Goal: Transaction & Acquisition: Book appointment/travel/reservation

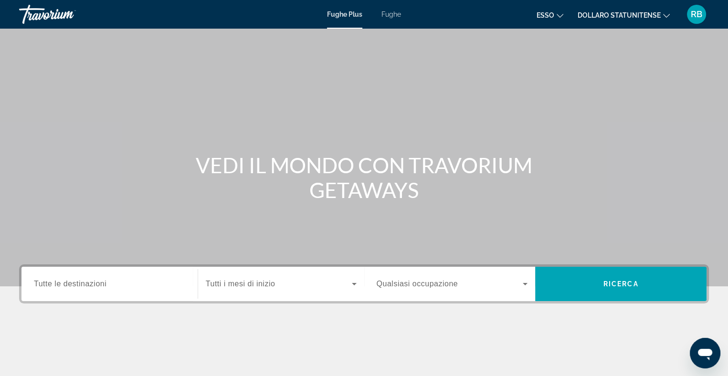
click at [391, 14] on font "Fughe" at bounding box center [391, 14] width 20 height 8
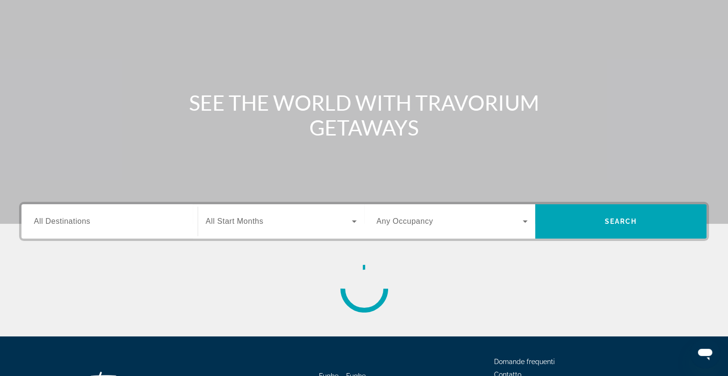
scroll to position [139, 0]
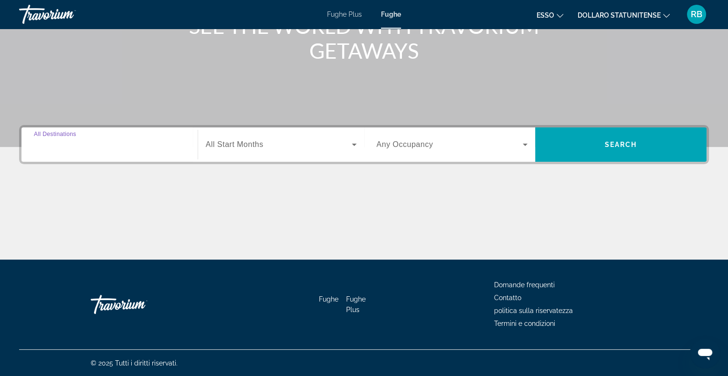
click at [90, 142] on input "Destination All Destinations" at bounding box center [109, 144] width 151 height 11
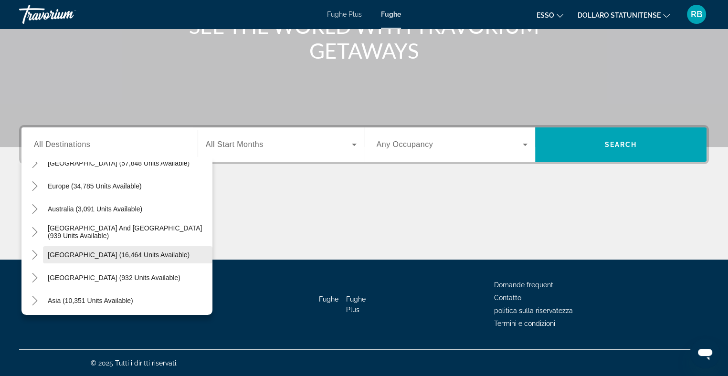
scroll to position [105, 0]
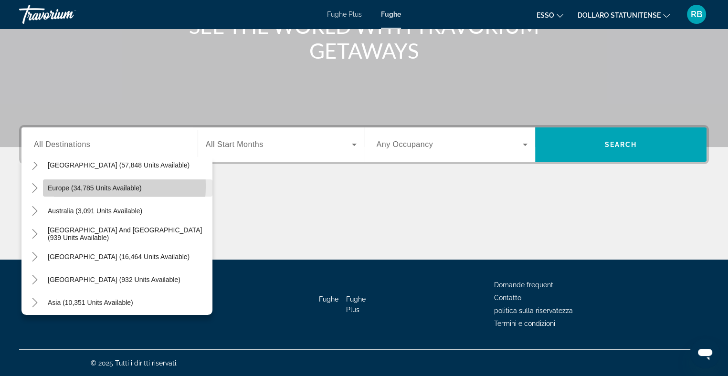
click at [69, 185] on span "Europe (34,785 units available)" at bounding box center [95, 188] width 94 height 8
type input "**********"
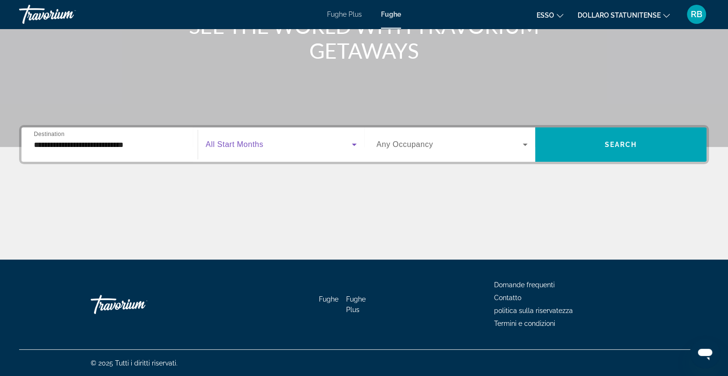
click at [355, 144] on icon "Search widget" at bounding box center [354, 145] width 5 height 2
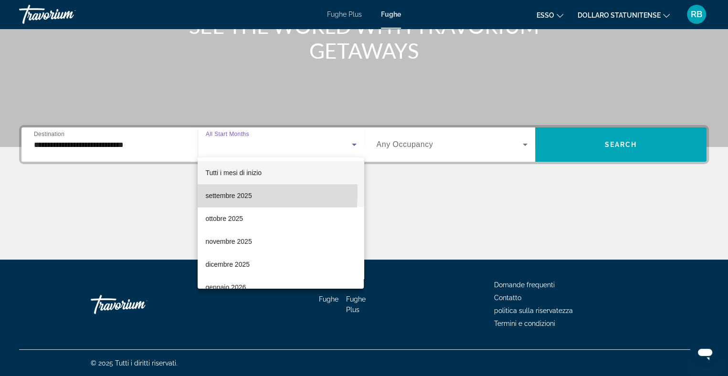
click at [219, 193] on font "settembre 2025" at bounding box center [228, 196] width 46 height 8
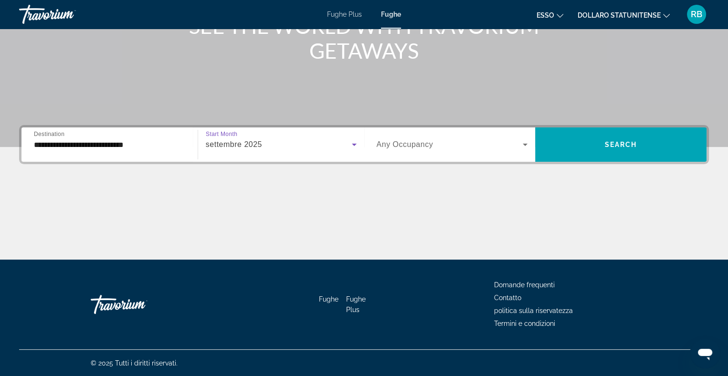
click at [525, 144] on icon "Search widget" at bounding box center [524, 145] width 5 height 2
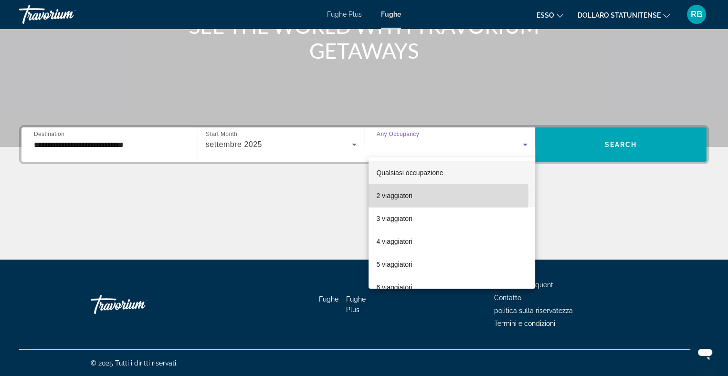
click at [392, 195] on font "2 viaggiatori" at bounding box center [394, 196] width 36 height 8
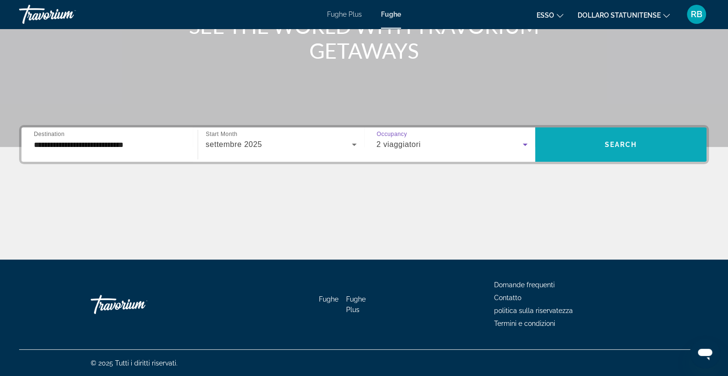
click at [614, 141] on span "Search" at bounding box center [621, 145] width 32 height 8
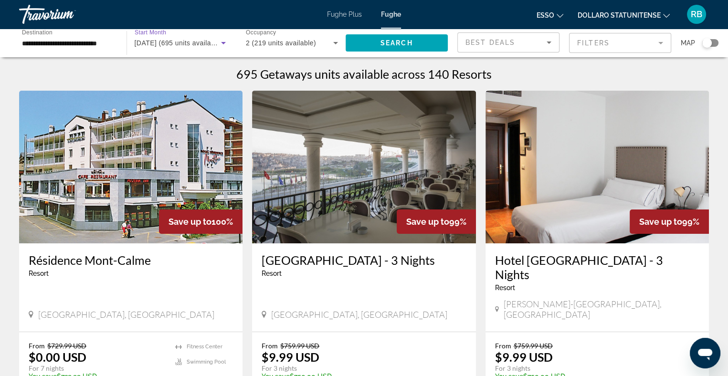
click at [223, 42] on icon "Search widget" at bounding box center [223, 42] width 11 height 11
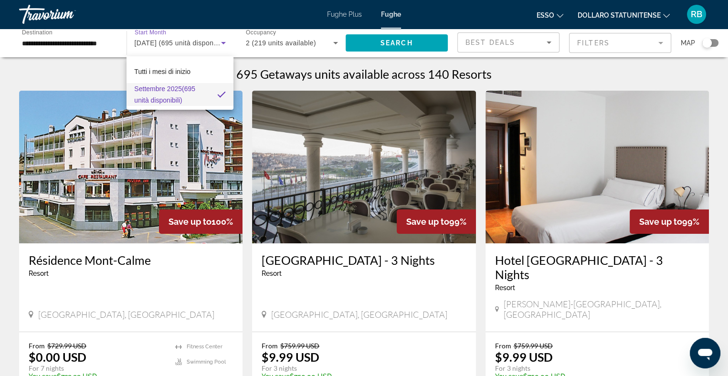
click at [222, 153] on div at bounding box center [364, 188] width 728 height 376
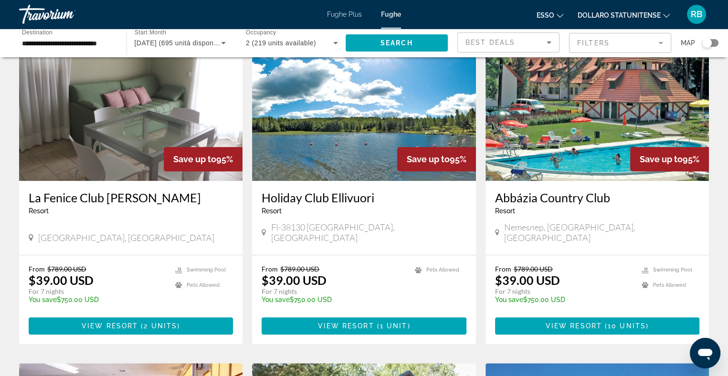
scroll to position [763, 0]
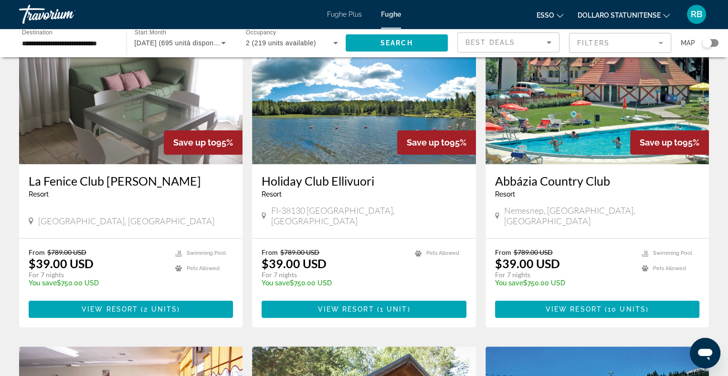
click at [344, 14] on font "Fughe Plus" at bounding box center [344, 14] width 35 height 8
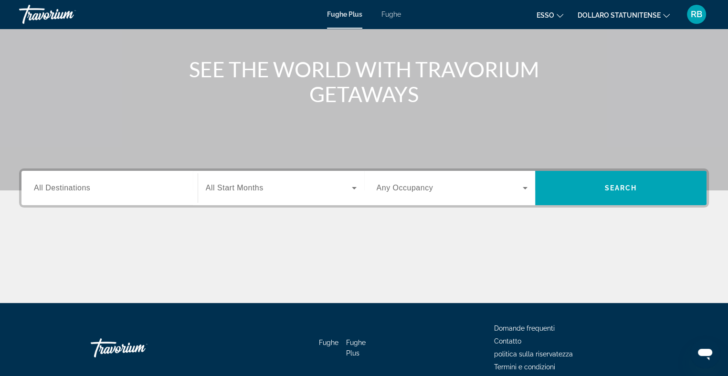
scroll to position [44, 0]
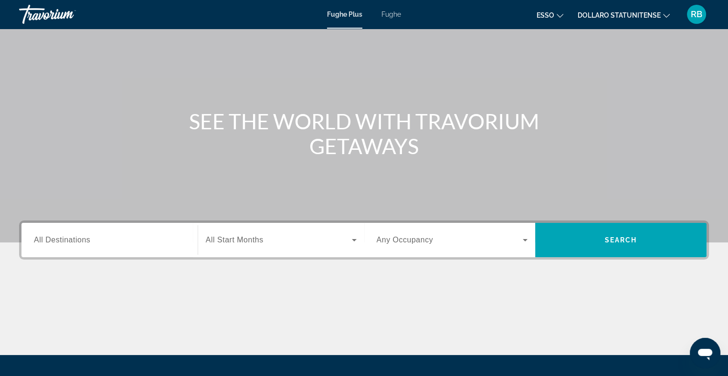
click at [81, 240] on span "All Destinations" at bounding box center [62, 240] width 56 height 8
click at [81, 240] on input "Destination All Destinations" at bounding box center [109, 240] width 151 height 11
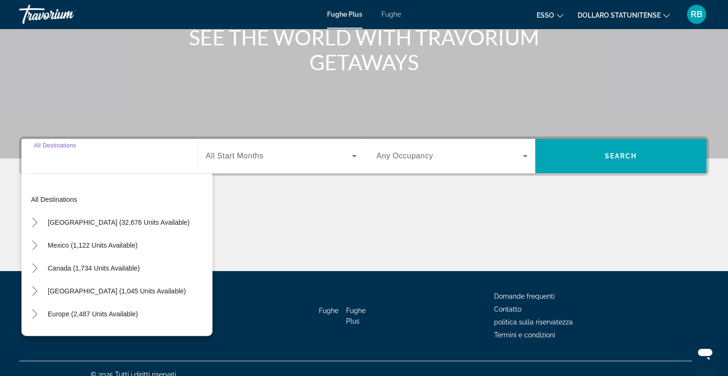
scroll to position [139, 0]
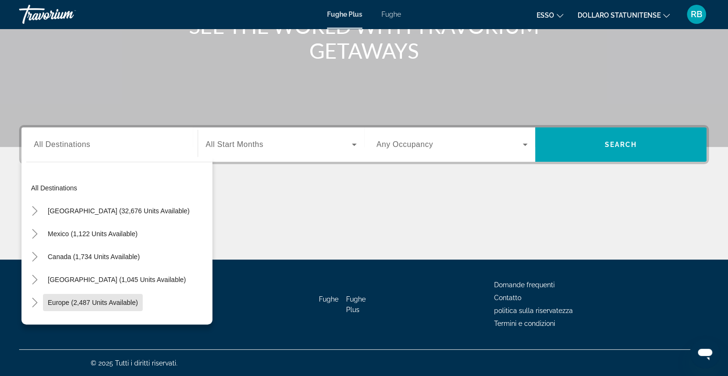
click at [72, 299] on span "Europe (2,487 units available)" at bounding box center [93, 303] width 90 height 8
type input "**********"
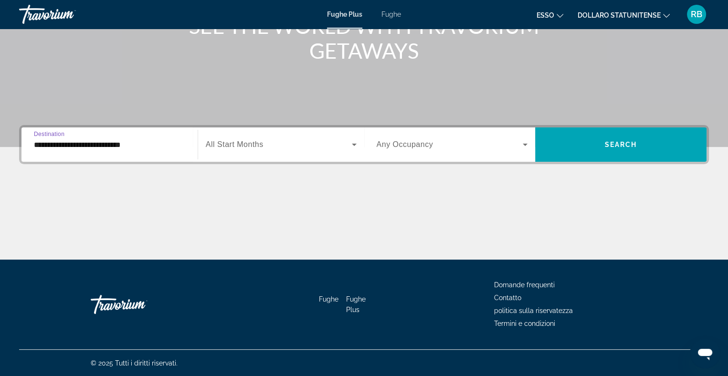
click at [355, 142] on icon "Search widget" at bounding box center [353, 144] width 11 height 11
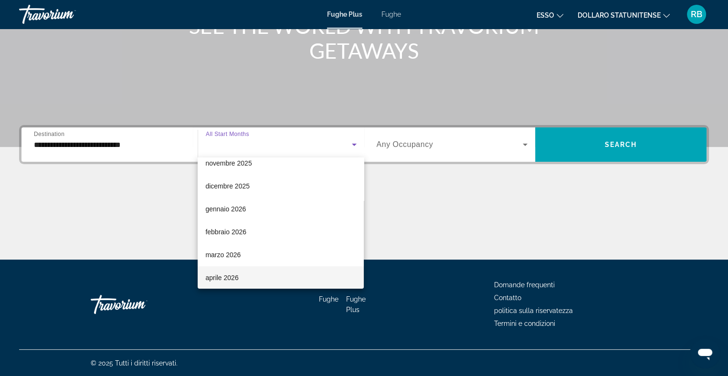
scroll to position [6, 0]
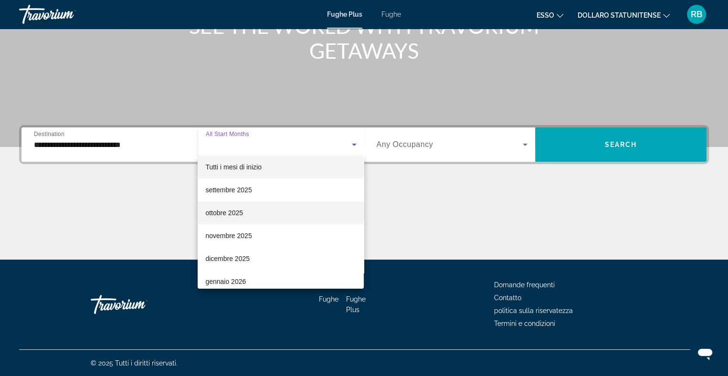
click at [227, 211] on font "ottobre 2025" at bounding box center [224, 213] width 38 height 8
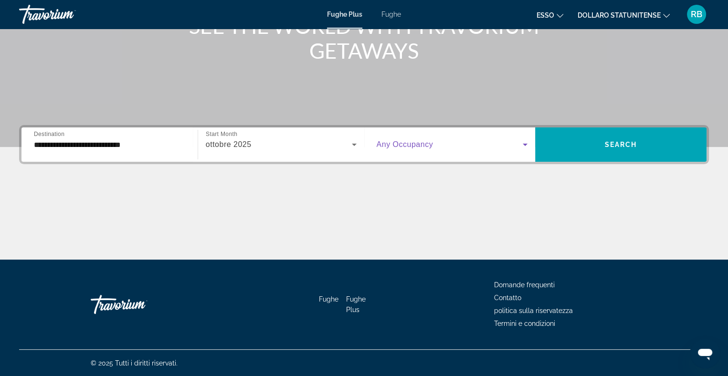
click at [523, 144] on icon "Search widget" at bounding box center [524, 145] width 5 height 2
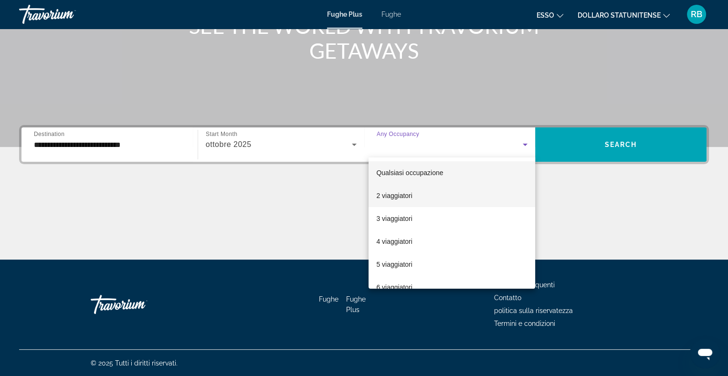
click at [397, 195] on font "2 viaggiatori" at bounding box center [394, 196] width 36 height 8
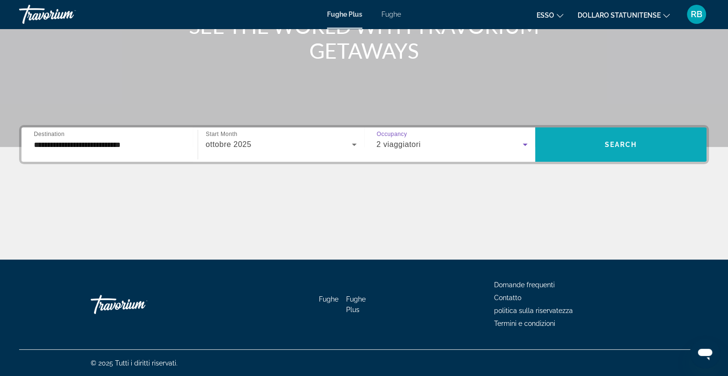
click at [620, 142] on span "Search" at bounding box center [621, 145] width 32 height 8
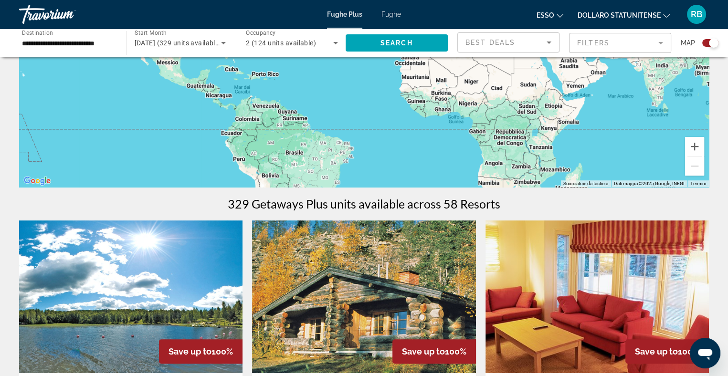
scroll to position [191, 0]
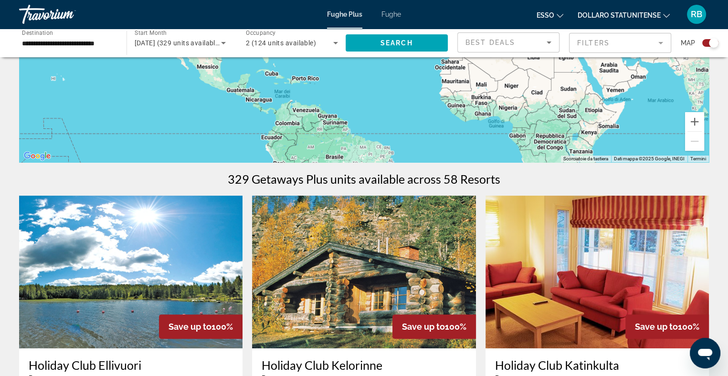
drag, startPoint x: 521, startPoint y: 121, endPoint x: 546, endPoint y: 119, distance: 25.8
click at [561, 147] on div "Per attivare il trascinamento con la tastiera, premi Alt + Invio. Nello stato d…" at bounding box center [363, 19] width 689 height 286
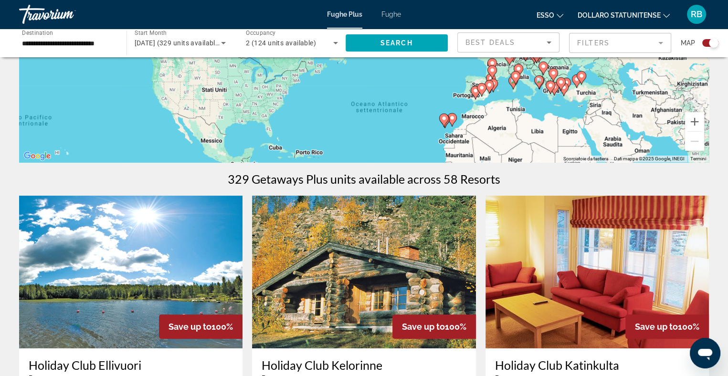
drag, startPoint x: 540, startPoint y: 60, endPoint x: 544, endPoint y: 146, distance: 86.0
click at [544, 146] on div "Per attivare il trascinamento con la tastiera, premi Alt + Invio. Nello stato d…" at bounding box center [363, 19] width 689 height 286
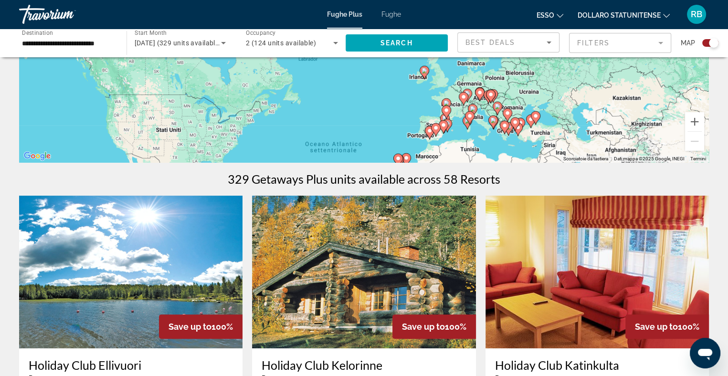
drag, startPoint x: 568, startPoint y: 74, endPoint x: 521, endPoint y: 115, distance: 62.3
click at [521, 115] on div "Per attivare il trascinamento con la tastiera, premi Alt + Invio. Nello stato d…" at bounding box center [363, 19] width 689 height 286
click at [486, 129] on div "Per attivare il trascinamento con la tastiera, premi Alt + Invio. Nello stato d…" at bounding box center [363, 19] width 689 height 286
click at [486, 127] on div "Per attivare il trascinamento con la tastiera, premi Alt + Invio. Nello stato d…" at bounding box center [363, 19] width 689 height 286
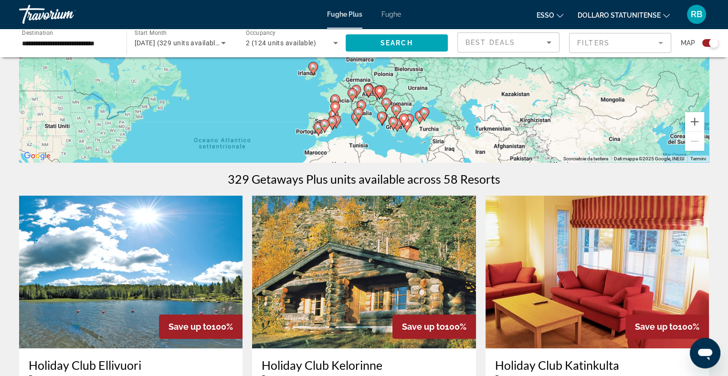
drag, startPoint x: 486, startPoint y: 127, endPoint x: 376, endPoint y: 125, distance: 110.7
click at [376, 125] on div "Per attivare il trascinamento con la tastiera, premi Alt + Invio. Nello stato d…" at bounding box center [363, 19] width 689 height 286
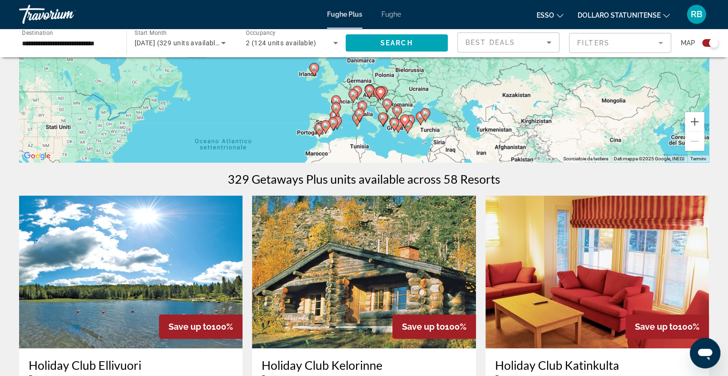
click at [382, 121] on icon "Contenuto principale" at bounding box center [382, 119] width 9 height 12
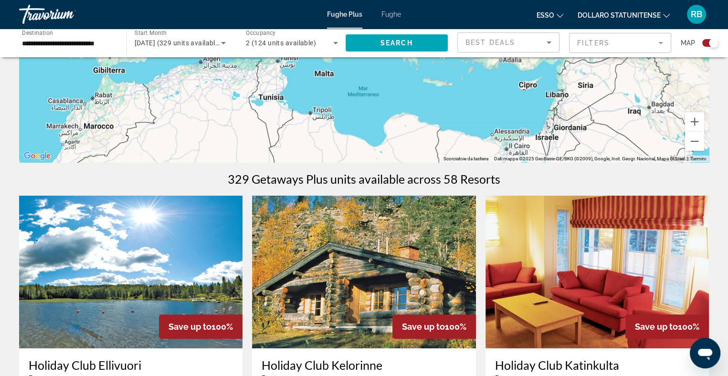
scroll to position [48, 0]
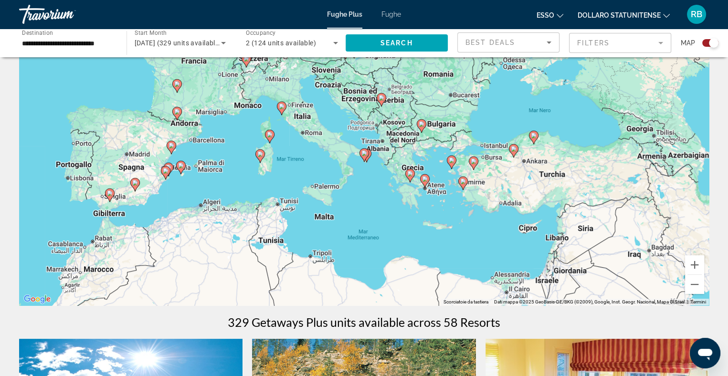
click at [268, 134] on image "Contenuto principale" at bounding box center [270, 135] width 6 height 6
click at [267, 132] on image "Contenuto principale" at bounding box center [270, 135] width 6 height 6
type input "**********"
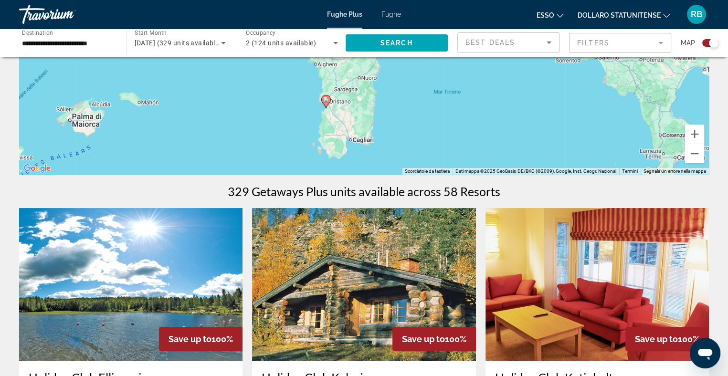
scroll to position [191, 0]
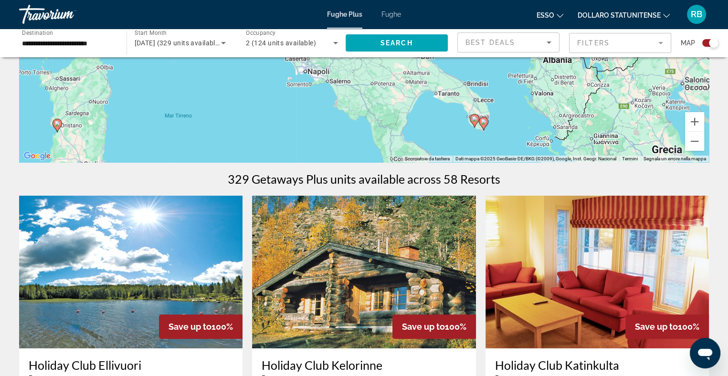
drag, startPoint x: 597, startPoint y: 94, endPoint x: 326, endPoint y: 131, distance: 273.4
click at [326, 131] on div "Per attivare il trascinamento con la tastiera, premi Alt + Invio. Nello stato d…" at bounding box center [363, 19] width 689 height 286
click at [477, 118] on icon "Contenuto principale" at bounding box center [474, 121] width 9 height 12
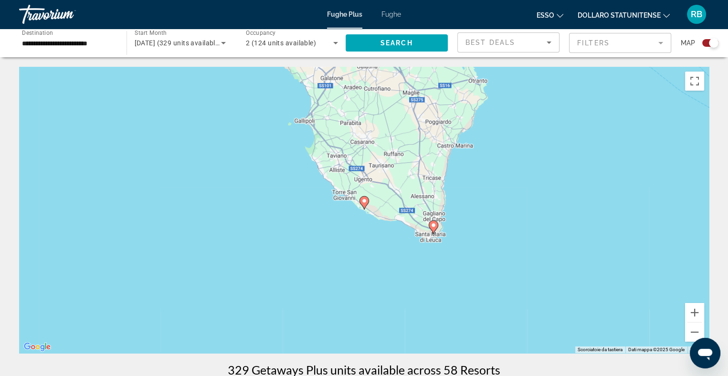
scroll to position [48, 0]
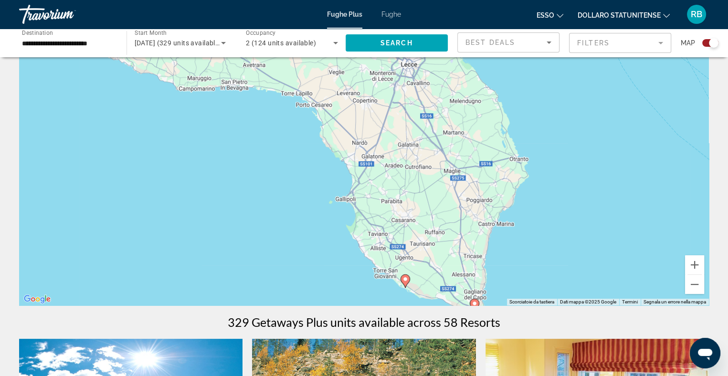
drag, startPoint x: 389, startPoint y: 111, endPoint x: 429, endPoint y: 238, distance: 133.1
click at [429, 238] on div "Per attivare il trascinamento con la tastiera, premi Alt + Invio. Nello stato d…" at bounding box center [363, 162] width 689 height 286
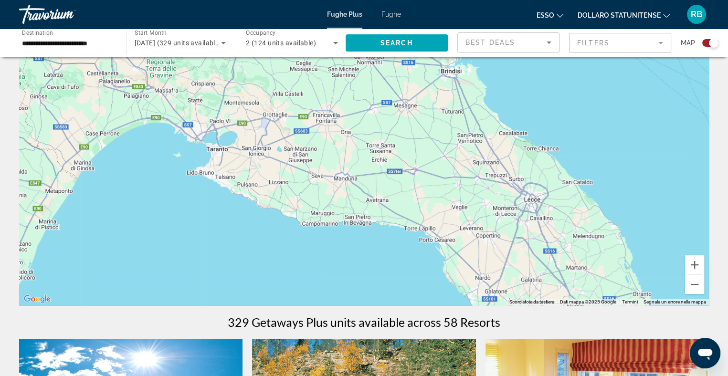
drag, startPoint x: 386, startPoint y: 99, endPoint x: 509, endPoint y: 233, distance: 182.4
click at [508, 235] on div "Per attivare il trascinamento con la tastiera, premi Alt + Invio. Nello stato d…" at bounding box center [363, 162] width 689 height 286
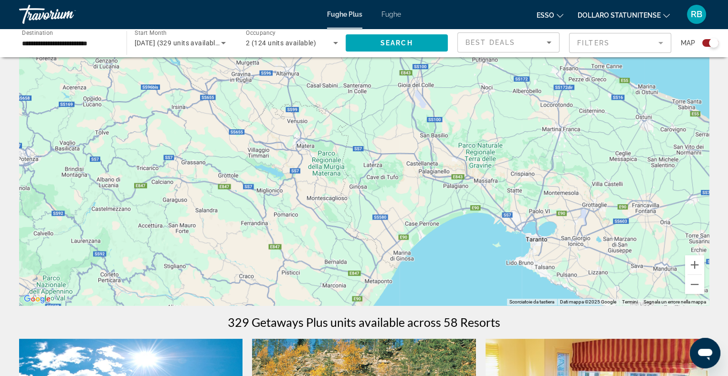
drag, startPoint x: 132, startPoint y: 94, endPoint x: 450, endPoint y: 187, distance: 331.9
click at [450, 187] on div "Contenuto principale" at bounding box center [363, 162] width 689 height 286
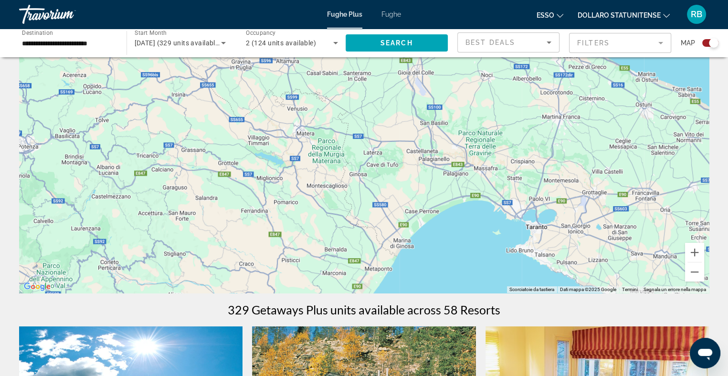
scroll to position [191, 0]
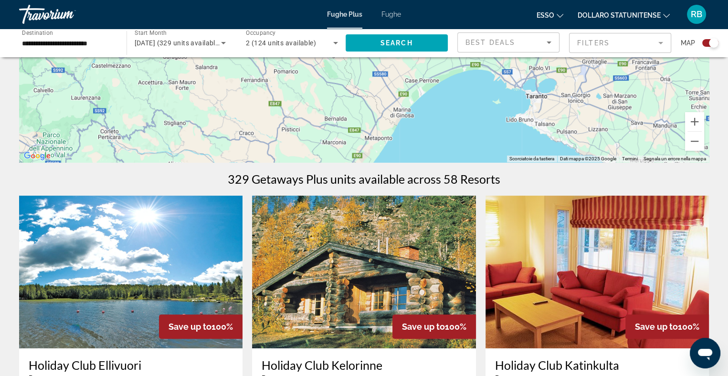
click at [326, 88] on div "Contenuto principale" at bounding box center [363, 19] width 689 height 286
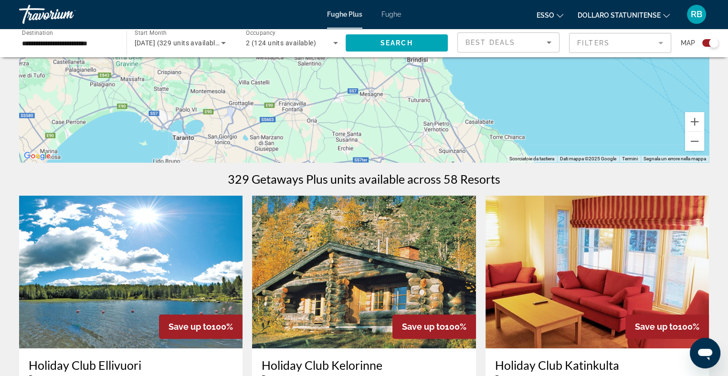
drag, startPoint x: 598, startPoint y: 92, endPoint x: 249, endPoint y: 143, distance: 353.5
click at [246, 145] on div "Contenuto principale" at bounding box center [363, 19] width 689 height 286
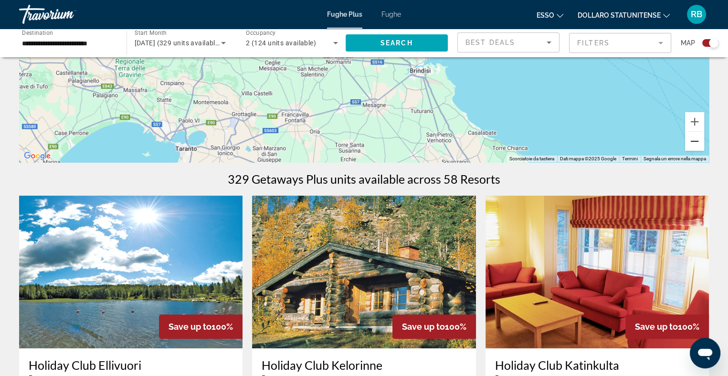
click at [695, 140] on button "Zoom indietro" at bounding box center [694, 141] width 19 height 19
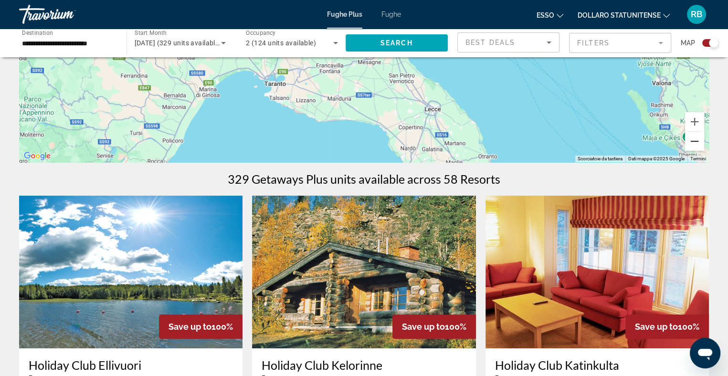
click at [695, 140] on button "Zoom indietro" at bounding box center [694, 141] width 19 height 19
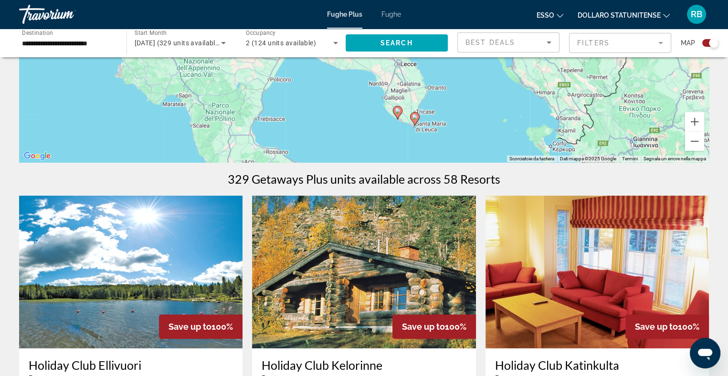
click at [397, 108] on image "Contenuto principale" at bounding box center [398, 111] width 6 height 6
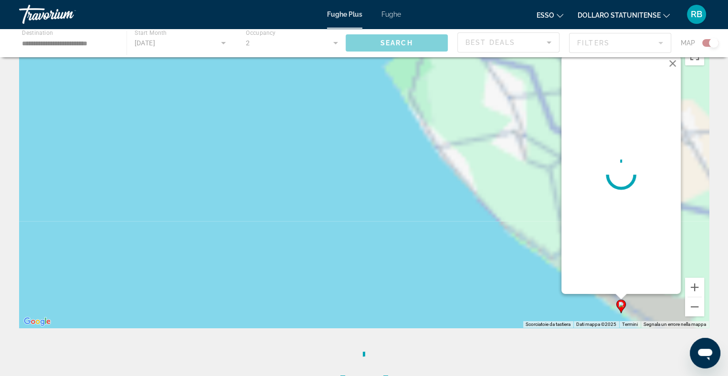
scroll to position [0, 0]
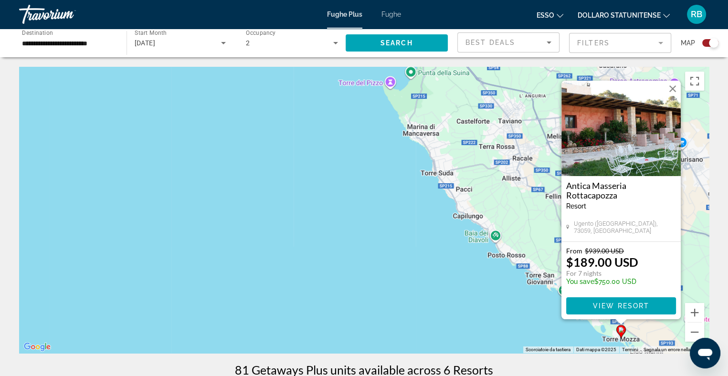
click at [601, 187] on h3 "Antica Masseria Rottacapozza" at bounding box center [621, 190] width 110 height 19
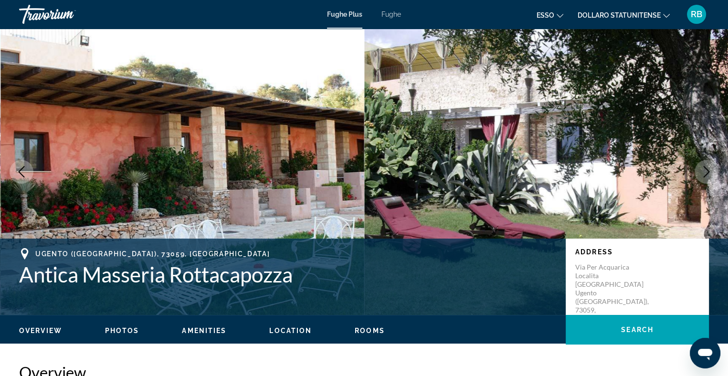
click at [271, 182] on img "Contenuto principale" at bounding box center [182, 172] width 364 height 286
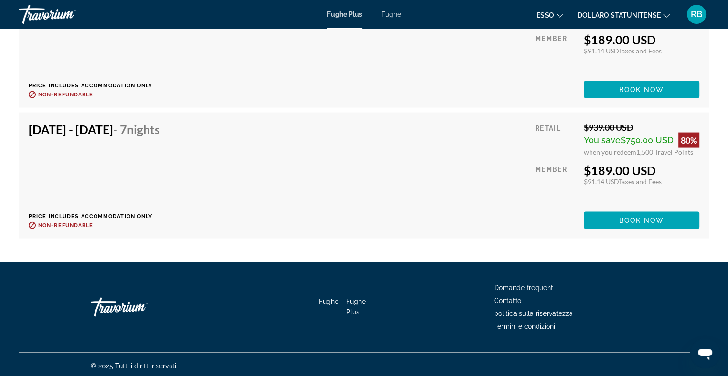
scroll to position [1978, 0]
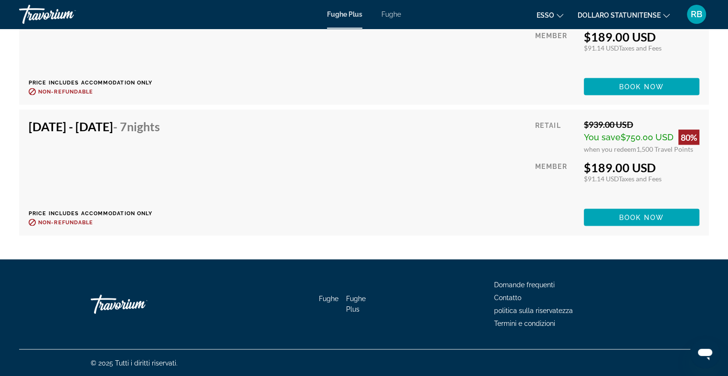
click at [96, 124] on h4 "Oct 26, 2025 - Nov 2, 2025 - 7 Nights" at bounding box center [94, 126] width 131 height 14
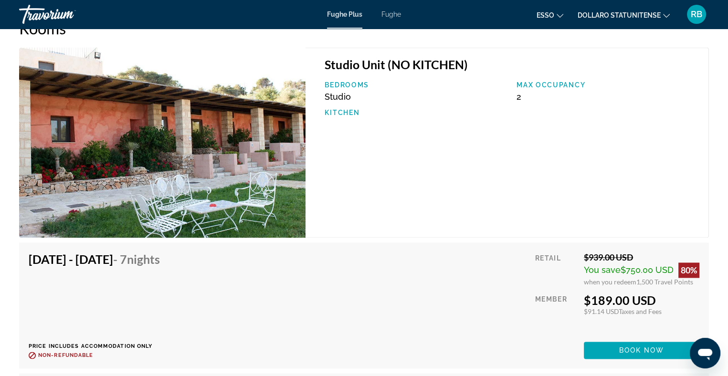
scroll to position [1214, 0]
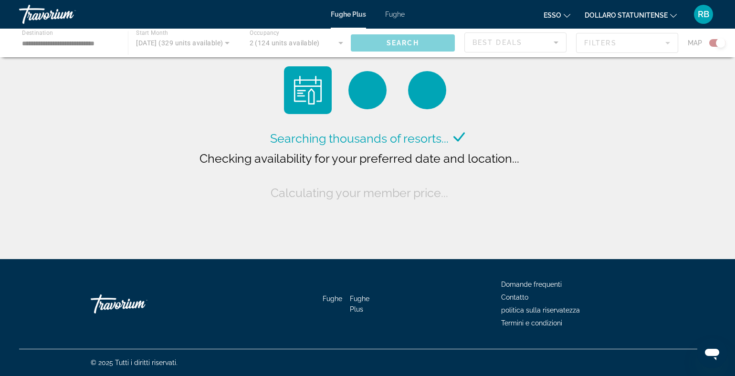
click at [181, 41] on div "Contenuto principale" at bounding box center [367, 43] width 735 height 29
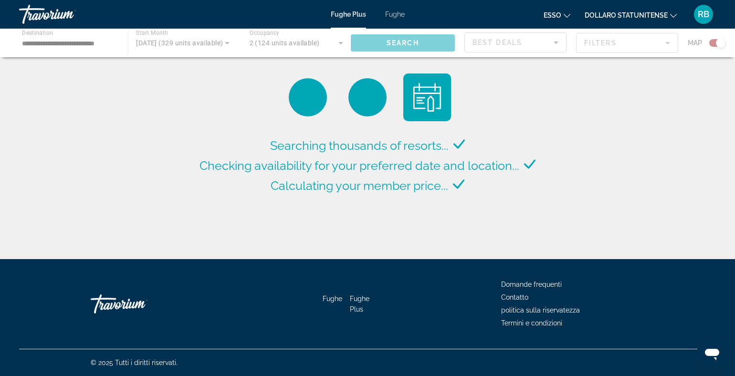
click at [226, 43] on div "Contenuto principale" at bounding box center [367, 43] width 735 height 29
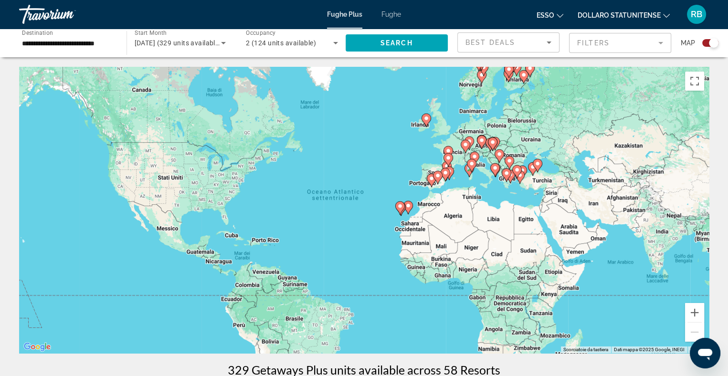
click at [504, 163] on gmp-advanced-marker "Contenuto principale" at bounding box center [509, 163] width 10 height 14
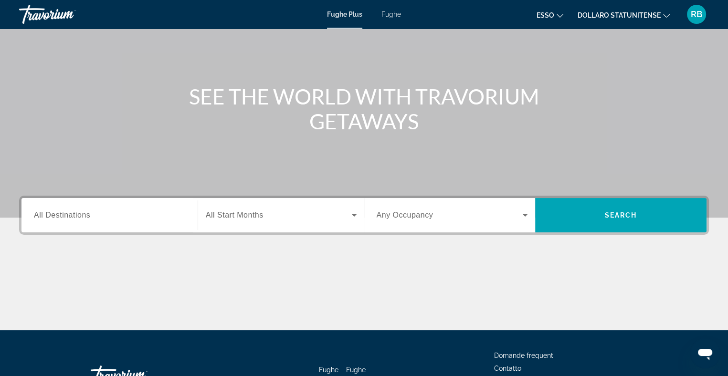
scroll to position [139, 0]
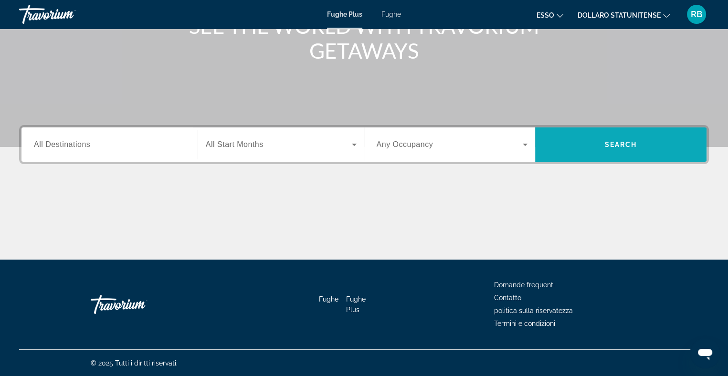
click at [614, 142] on span "Search" at bounding box center [621, 145] width 32 height 8
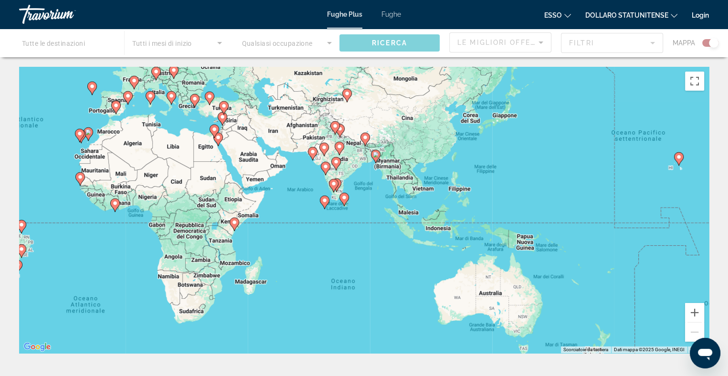
click at [201, 184] on div "Per attivare il trascinamento con la tastiera, premi Alt + Invio. Nello stato d…" at bounding box center [363, 210] width 689 height 286
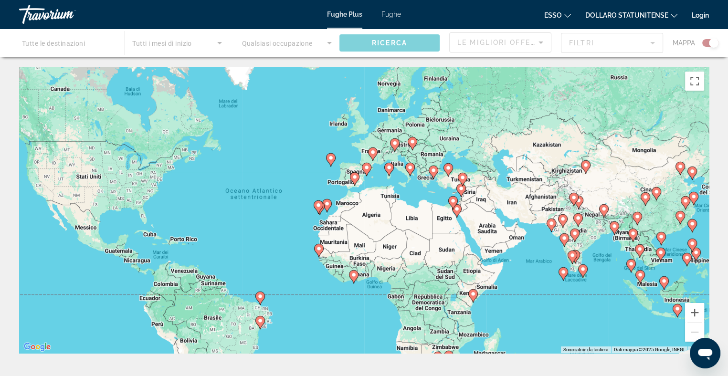
drag, startPoint x: 334, startPoint y: 274, endPoint x: 573, endPoint y: 345, distance: 248.8
click at [573, 345] on div "Per attivare il trascinamento con la tastiera, premi Alt + Invio. Nello stato d…" at bounding box center [363, 210] width 689 height 286
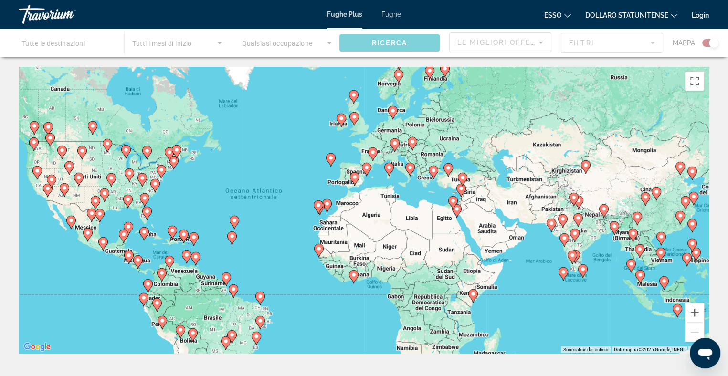
click at [106, 251] on div "Per attivare il trascinamento con la tastiera, premi Alt + Invio. Nello stato d…" at bounding box center [363, 210] width 689 height 286
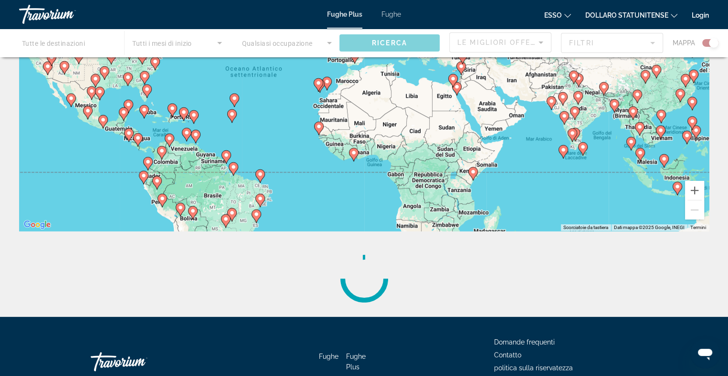
scroll to position [143, 0]
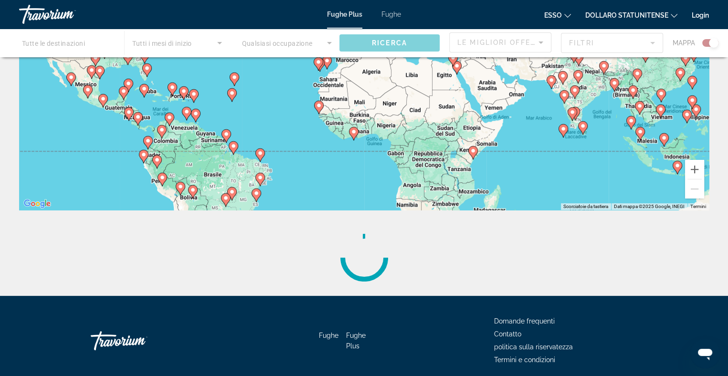
click at [391, 14] on font "Fughe" at bounding box center [391, 14] width 20 height 8
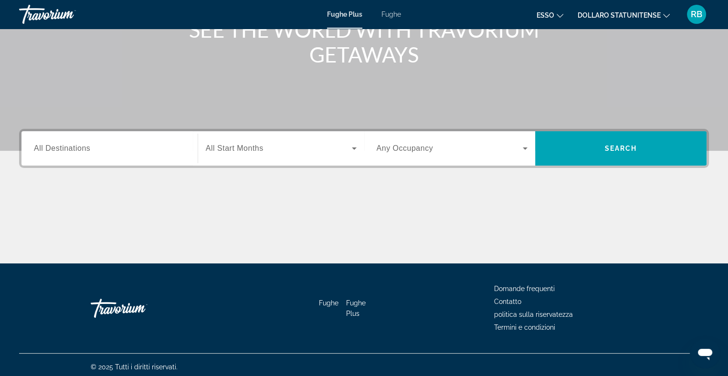
scroll to position [139, 0]
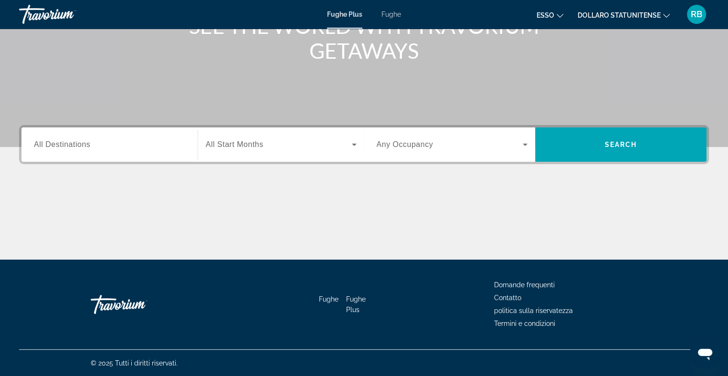
click at [91, 144] on input "Destination All Destinations" at bounding box center [109, 144] width 151 height 11
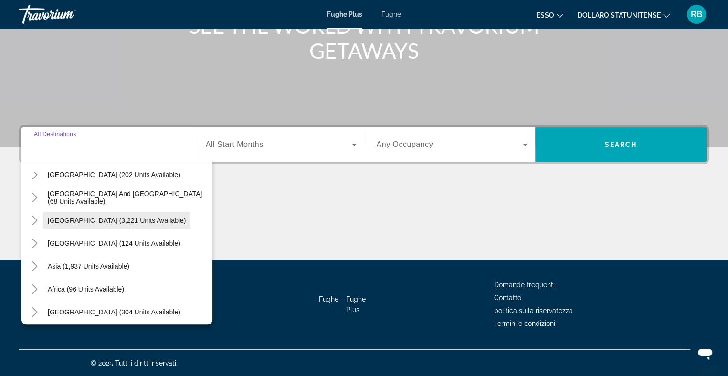
scroll to position [155, 0]
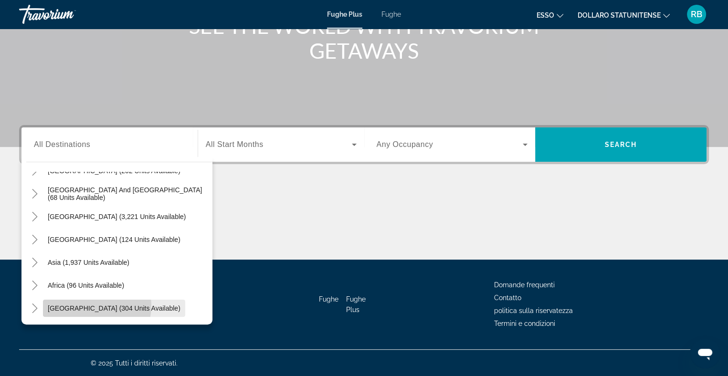
click at [91, 305] on span "[GEOGRAPHIC_DATA] (304 units available)" at bounding box center [114, 308] width 133 height 8
type input "**********"
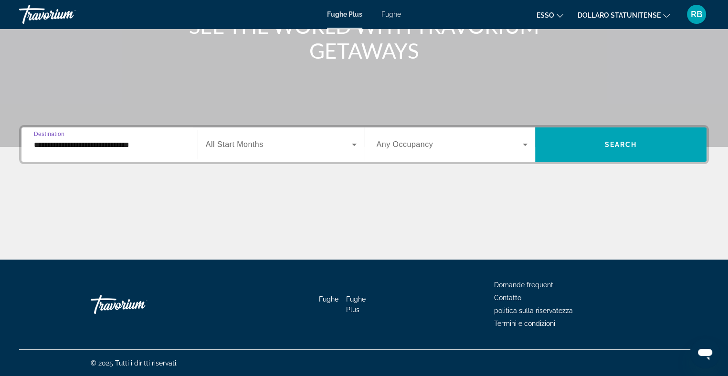
click at [352, 144] on icon "Widget di ricerca" at bounding box center [354, 145] width 5 height 2
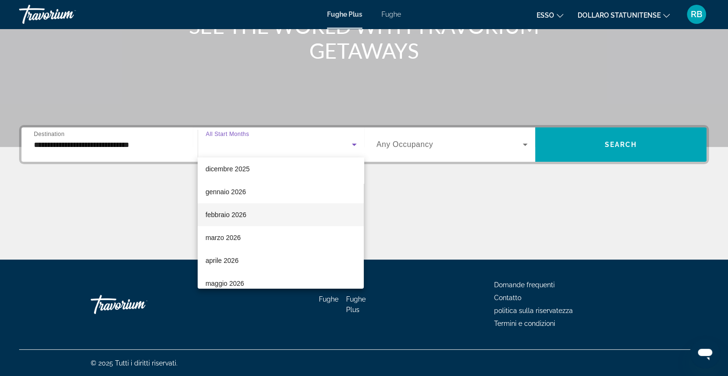
scroll to position [0, 0]
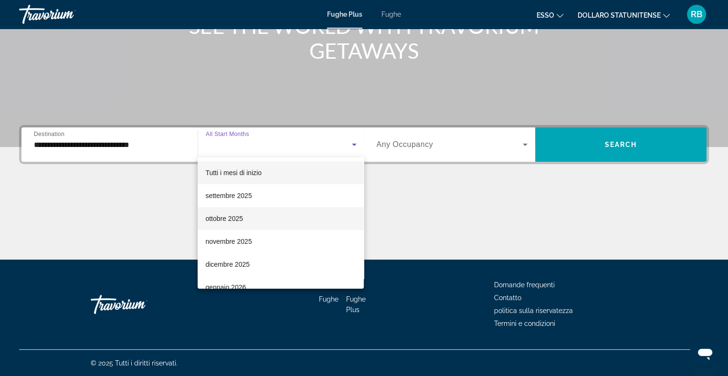
click at [222, 218] on font "ottobre 2025" at bounding box center [224, 219] width 38 height 8
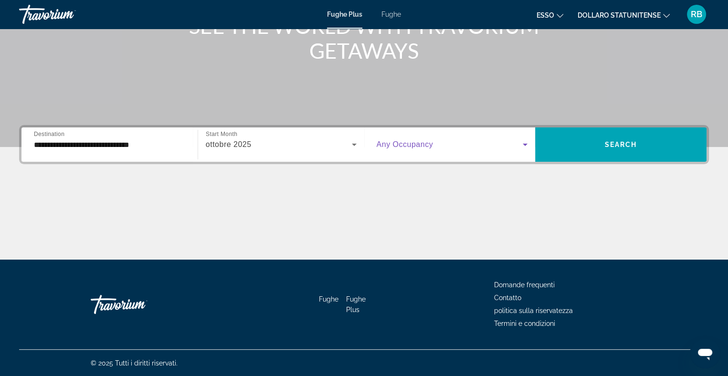
click at [524, 144] on icon "Widget di ricerca" at bounding box center [524, 145] width 5 height 2
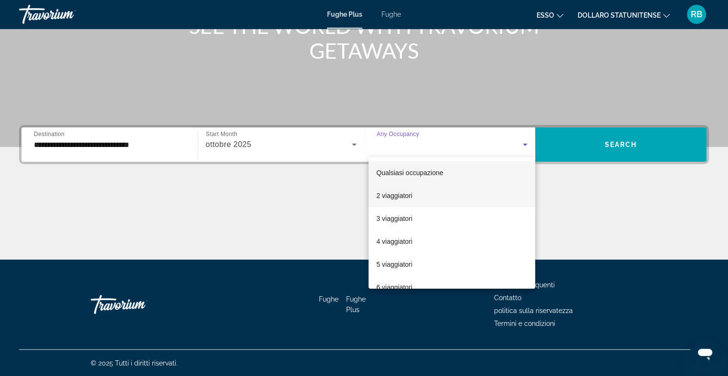
click at [384, 195] on font "2 viaggiatori" at bounding box center [394, 196] width 36 height 8
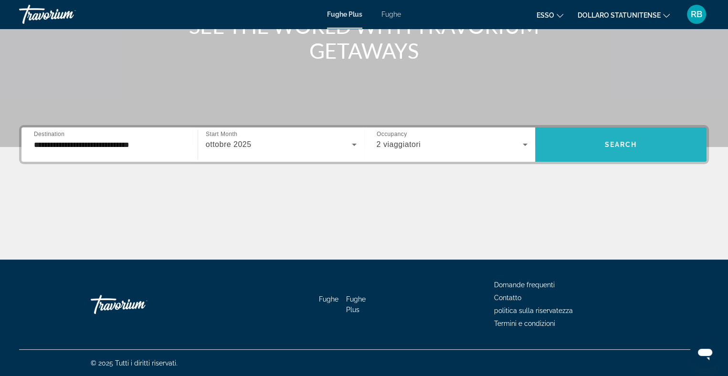
click at [613, 142] on span "Search" at bounding box center [621, 145] width 32 height 8
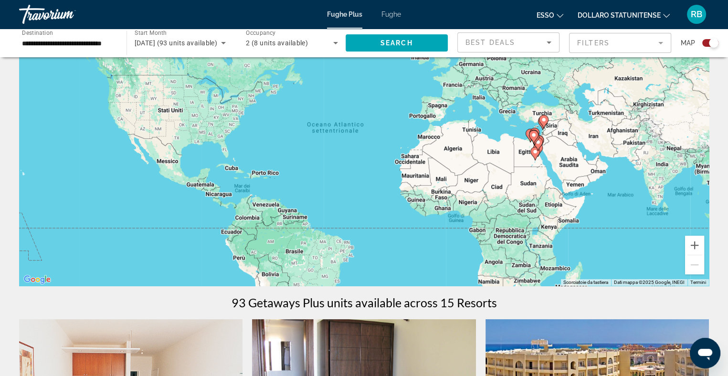
scroll to position [143, 0]
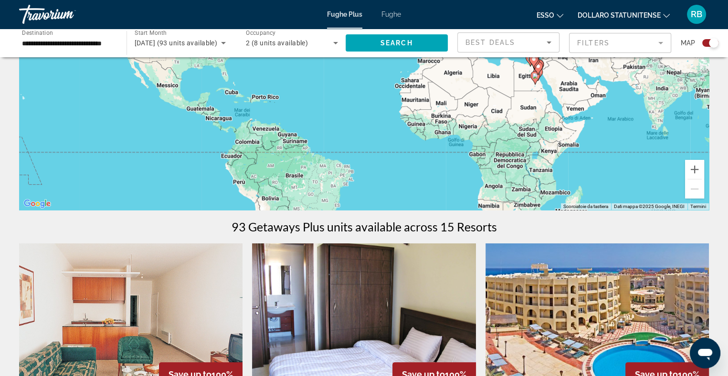
click at [515, 107] on div "Per attivare il trascinamento con la tastiera, premi Alt + Invio. Nello stato d…" at bounding box center [363, 67] width 689 height 286
drag, startPoint x: 515, startPoint y: 107, endPoint x: 491, endPoint y: 105, distance: 23.9
click at [492, 106] on div "Per attivare il trascinamento con la tastiera, premi Alt + Invio. Nello stato d…" at bounding box center [363, 67] width 689 height 286
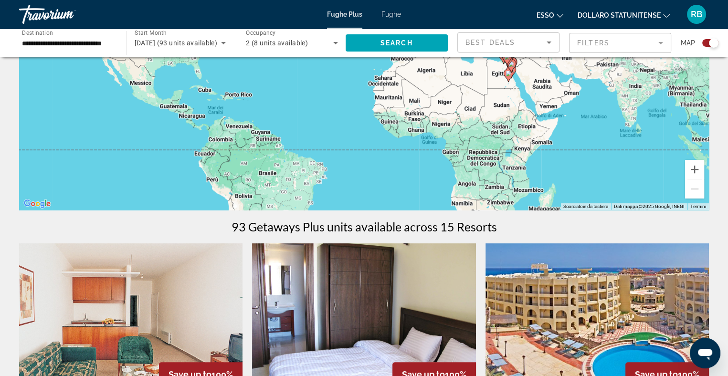
click at [480, 103] on div "Per attivare il trascinamento con la tastiera, premi Alt + Invio. Nello stato d…" at bounding box center [363, 67] width 689 height 286
click at [506, 73] on gmp-advanced-marker "Contenuto principale" at bounding box center [511, 66] width 10 height 14
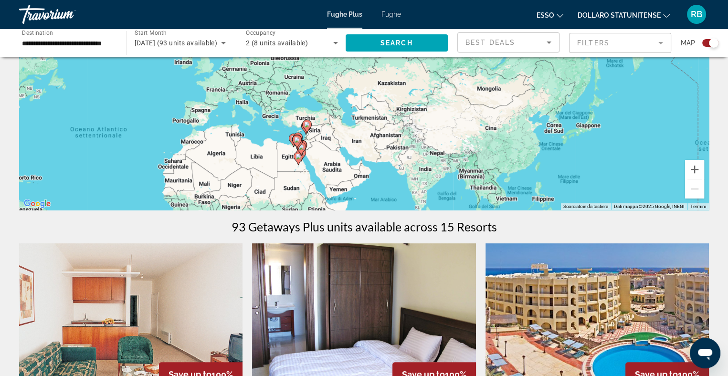
drag, startPoint x: 505, startPoint y: 73, endPoint x: 294, endPoint y: 158, distance: 227.5
click at [294, 150] on div "Contenuto principale" at bounding box center [500, 150] width 689 height 0
click at [296, 131] on div "Per attivare il trascinamento con la tastiera, premi Alt + Invio. Nello stato d…" at bounding box center [363, 67] width 689 height 286
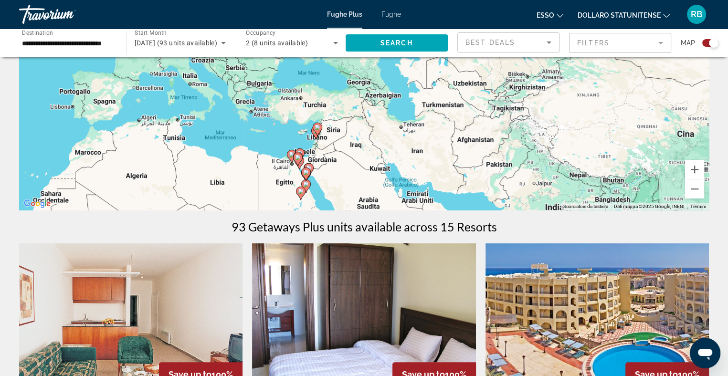
click at [301, 168] on gmp-advanced-marker "Contenuto principale" at bounding box center [299, 163] width 10 height 14
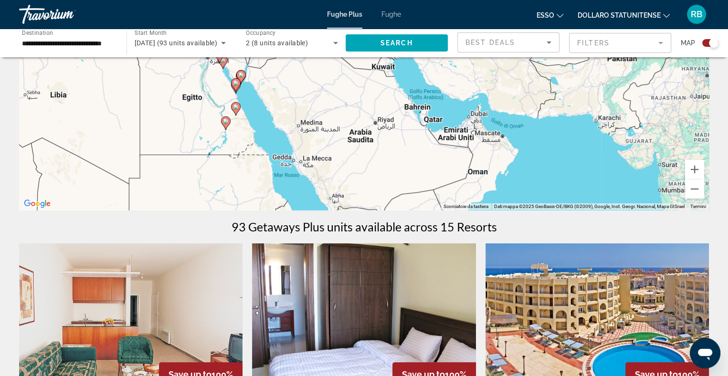
drag, startPoint x: 515, startPoint y: 169, endPoint x: 374, endPoint y: 165, distance: 141.8
click at [374, 169] on div "Per attivare il trascinamento con la tastiera, premi Alt + Invio. Nello stato d…" at bounding box center [363, 67] width 689 height 286
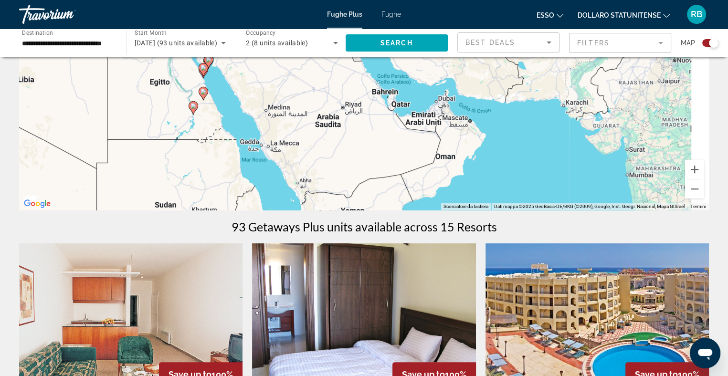
drag, startPoint x: 326, startPoint y: 87, endPoint x: 288, endPoint y: 66, distance: 43.8
click at [288, 66] on div "Per attivare il trascinamento con la tastiera, premi Alt + Invio. Nello stato d…" at bounding box center [363, 67] width 689 height 286
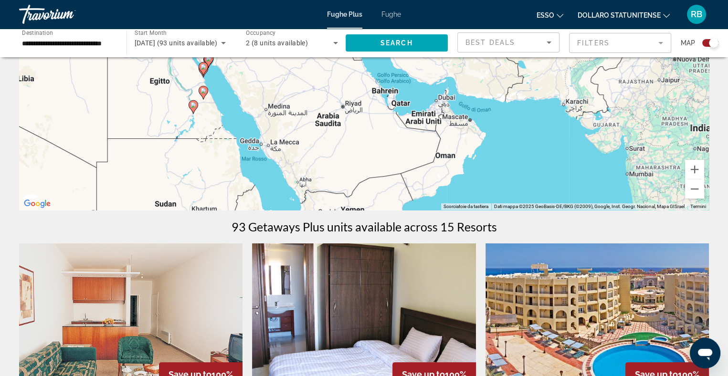
click at [329, 121] on div "Per attivare il trascinamento con la tastiera, premi Alt + Invio. Nello stato d…" at bounding box center [363, 67] width 689 height 286
click at [328, 125] on div "Per attivare il trascinamento con la tastiera, premi Alt + Invio. Nello stato d…" at bounding box center [363, 67] width 689 height 286
click at [446, 100] on div "Per attivare il trascinamento con la tastiera, premi Alt + Invio. Nello stato d…" at bounding box center [363, 67] width 689 height 286
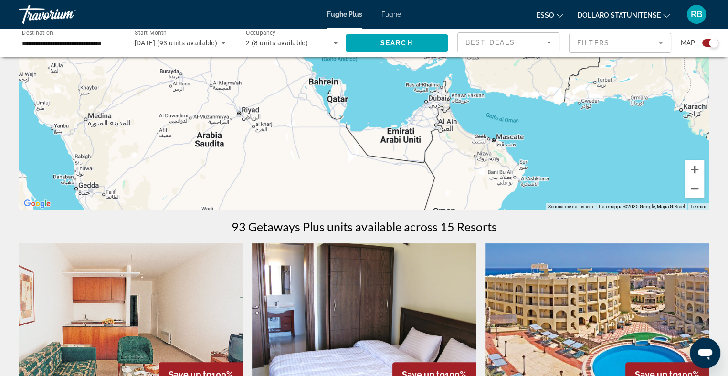
click at [437, 104] on div "Per attivare il trascinamento con la tastiera, premi Alt + Invio. Nello stato d…" at bounding box center [363, 67] width 689 height 286
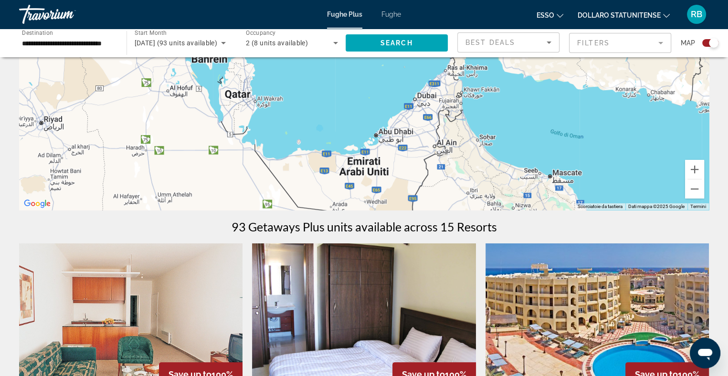
click at [425, 98] on div "Contenuto principale" at bounding box center [363, 67] width 689 height 286
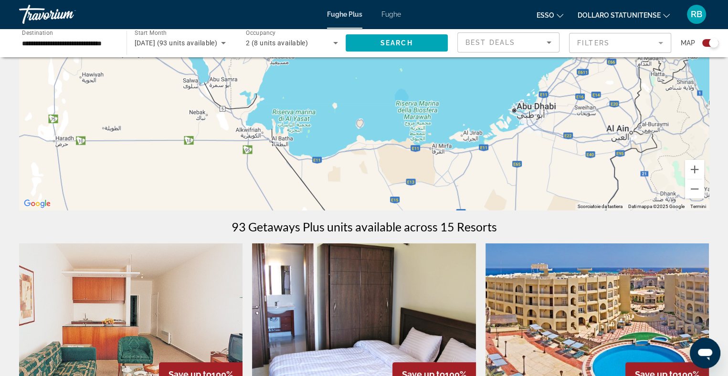
drag, startPoint x: 193, startPoint y: 164, endPoint x: 382, endPoint y: 102, distance: 198.9
click at [382, 102] on div "Contenuto principale" at bounding box center [363, 67] width 689 height 286
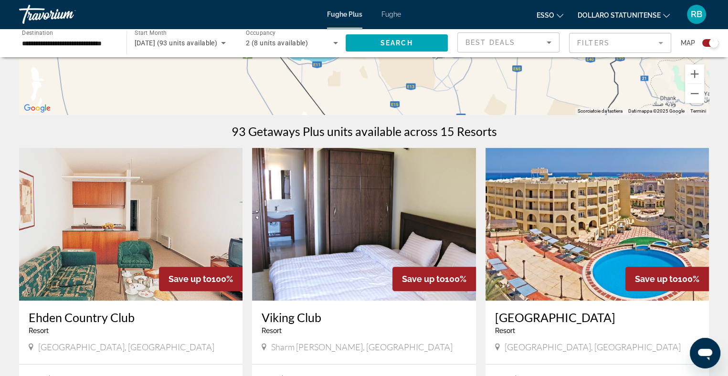
scroll to position [0, 0]
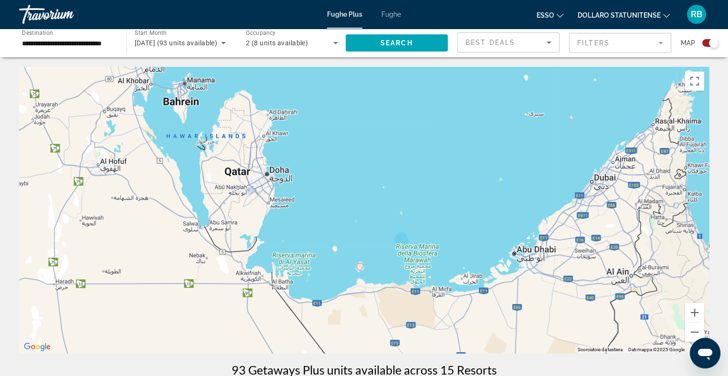
click at [290, 157] on div "Contenuto principale" at bounding box center [363, 210] width 689 height 286
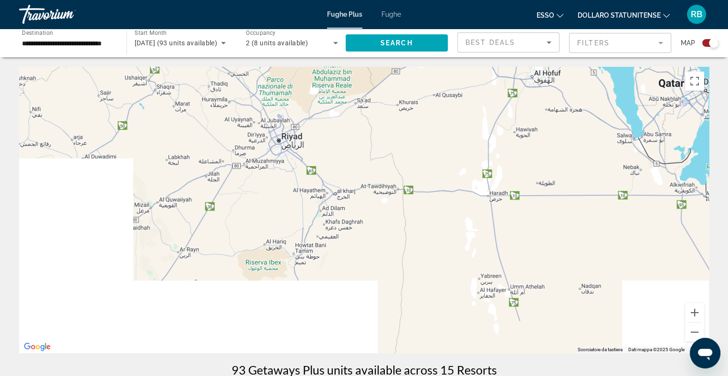
drag, startPoint x: 111, startPoint y: 194, endPoint x: 491, endPoint y: 92, distance: 393.3
click at [491, 92] on div "Contenuto principale" at bounding box center [363, 210] width 689 height 286
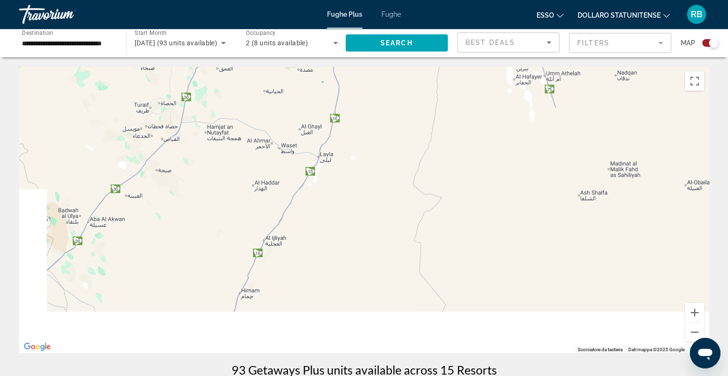
drag, startPoint x: 285, startPoint y: 270, endPoint x: 380, endPoint y: 69, distance: 222.2
click at [380, 69] on div "Contenuto principale" at bounding box center [363, 210] width 689 height 286
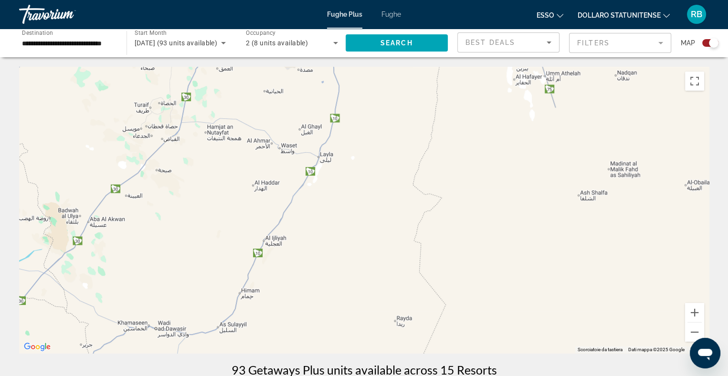
click at [352, 173] on div "Contenuto principale" at bounding box center [363, 210] width 689 height 286
click at [353, 173] on div "Contenuto principale" at bounding box center [363, 210] width 689 height 286
click at [441, 168] on div "Contenuto principale" at bounding box center [363, 210] width 689 height 286
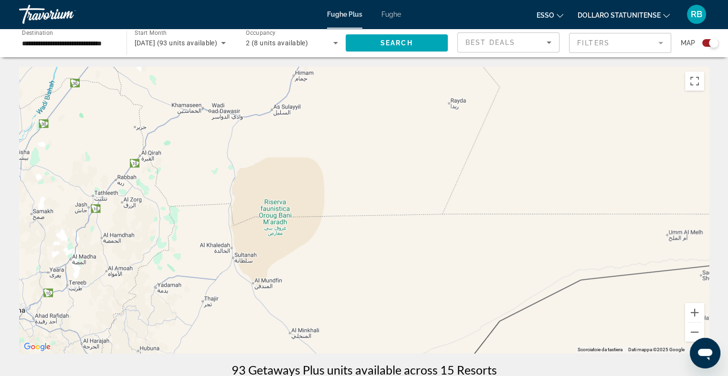
drag, startPoint x: 341, startPoint y: 298, endPoint x: 395, endPoint y: 79, distance: 225.6
click at [395, 79] on div "Contenuto principale" at bounding box center [363, 210] width 689 height 286
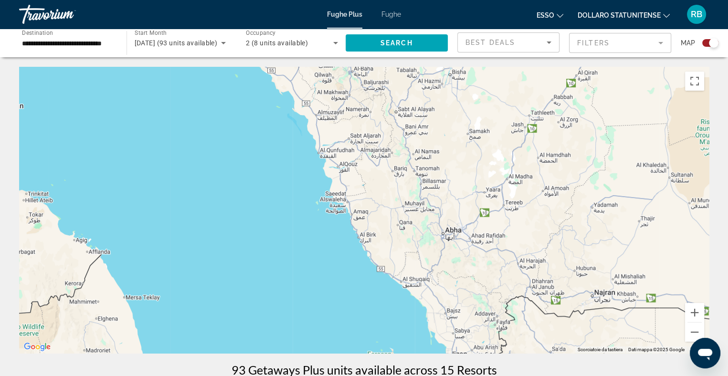
drag, startPoint x: 115, startPoint y: 202, endPoint x: 528, endPoint y: 128, distance: 419.3
click at [528, 128] on div "Contenuto principale" at bounding box center [363, 210] width 689 height 286
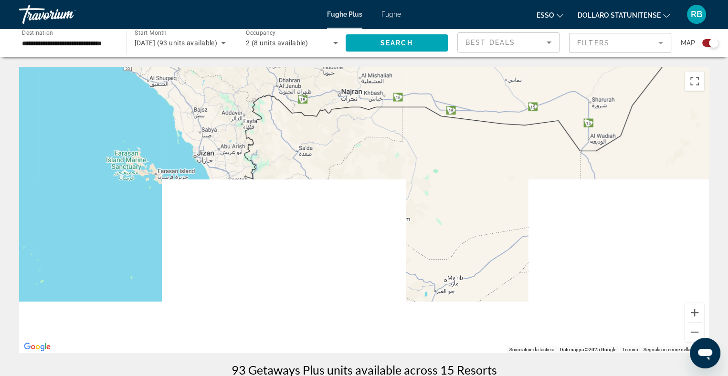
drag, startPoint x: 529, startPoint y: 286, endPoint x: 276, endPoint y: 84, distance: 323.6
click at [276, 84] on div "Contenuto principale" at bounding box center [363, 210] width 689 height 286
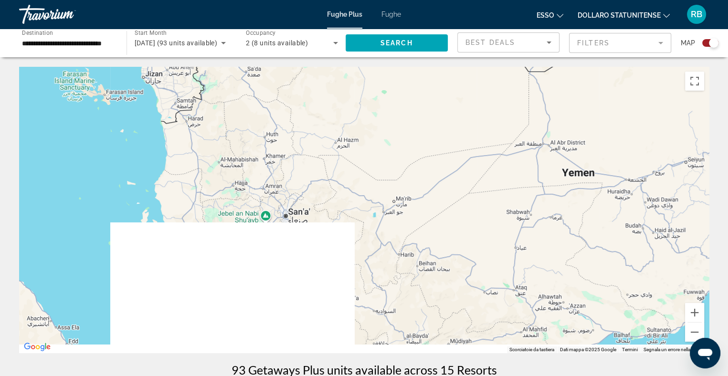
drag, startPoint x: 374, startPoint y: 259, endPoint x: 238, endPoint y: 94, distance: 214.2
click at [238, 94] on div "Contenuto principale" at bounding box center [363, 210] width 689 height 286
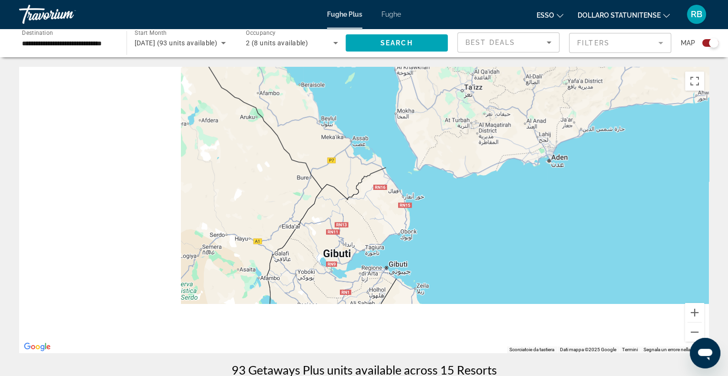
drag, startPoint x: 216, startPoint y: 284, endPoint x: 512, endPoint y: 115, distance: 340.9
click at [512, 115] on div "Contenuto principale" at bounding box center [363, 210] width 689 height 286
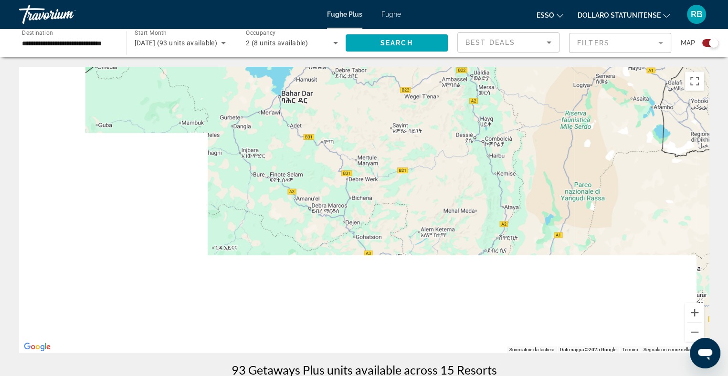
drag, startPoint x: 206, startPoint y: 257, endPoint x: 599, endPoint y: 86, distance: 428.7
click at [599, 86] on div "Contenuto principale" at bounding box center [363, 210] width 689 height 286
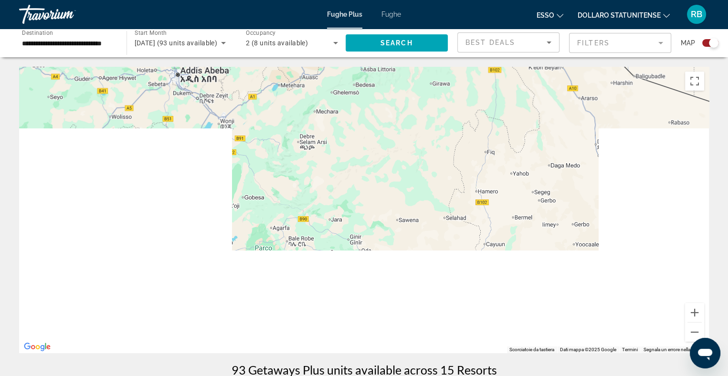
drag, startPoint x: 458, startPoint y: 304, endPoint x: 237, endPoint y: 49, distance: 337.9
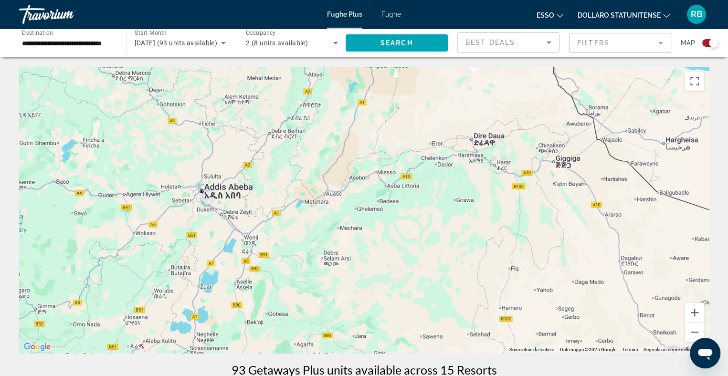
drag, startPoint x: 334, startPoint y: 105, endPoint x: 388, endPoint y: 305, distance: 206.7
click at [388, 305] on div "Contenuto principale" at bounding box center [363, 210] width 689 height 286
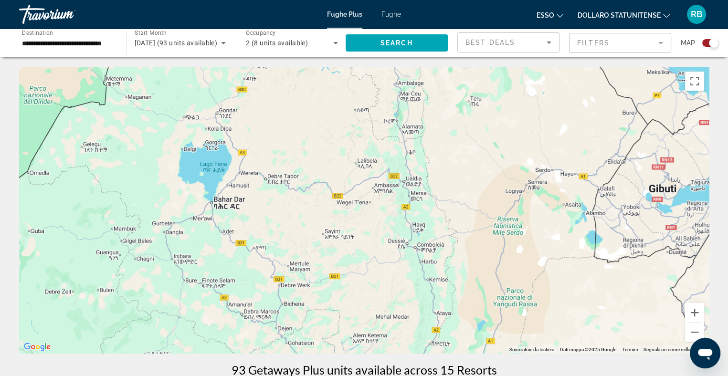
drag, startPoint x: 179, startPoint y: 108, endPoint x: 313, endPoint y: 302, distance: 235.3
click at [313, 302] on div "Contenuto principale" at bounding box center [363, 210] width 689 height 286
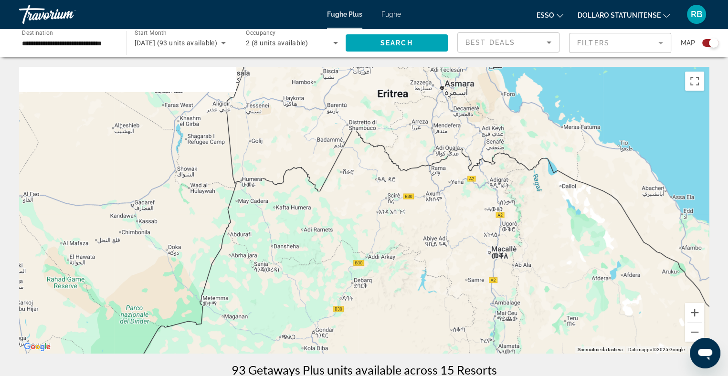
drag, startPoint x: 220, startPoint y: 133, endPoint x: 324, endPoint y: 327, distance: 220.5
click at [296, 345] on div "Contenuto principale" at bounding box center [363, 210] width 689 height 286
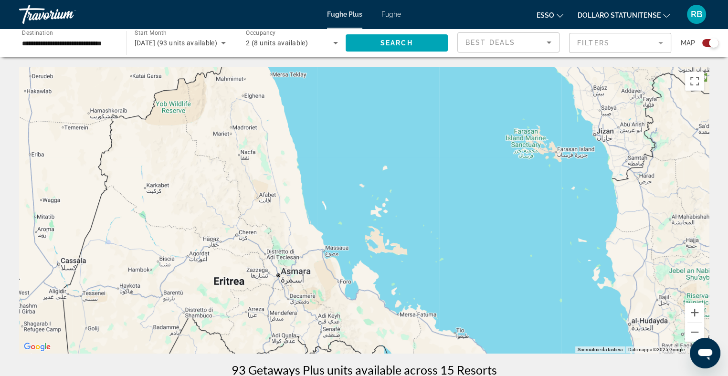
drag, startPoint x: 487, startPoint y: 117, endPoint x: 338, endPoint y: 318, distance: 250.4
click at [338, 318] on div "Contenuto principale" at bounding box center [363, 210] width 689 height 286
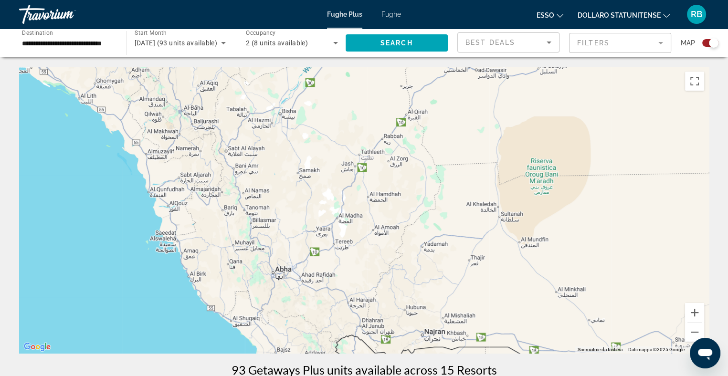
drag, startPoint x: 439, startPoint y: 115, endPoint x: 157, endPoint y: 319, distance: 348.6
click at [47, 42] on input "**********" at bounding box center [68, 43] width 92 height 11
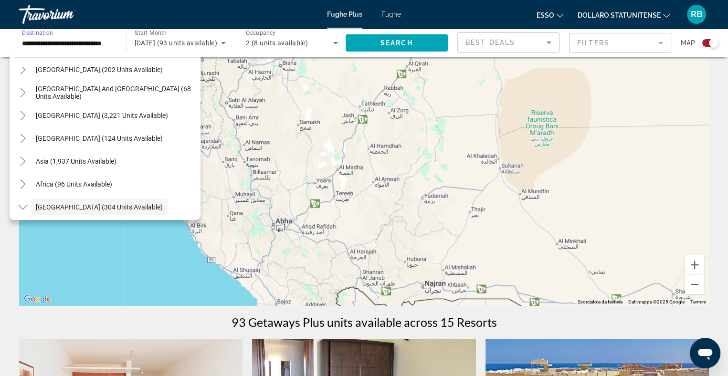
scroll to position [128, 0]
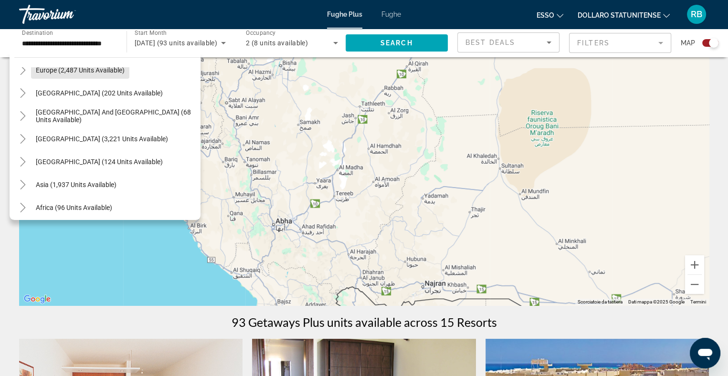
click at [73, 68] on span "Europe (2,487 units available)" at bounding box center [80, 70] width 89 height 8
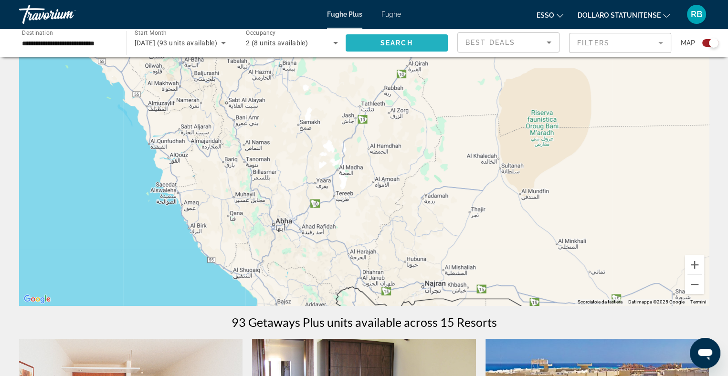
click at [396, 40] on span "Search" at bounding box center [396, 43] width 32 height 8
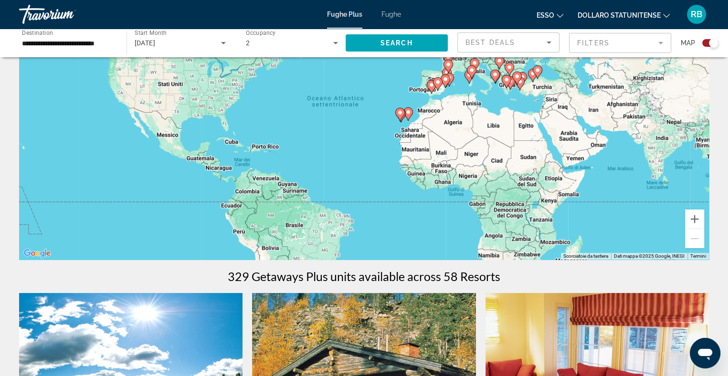
scroll to position [95, 0]
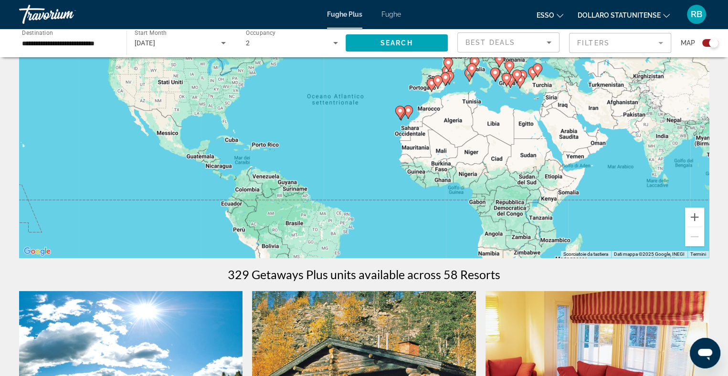
click at [480, 121] on div "Per attivare il trascinamento con la tastiera, premi Alt + Invio. Nello stato d…" at bounding box center [363, 114] width 689 height 286
click at [501, 85] on gmp-advanced-marker "Contenuto principale" at bounding box center [506, 80] width 10 height 14
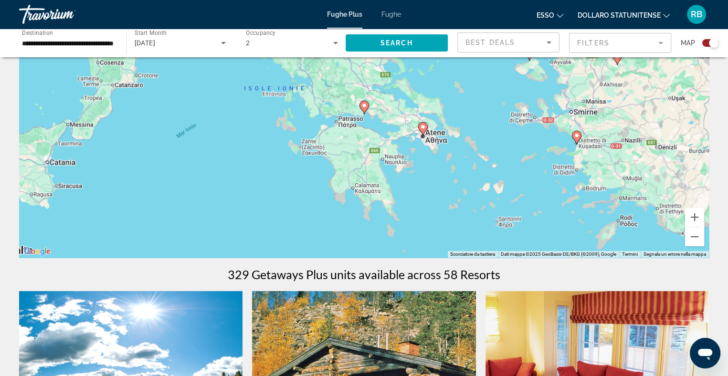
scroll to position [0, 0]
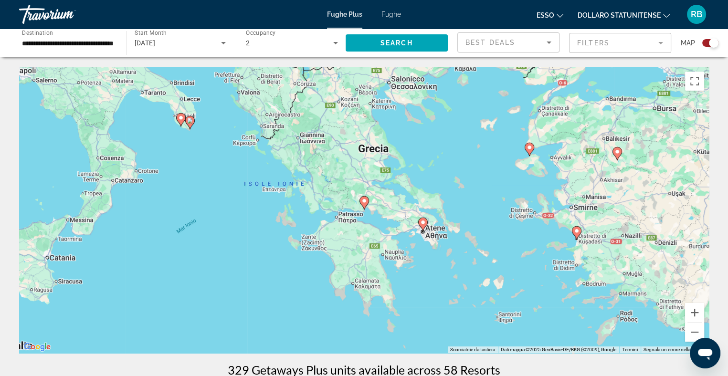
click at [186, 116] on gmp-advanced-marker "Contenuto principale" at bounding box center [190, 122] width 10 height 14
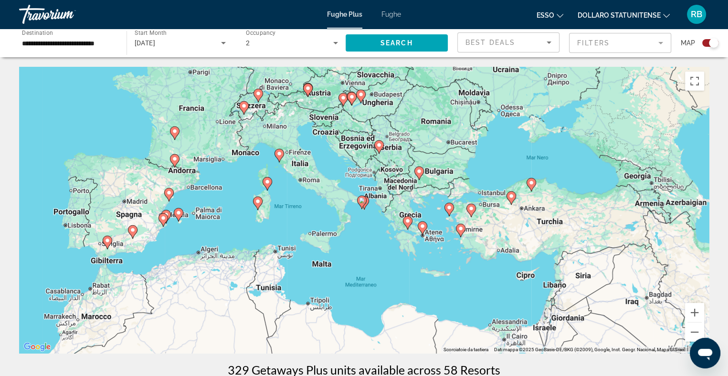
click at [361, 205] on icon "Contenuto principale" at bounding box center [361, 202] width 9 height 12
type input "**********"
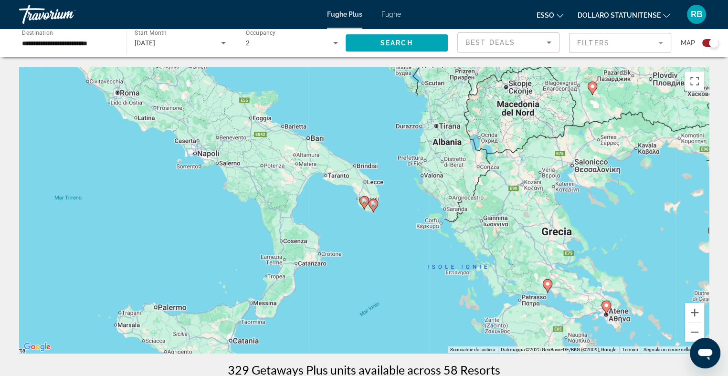
click at [364, 196] on icon "Contenuto principale" at bounding box center [364, 202] width 10 height 13
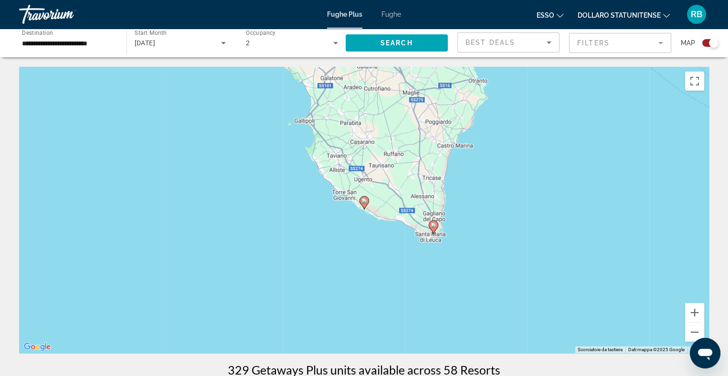
click at [362, 201] on image "Contenuto principale" at bounding box center [364, 201] width 6 height 6
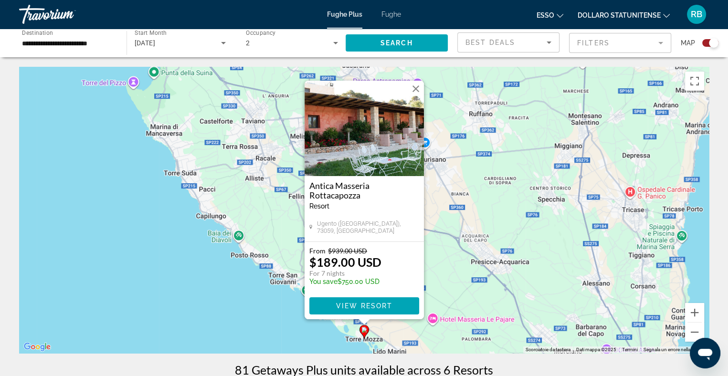
click at [150, 255] on div "Per attivare il trascinamento con la tastiera, premi Alt + Invio. Nello stato d…" at bounding box center [363, 210] width 689 height 286
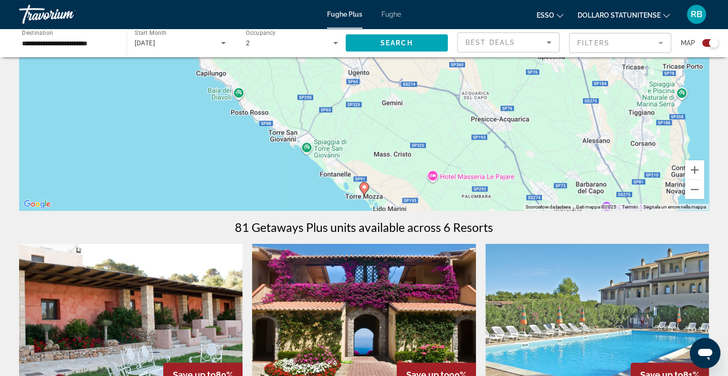
scroll to position [143, 0]
click at [384, 168] on div "Per attivare il trascinamento con la tastiera, premi Alt + Invio. Nello stato d…" at bounding box center [363, 67] width 689 height 286
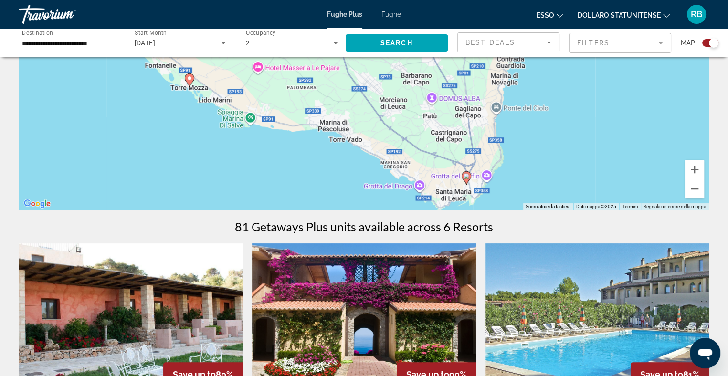
drag, startPoint x: 392, startPoint y: 190, endPoint x: 217, endPoint y: 82, distance: 205.5
click at [217, 82] on div "Per attivare il trascinamento con la tastiera, premi Alt + Invio. Nello stato d…" at bounding box center [363, 67] width 689 height 286
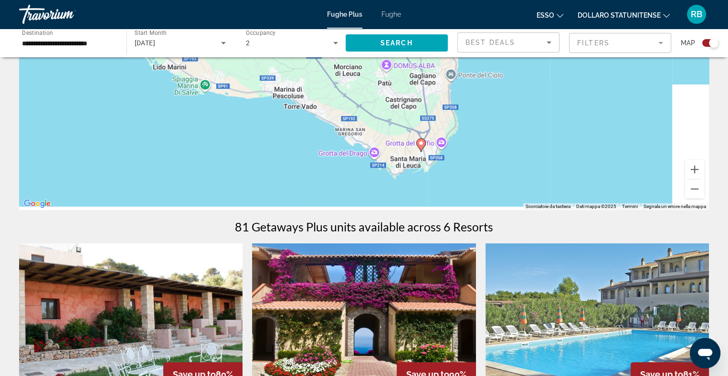
drag, startPoint x: 428, startPoint y: 160, endPoint x: 375, endPoint y: 115, distance: 69.4
click at [375, 115] on div "Per attivare il trascinamento con la tastiera, premi Alt + Invio. Nello stato d…" at bounding box center [363, 67] width 689 height 286
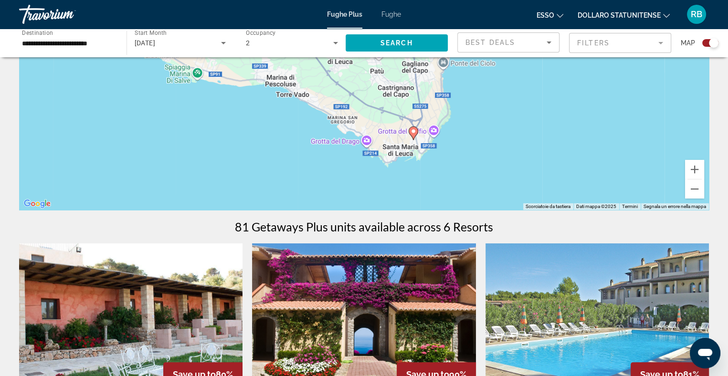
click at [414, 138] on icon "Contenuto principale" at bounding box center [413, 132] width 10 height 13
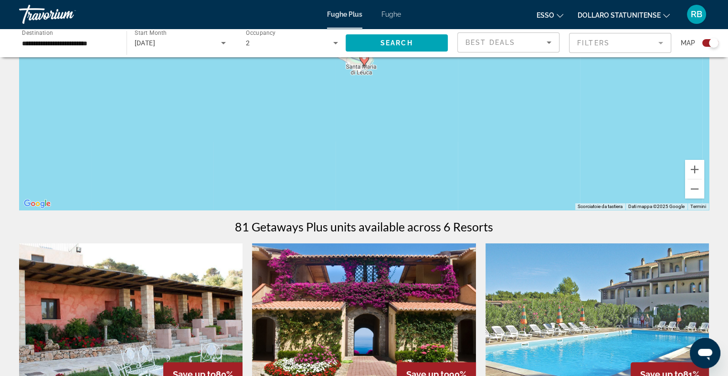
click at [365, 67] on div "Per navigare, premi i tasti Freccia. Per attivare il trascinamento con la tasti…" at bounding box center [363, 67] width 689 height 286
click at [363, 61] on icon "Contenuto principale" at bounding box center [363, 59] width 9 height 12
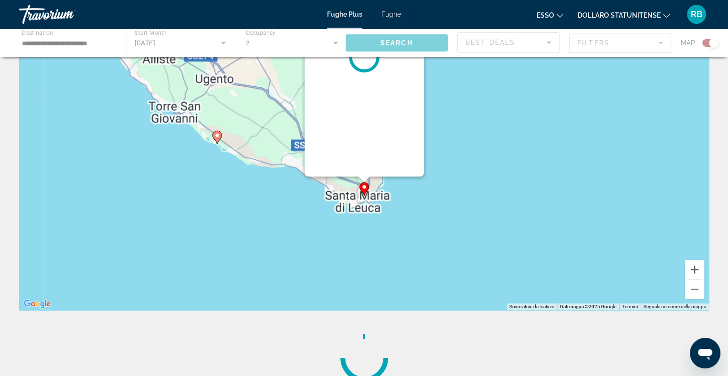
scroll to position [0, 0]
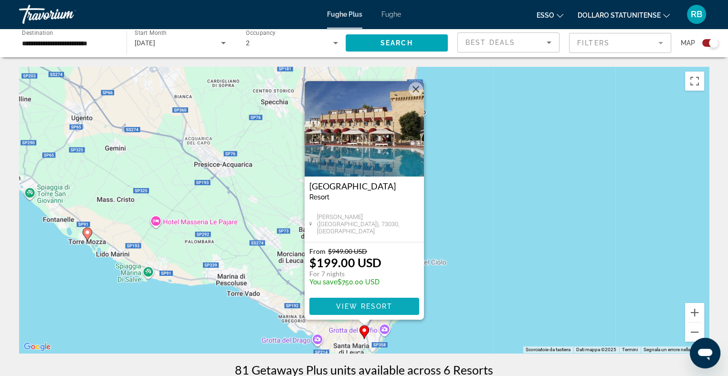
click at [351, 305] on span "View Resort" at bounding box center [363, 307] width 56 height 8
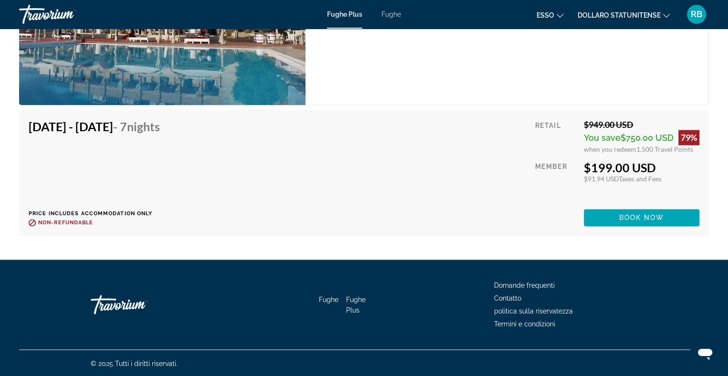
scroll to position [1556, 0]
click at [206, 56] on img "Contenuto principale" at bounding box center [162, 9] width 286 height 192
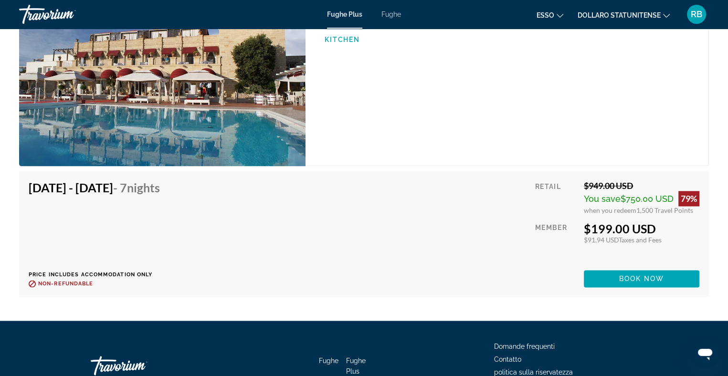
scroll to position [1460, 0]
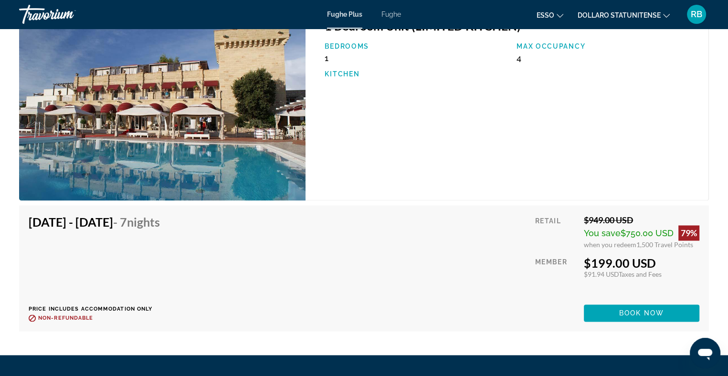
click at [303, 80] on img "Contenuto principale" at bounding box center [162, 105] width 286 height 192
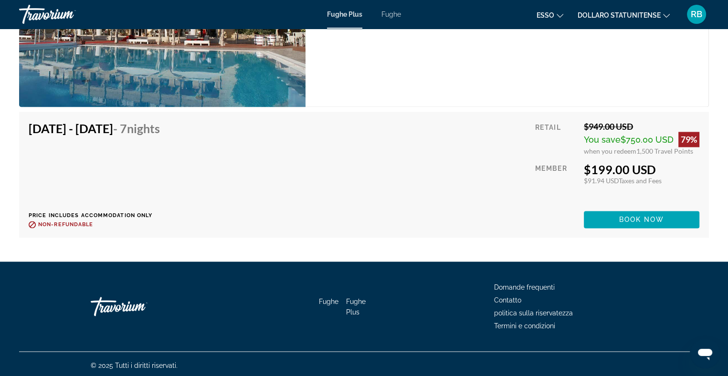
scroll to position [1556, 0]
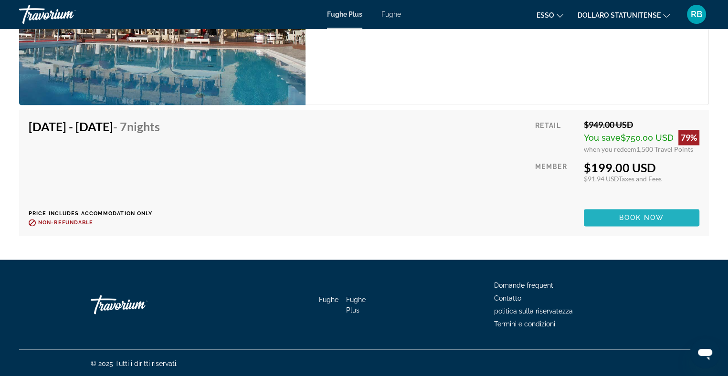
click at [638, 216] on span "Book now" at bounding box center [641, 218] width 45 height 8
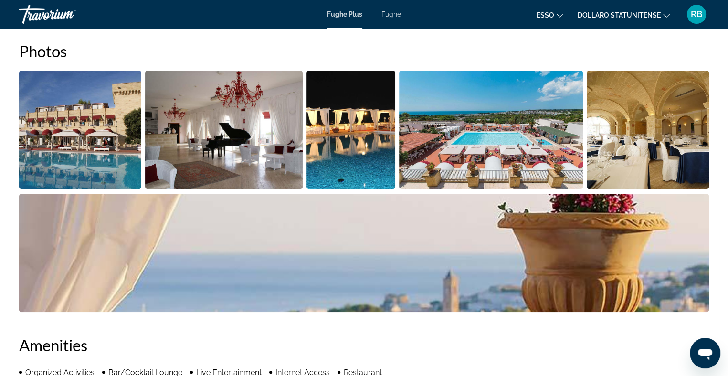
scroll to position [334, 0]
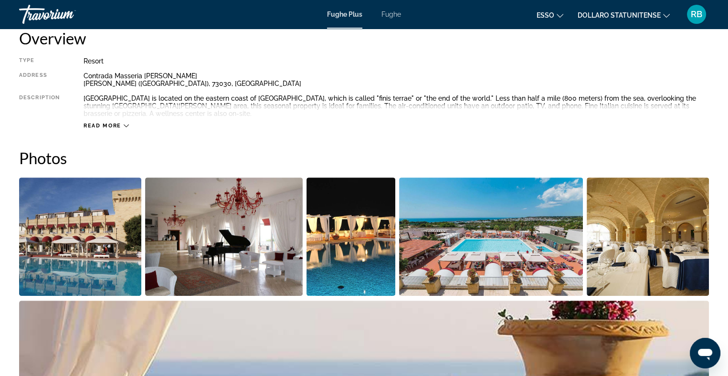
click at [353, 225] on img "Open full-screen image slider" at bounding box center [350, 237] width 89 height 118
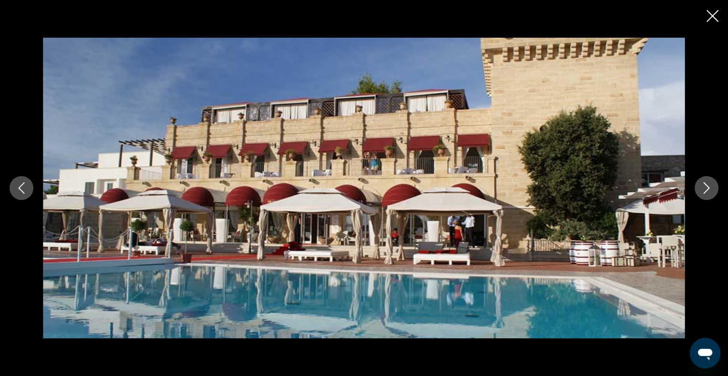
click at [676, 198] on img "Contenuto principale" at bounding box center [364, 188] width 642 height 301
click at [17, 188] on icon "Previous image" at bounding box center [21, 187] width 11 height 11
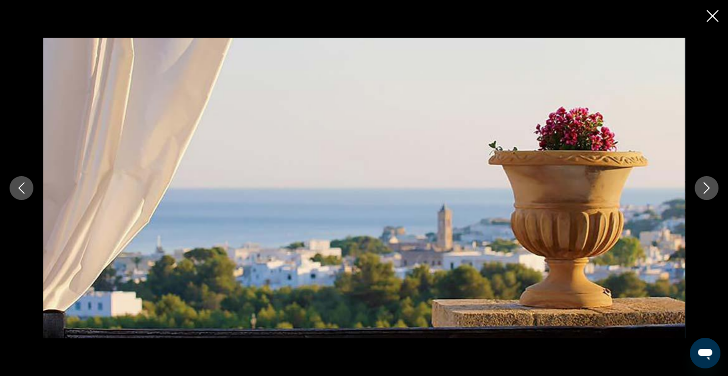
click at [21, 186] on icon "Previous image" at bounding box center [22, 187] width 6 height 11
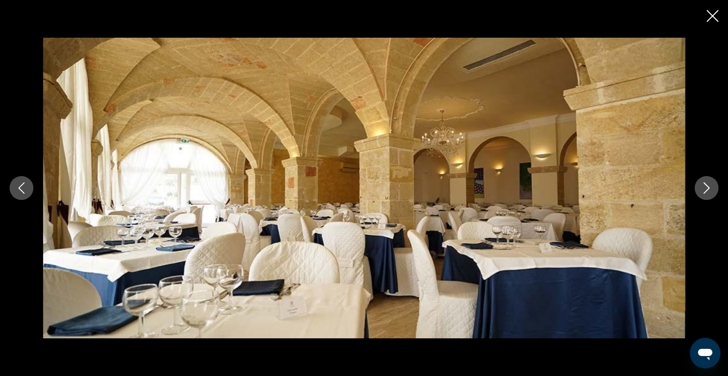
click at [21, 186] on icon "Previous image" at bounding box center [22, 187] width 6 height 11
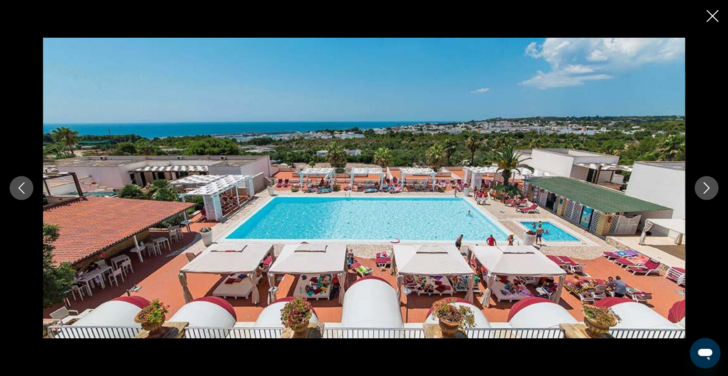
click at [21, 186] on icon "Previous image" at bounding box center [22, 187] width 6 height 11
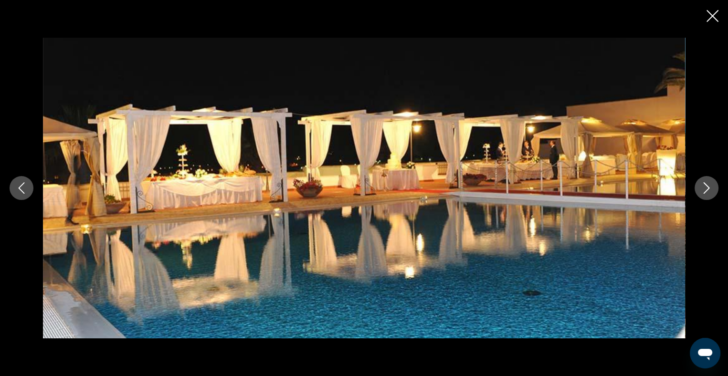
click at [21, 184] on icon "Previous image" at bounding box center [21, 187] width 11 height 11
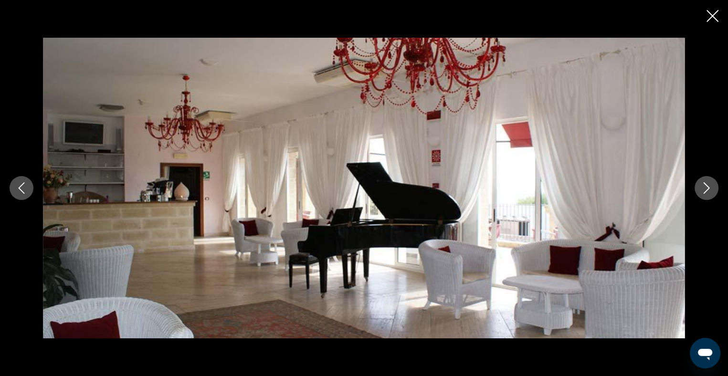
click at [21, 184] on icon "Previous image" at bounding box center [21, 187] width 11 height 11
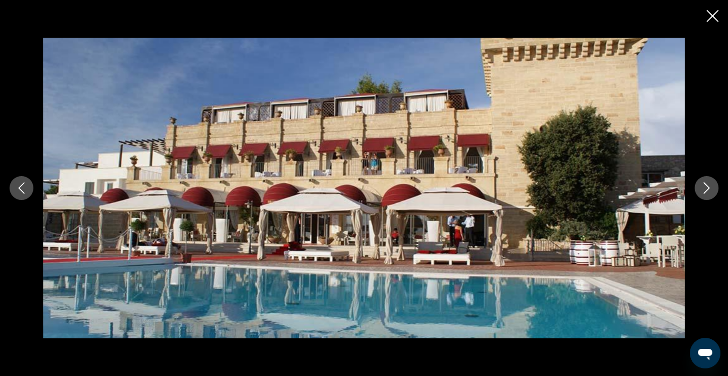
click at [21, 184] on icon "Previous image" at bounding box center [21, 187] width 11 height 11
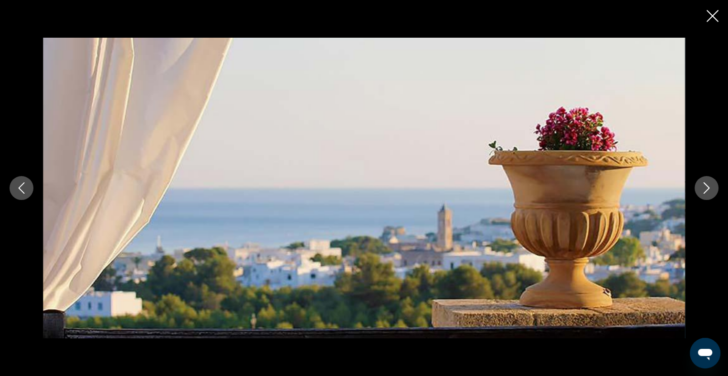
click at [22, 182] on icon "Previous image" at bounding box center [21, 187] width 11 height 11
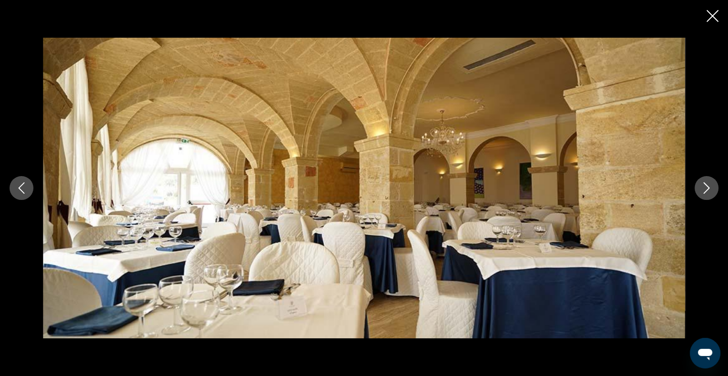
click at [22, 182] on icon "Previous image" at bounding box center [21, 187] width 11 height 11
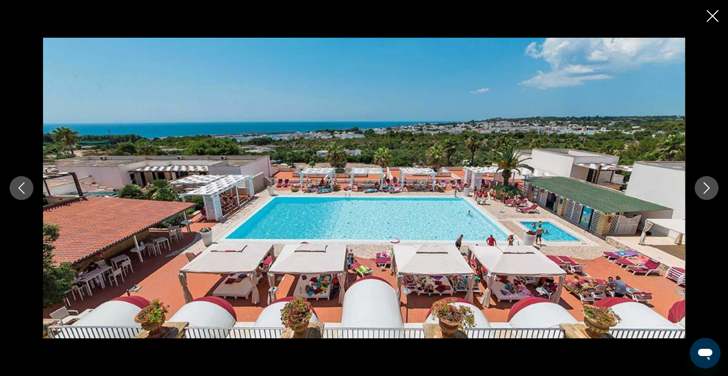
scroll to position [525, 0]
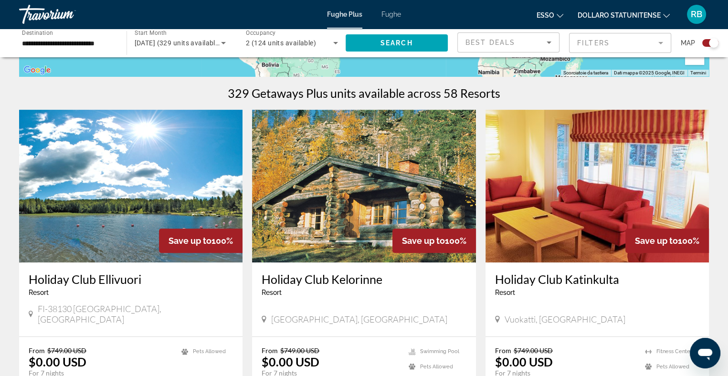
scroll to position [382, 0]
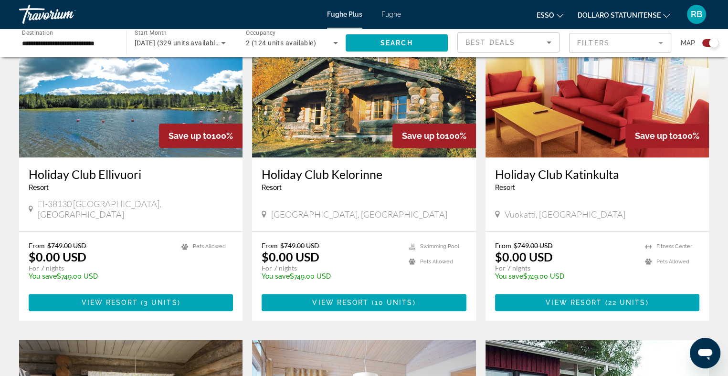
click at [339, 110] on img "Contenuto principale" at bounding box center [363, 81] width 223 height 153
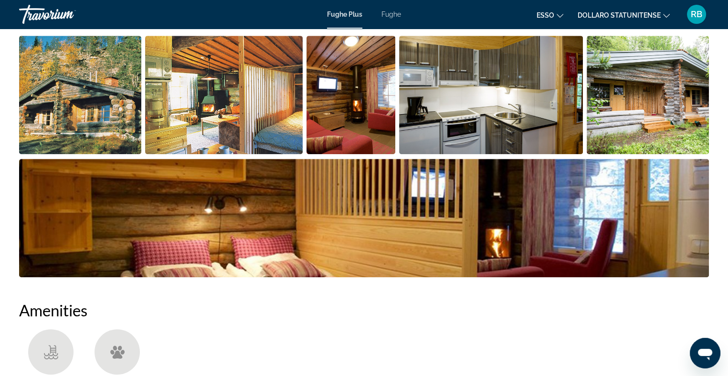
scroll to position [525, 0]
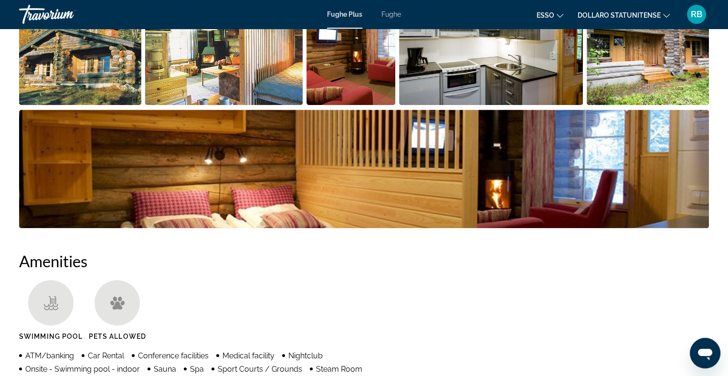
click at [105, 63] on img "Open full-screen image slider" at bounding box center [80, 46] width 122 height 118
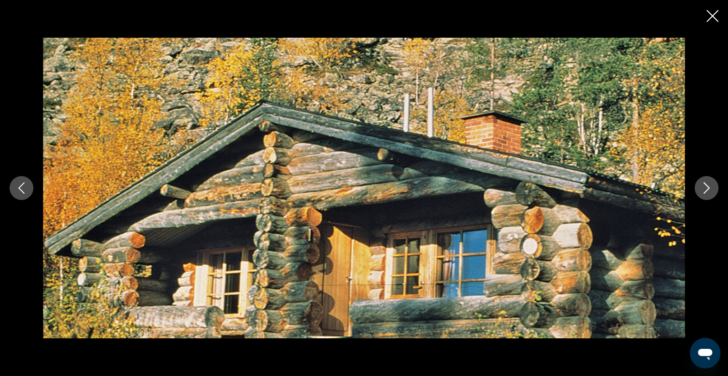
scroll to position [668, 0]
click at [21, 185] on icon "Previous image" at bounding box center [22, 187] width 6 height 11
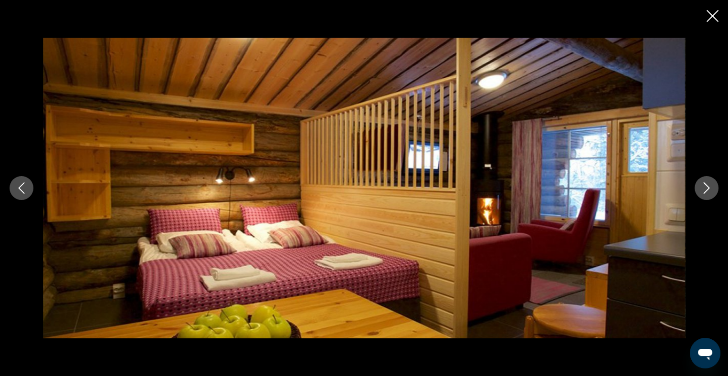
click at [21, 185] on icon "Previous image" at bounding box center [22, 187] width 6 height 11
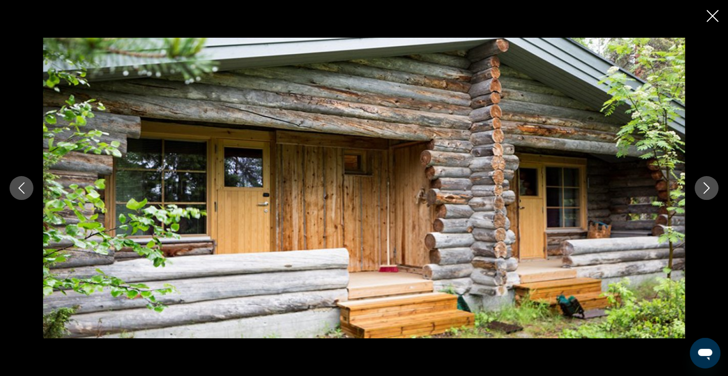
click at [23, 185] on icon "Previous image" at bounding box center [21, 187] width 11 height 11
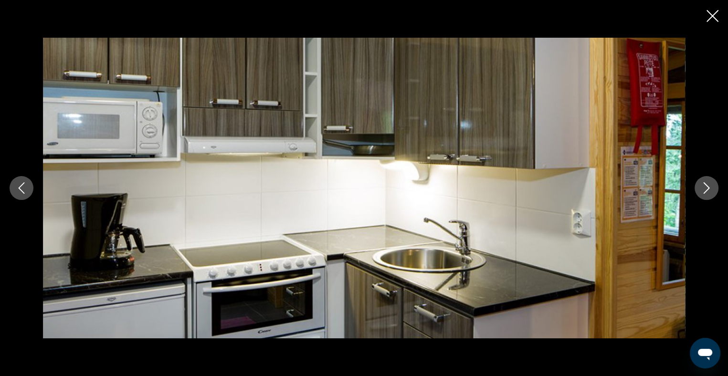
click at [23, 186] on icon "Previous image" at bounding box center [21, 187] width 11 height 11
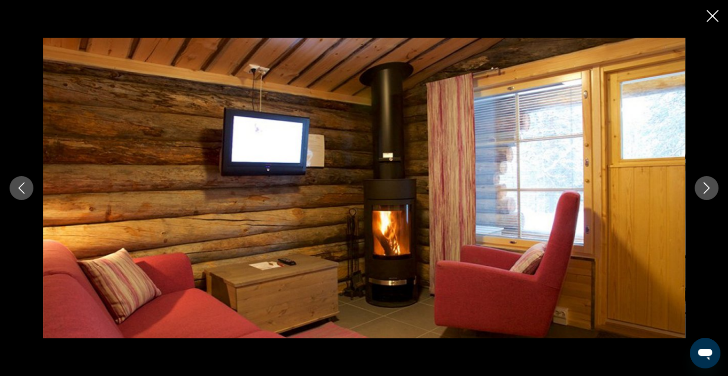
click at [23, 186] on icon "Previous image" at bounding box center [21, 187] width 11 height 11
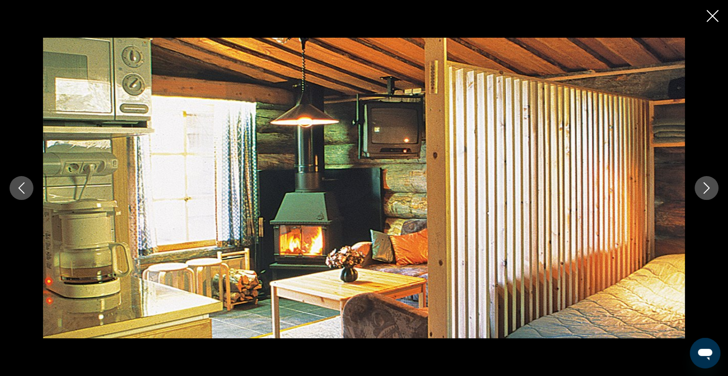
click at [23, 186] on icon "Previous image" at bounding box center [21, 187] width 11 height 11
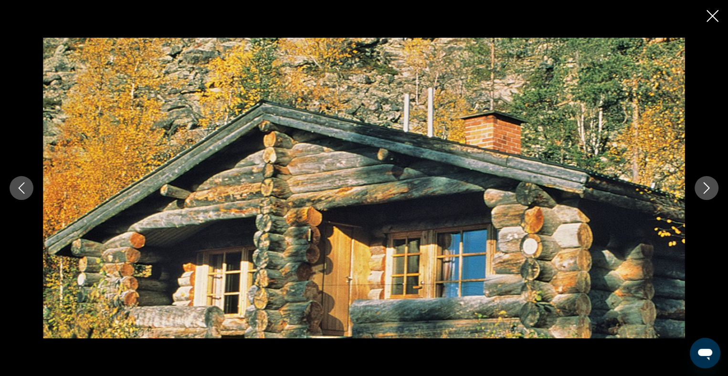
scroll to position [716, 0]
click at [23, 186] on icon "Previous image" at bounding box center [21, 187] width 11 height 11
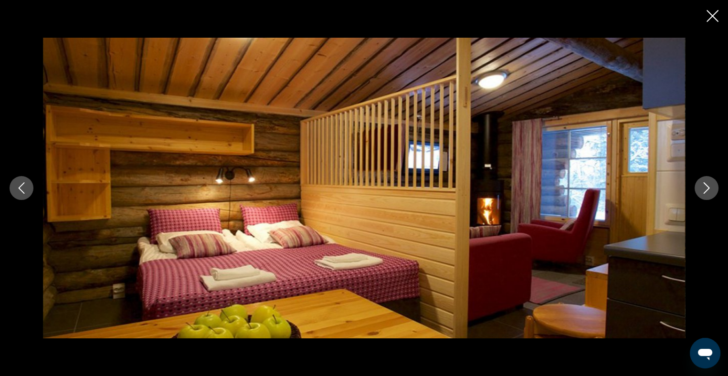
click at [23, 186] on icon "Previous image" at bounding box center [21, 187] width 11 height 11
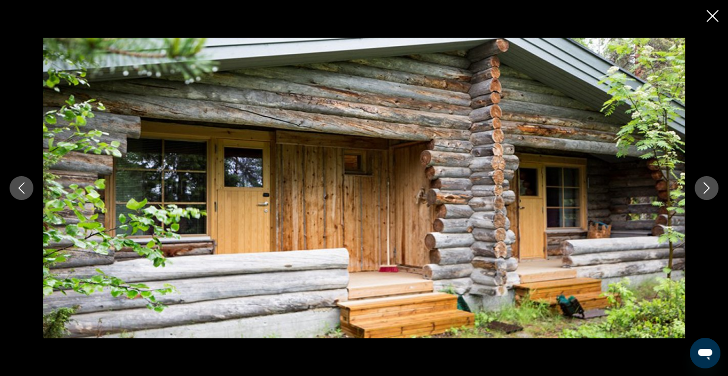
scroll to position [907, 0]
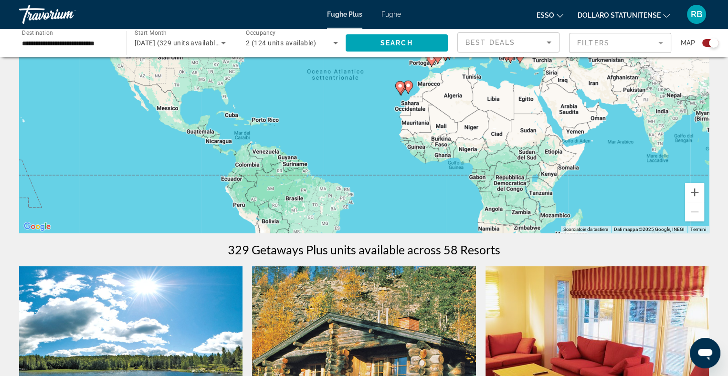
scroll to position [143, 0]
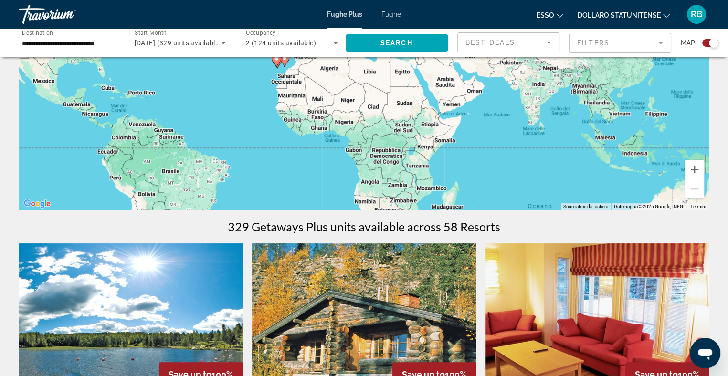
drag, startPoint x: 528, startPoint y: 160, endPoint x: 402, endPoint y: 155, distance: 125.6
click at [402, 155] on div "Per attivare il trascinamento con la tastiera, premi Alt + Invio. Nello stato d…" at bounding box center [363, 67] width 689 height 286
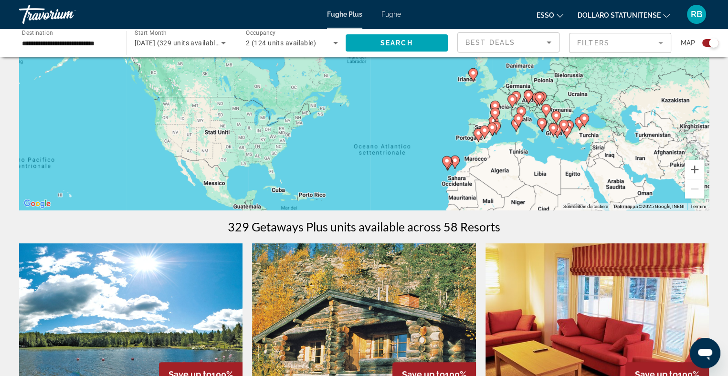
drag, startPoint x: 251, startPoint y: 67, endPoint x: 436, endPoint y: 149, distance: 202.3
click at [422, 171] on div "Per attivare il trascinamento con la tastiera, premi Alt + Invio. Nello stato d…" at bounding box center [363, 67] width 689 height 286
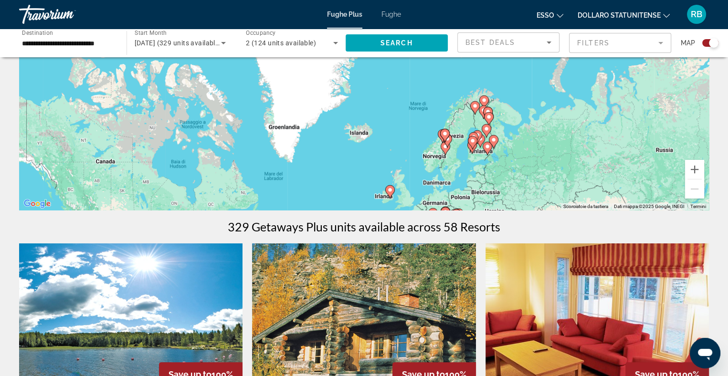
drag, startPoint x: 498, startPoint y: 84, endPoint x: 414, endPoint y: 201, distance: 144.3
click at [414, 202] on div "Per attivare il trascinamento con la tastiera, premi Alt + Invio. Nello stato d…" at bounding box center [363, 67] width 689 height 286
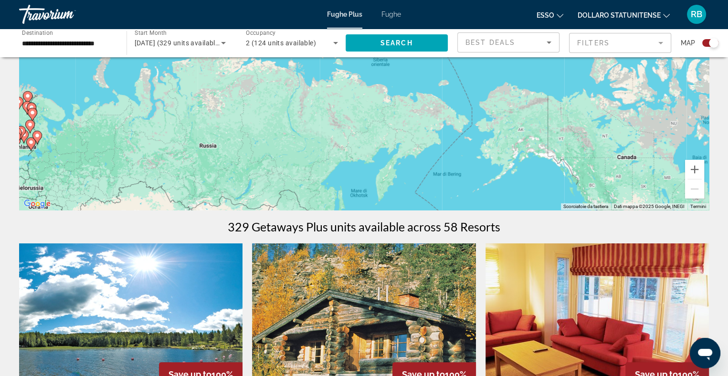
drag, startPoint x: 541, startPoint y: 121, endPoint x: 93, endPoint y: 125, distance: 448.5
click at [82, 112] on div "Per attivare il trascinamento con la tastiera, premi Alt + Invio. Nello stato d…" at bounding box center [363, 67] width 689 height 286
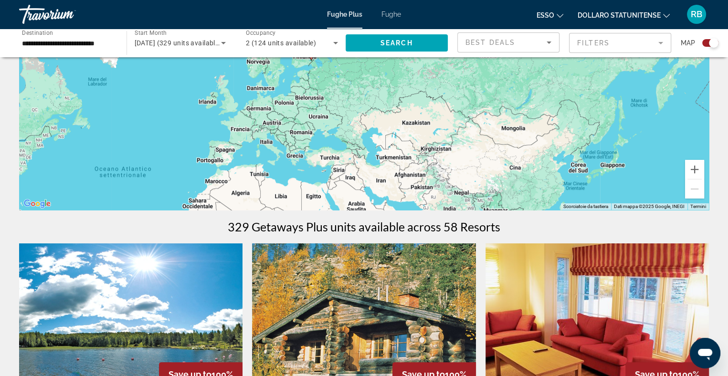
drag, startPoint x: 76, startPoint y: 188, endPoint x: 359, endPoint y: 102, distance: 295.6
click at [359, 102] on div "Per attivare il trascinamento con la tastiera, premi Alt + Invio. Nello stato d…" at bounding box center [363, 67] width 689 height 286
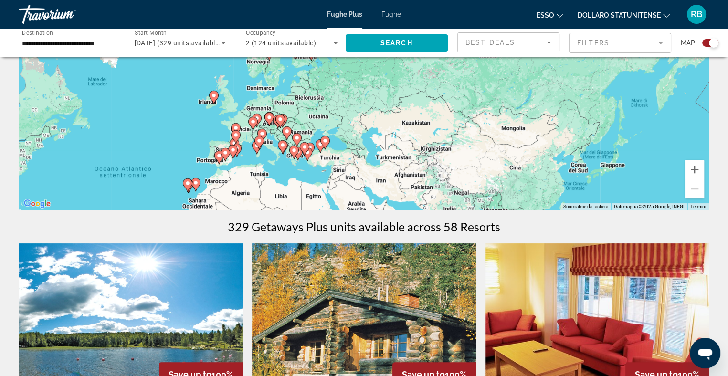
click at [265, 146] on div "Per attivare il trascinamento con la tastiera, premi Alt + Invio. Nello stato d…" at bounding box center [363, 67] width 689 height 286
click at [257, 142] on image "Contenuto principale" at bounding box center [259, 141] width 6 height 6
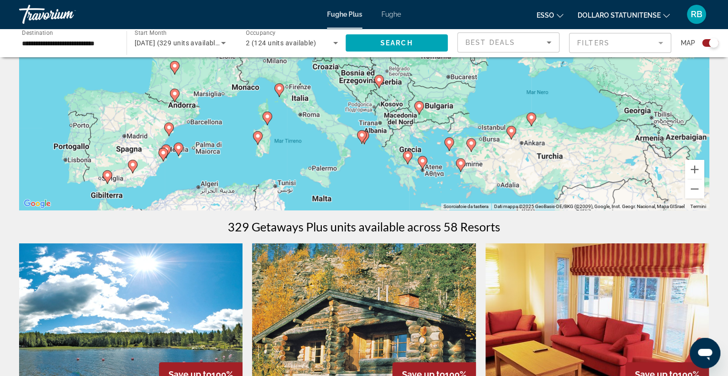
drag, startPoint x: 334, startPoint y: 113, endPoint x: 237, endPoint y: 172, distance: 114.3
click at [237, 172] on div "Per attivare il trascinamento con la tastiera, premi Alt + Invio. Nello stato d…" at bounding box center [363, 67] width 689 height 286
click at [268, 117] on image "Contenuto principale" at bounding box center [267, 117] width 6 height 6
type input "**********"
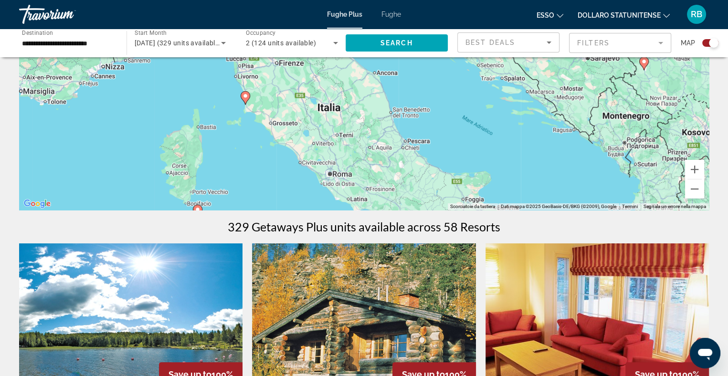
drag, startPoint x: 109, startPoint y: 180, endPoint x: 334, endPoint y: 94, distance: 241.2
click at [334, 94] on div "Per attivare il trascinamento con la tastiera, premi Alt + Invio. Nello stato d…" at bounding box center [363, 67] width 689 height 286
click at [244, 99] on icon "Contenuto principale" at bounding box center [244, 98] width 9 height 12
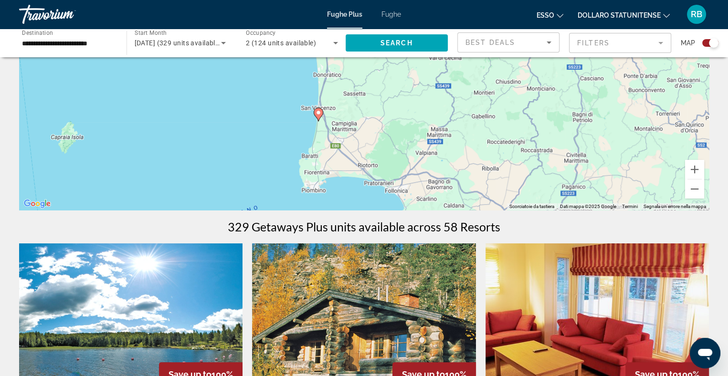
drag, startPoint x: 315, startPoint y: 89, endPoint x: 269, endPoint y: 145, distance: 72.2
click at [269, 145] on div "Per navigare, premi i tasti Freccia. Per attivare il trascinamento con la tasti…" at bounding box center [363, 67] width 689 height 286
click at [317, 115] on image "Contenuto principale" at bounding box center [318, 113] width 6 height 6
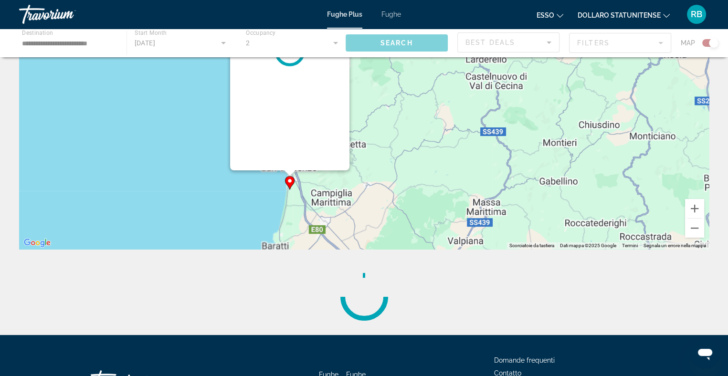
scroll to position [0, 0]
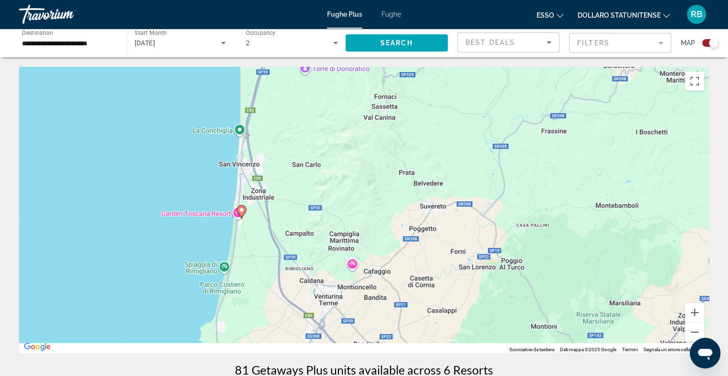
drag, startPoint x: 252, startPoint y: 256, endPoint x: 311, endPoint y: 155, distance: 117.2
click at [311, 155] on div "Per attivare il trascinamento con la tastiera, premi Alt + Invio. Nello stato d…" at bounding box center [363, 210] width 689 height 286
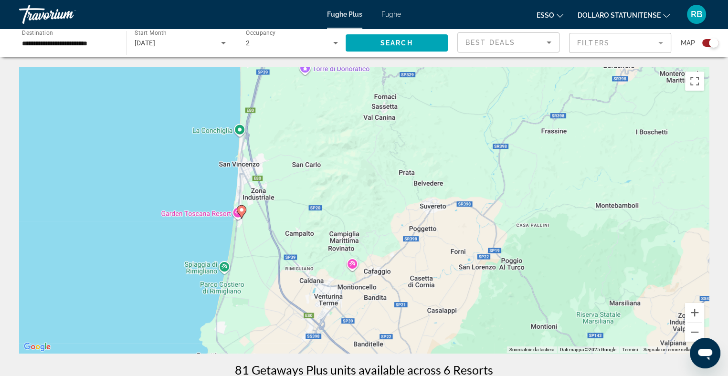
click at [238, 209] on icon "Contenuto principale" at bounding box center [241, 212] width 9 height 12
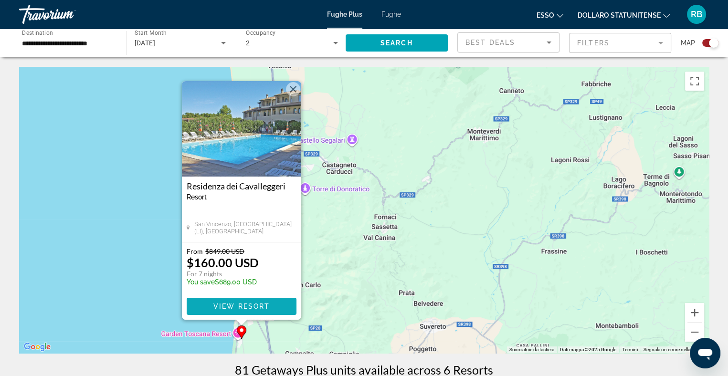
click at [232, 306] on span "View Resort" at bounding box center [241, 307] width 56 height 8
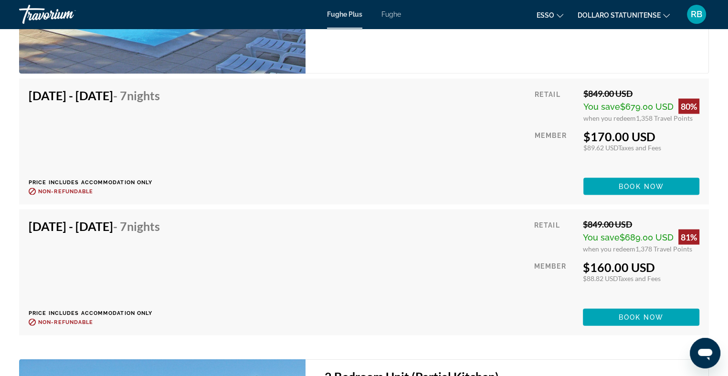
scroll to position [1774, 0]
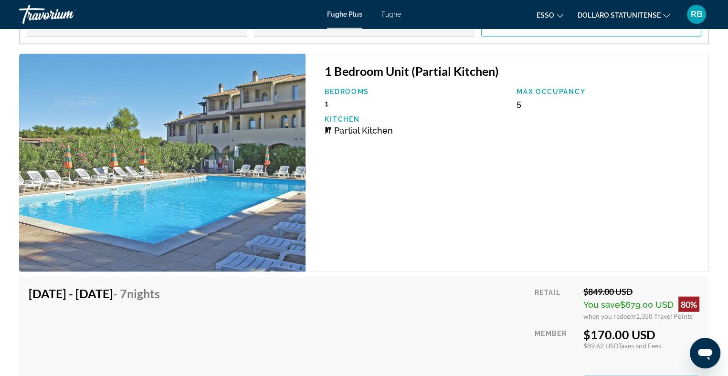
click at [392, 14] on font "Fughe" at bounding box center [391, 14] width 20 height 8
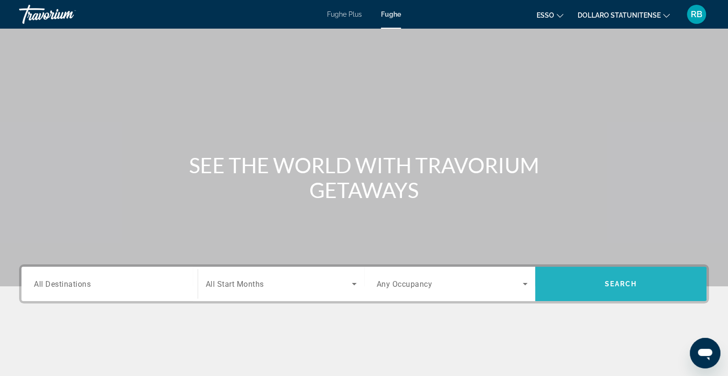
click at [612, 280] on span "Search" at bounding box center [621, 284] width 32 height 8
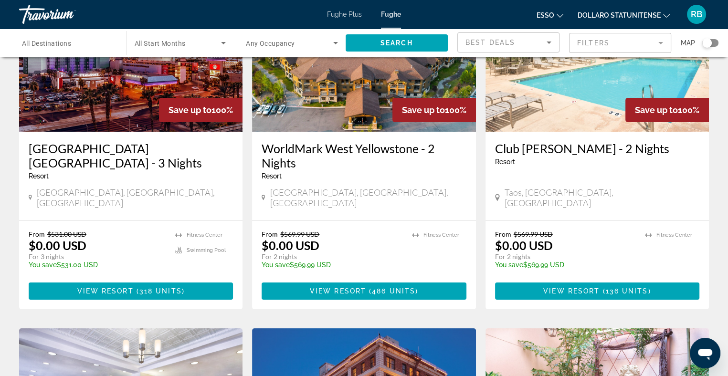
scroll to position [95, 0]
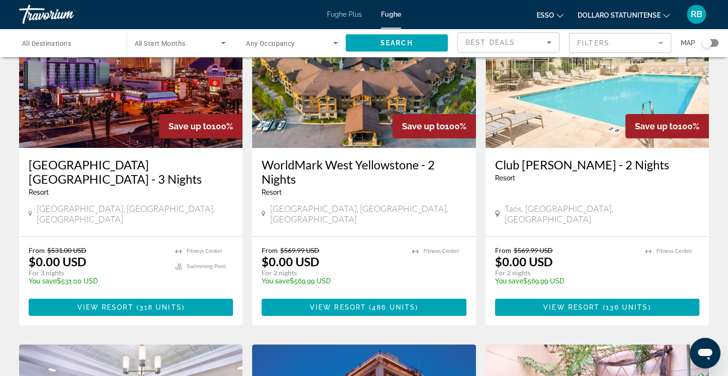
click at [121, 110] on img "Contenuto principale" at bounding box center [130, 71] width 223 height 153
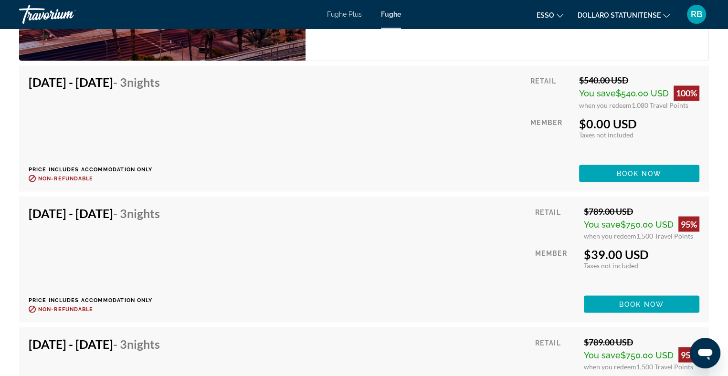
scroll to position [1670, 0]
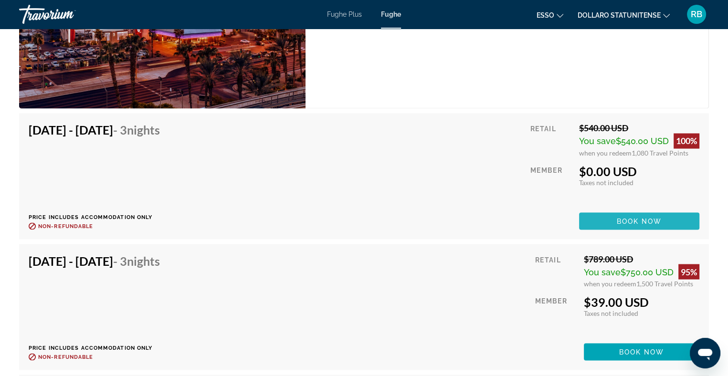
click at [632, 217] on span "Book now" at bounding box center [638, 221] width 45 height 8
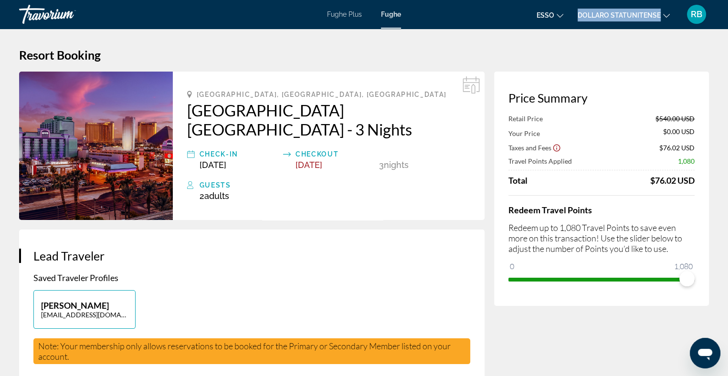
drag, startPoint x: 677, startPoint y: 7, endPoint x: 663, endPoint y: 4, distance: 13.6
click at [663, 4] on div "esso English Español Français Italiano Português русский Dollaro statunitense U…" at bounding box center [559, 14] width 298 height 20
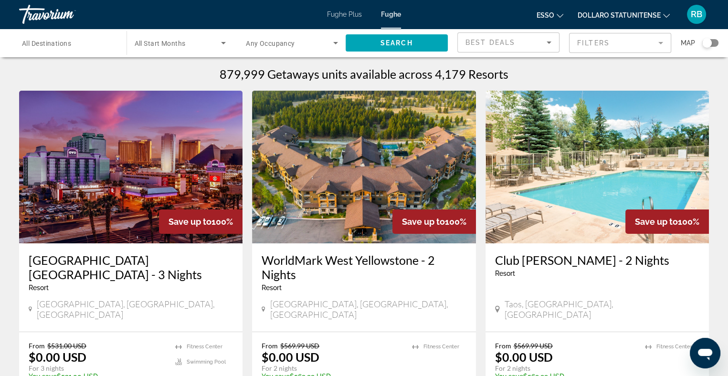
click at [47, 43] on span "All Destinations" at bounding box center [46, 44] width 49 height 8
click at [47, 43] on input "Destination All Destinations" at bounding box center [68, 43] width 92 height 11
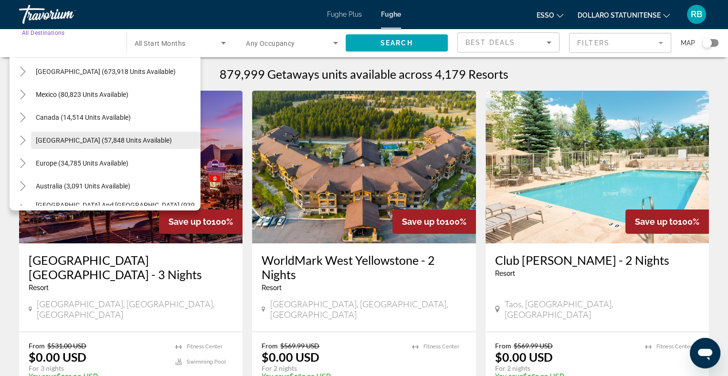
scroll to position [48, 0]
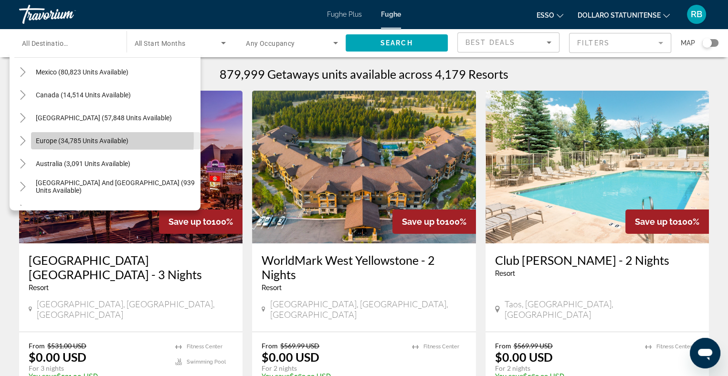
click at [63, 139] on span "Europe (34,785 units available)" at bounding box center [82, 141] width 93 height 8
type input "**********"
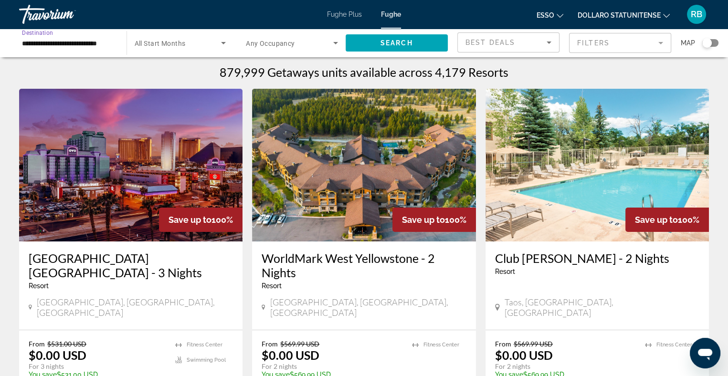
scroll to position [0, 0]
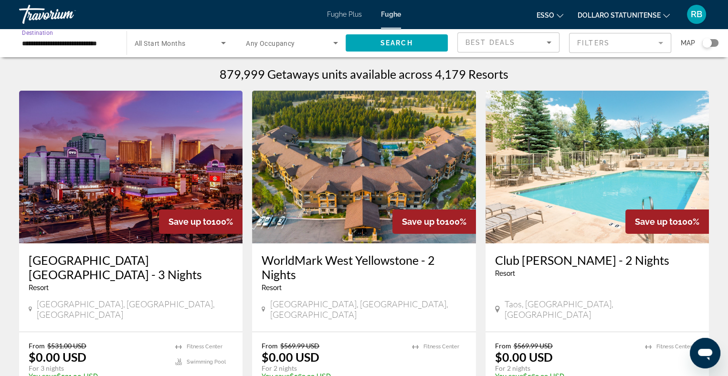
click at [60, 42] on input "**********" at bounding box center [68, 43] width 92 height 11
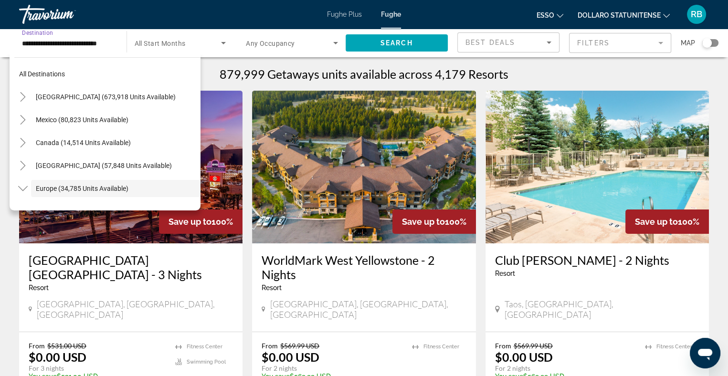
scroll to position [57, 0]
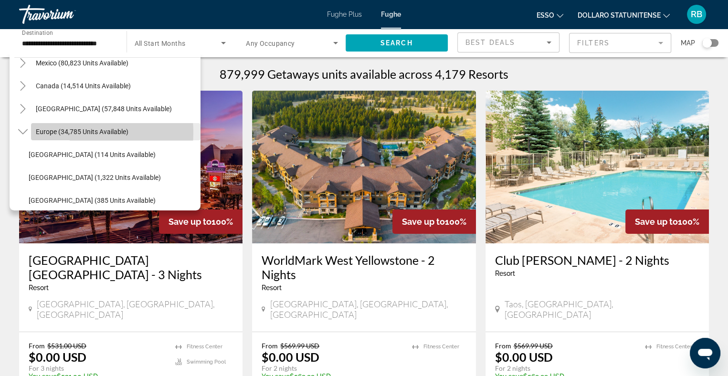
click at [71, 132] on span "Europe (34,785 units available)" at bounding box center [82, 132] width 93 height 8
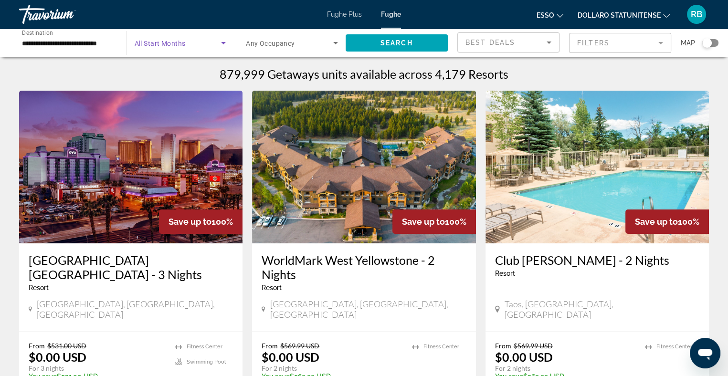
click at [221, 40] on icon "Search widget" at bounding box center [223, 42] width 11 height 11
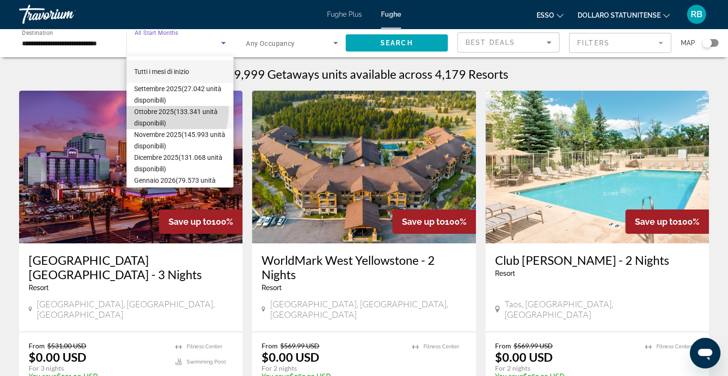
click at [156, 111] on font "Ottobre 2025" at bounding box center [154, 112] width 40 height 8
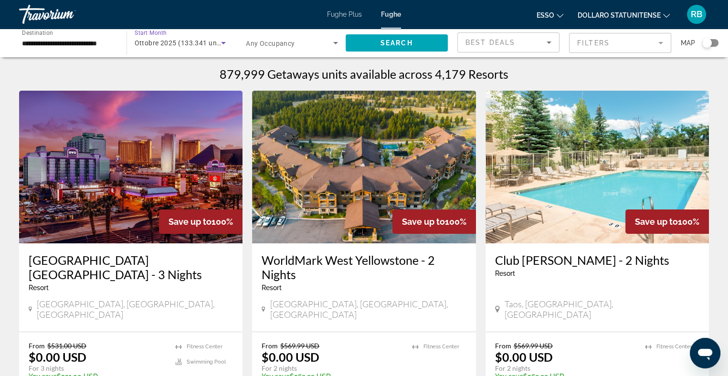
click at [338, 41] on icon "Search widget" at bounding box center [335, 42] width 11 height 11
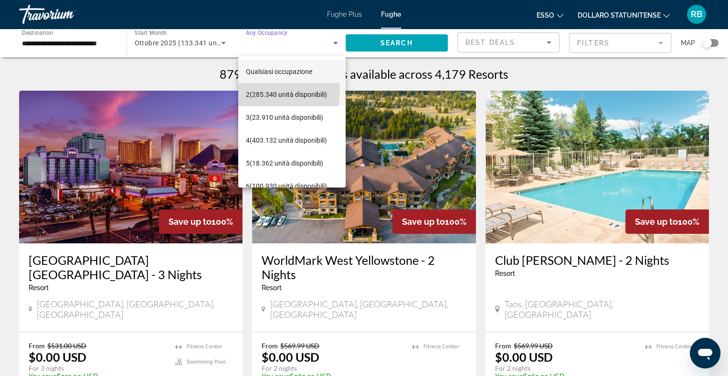
click at [260, 91] on font "(285.340 unità disponibili)" at bounding box center [288, 95] width 77 height 8
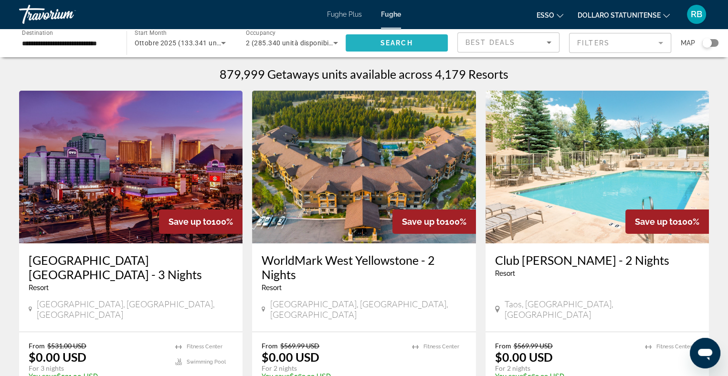
click at [395, 41] on span "Search" at bounding box center [396, 43] width 32 height 8
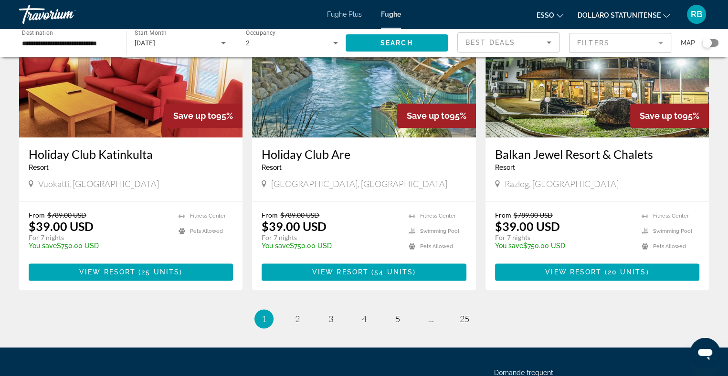
scroll to position [1168, 0]
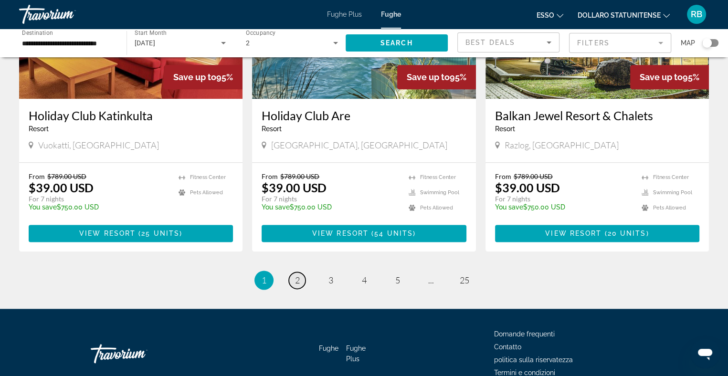
click at [298, 275] on span "2" at bounding box center [297, 280] width 5 height 10
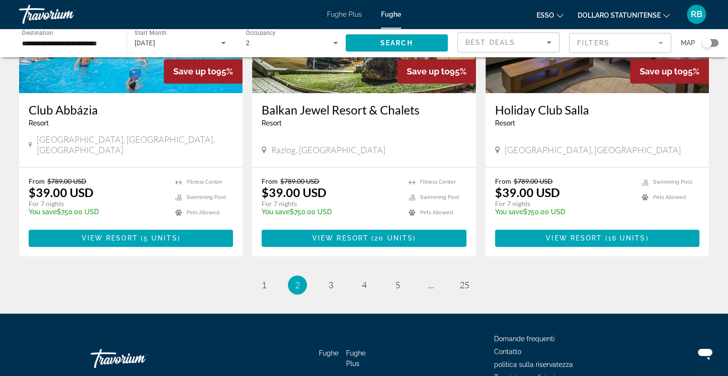
scroll to position [1167, 0]
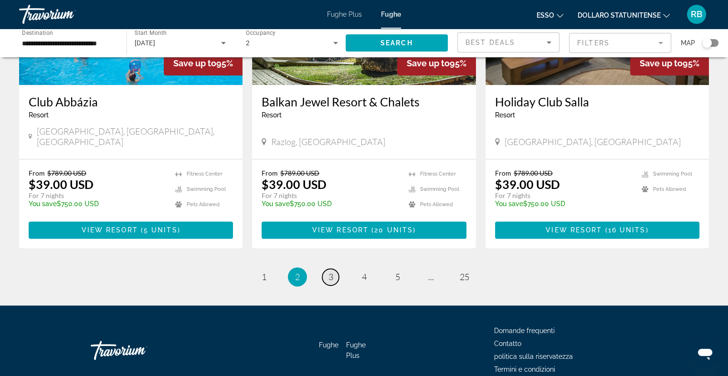
click at [330, 272] on span "3" at bounding box center [330, 277] width 5 height 10
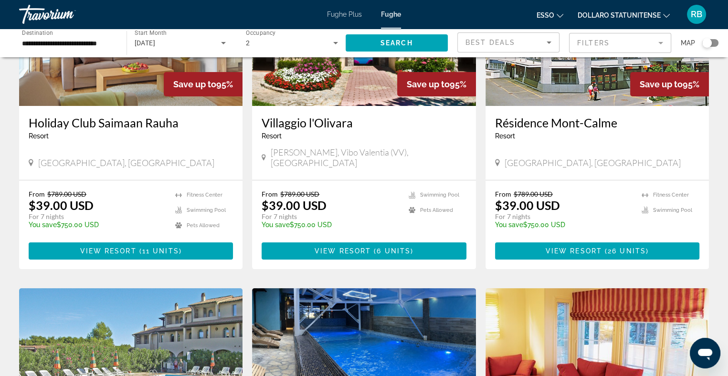
scroll to position [143, 0]
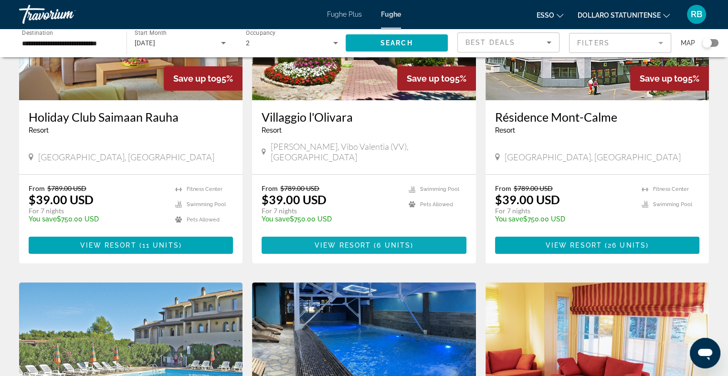
click at [346, 241] on span "View Resort" at bounding box center [342, 245] width 56 height 8
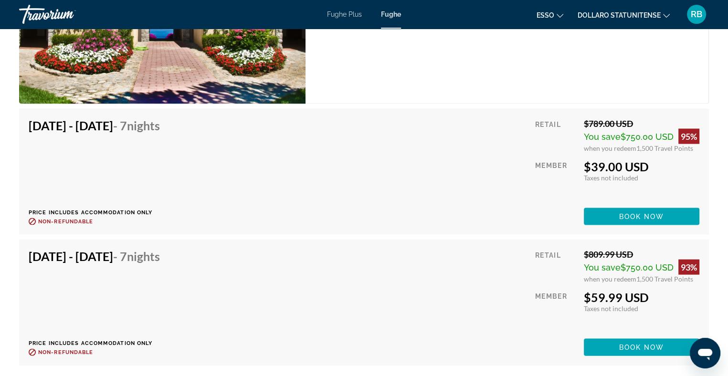
scroll to position [1953, 0]
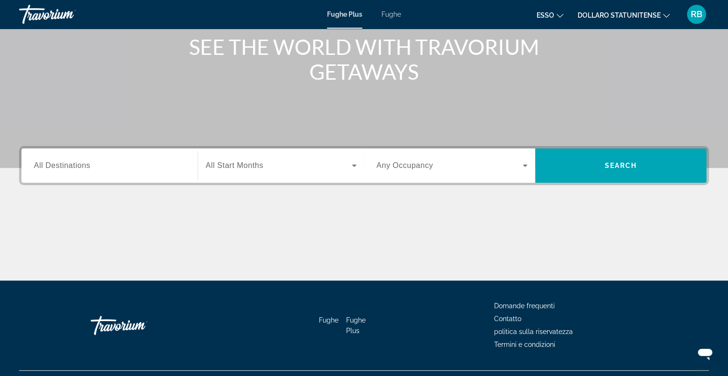
scroll to position [139, 0]
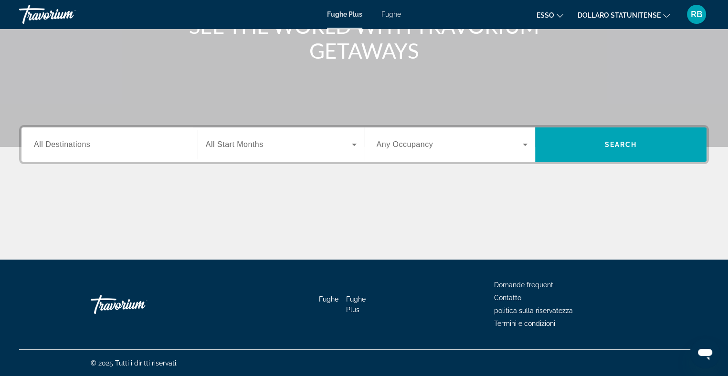
click at [78, 144] on span "All Destinations" at bounding box center [62, 144] width 56 height 8
click at [78, 144] on input "Destination All Destinations" at bounding box center [109, 144] width 151 height 11
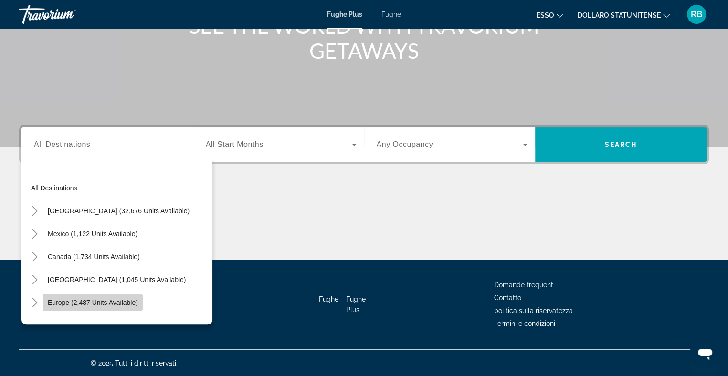
click at [73, 300] on span "Europe (2,487 units available)" at bounding box center [93, 303] width 90 height 8
type input "**********"
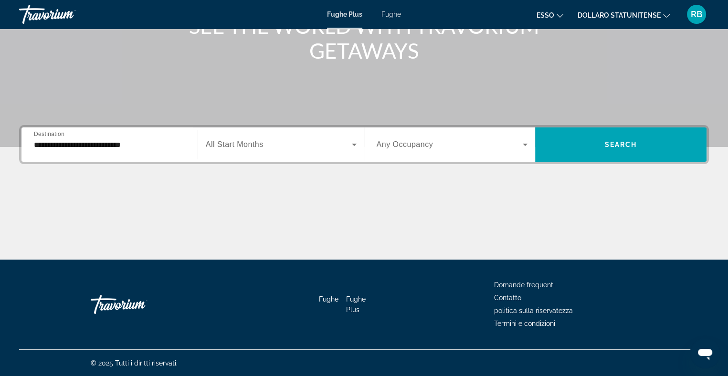
click at [257, 144] on span "All Start Months" at bounding box center [235, 144] width 58 height 8
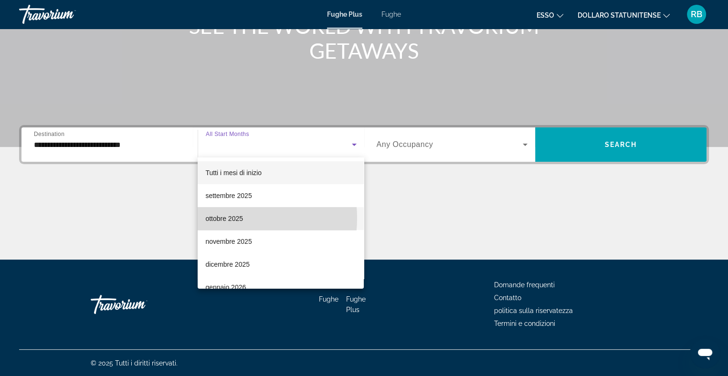
click at [222, 218] on font "ottobre 2025" at bounding box center [224, 219] width 38 height 8
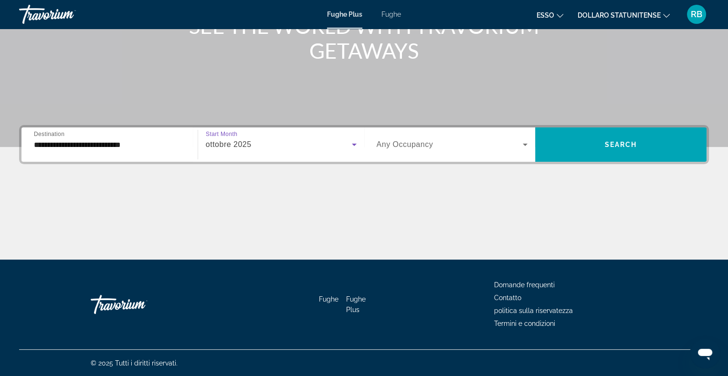
click at [239, 144] on span "ottobre 2025" at bounding box center [229, 144] width 46 height 8
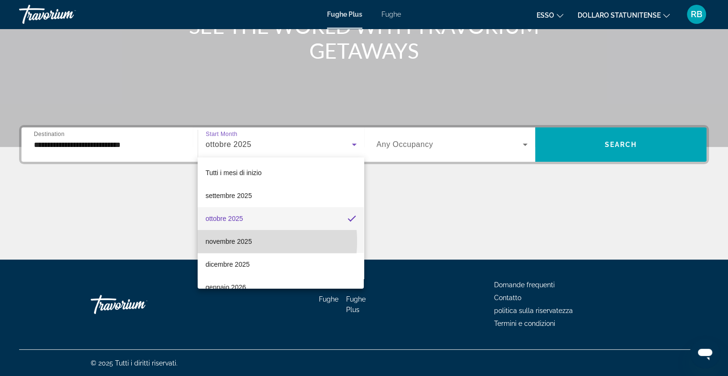
click at [229, 241] on font "novembre 2025" at bounding box center [228, 242] width 46 height 8
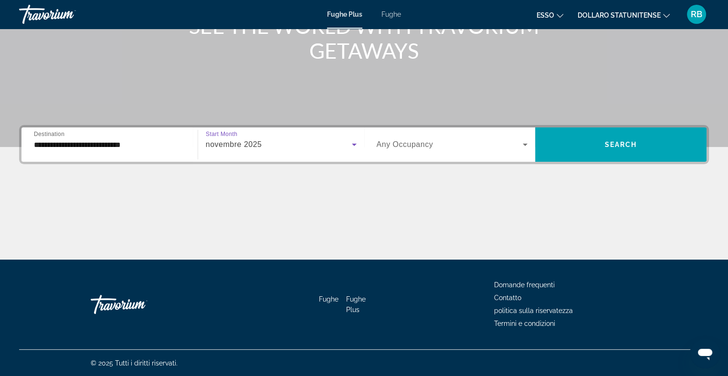
click at [412, 143] on span "Any Occupancy" at bounding box center [404, 144] width 57 height 8
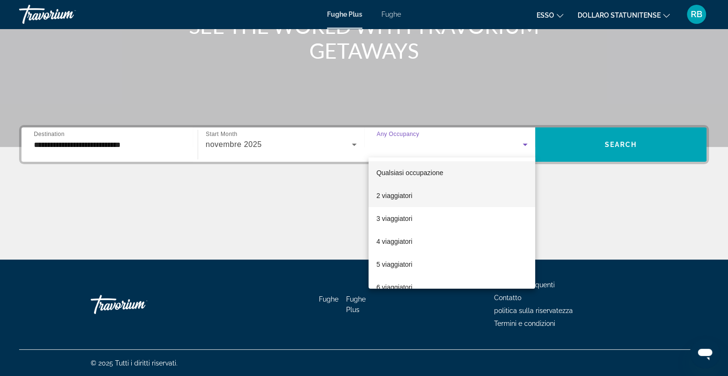
click at [397, 195] on font "2 viaggiatori" at bounding box center [394, 196] width 36 height 8
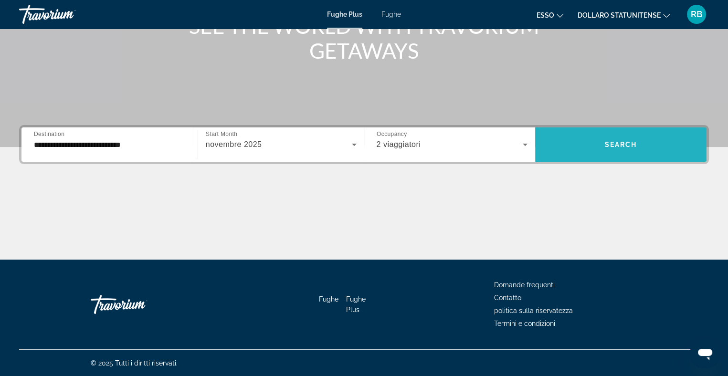
click at [618, 141] on span "Search" at bounding box center [621, 145] width 32 height 8
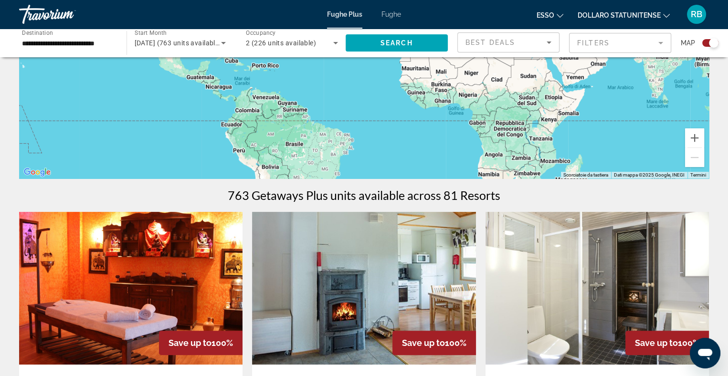
scroll to position [191, 0]
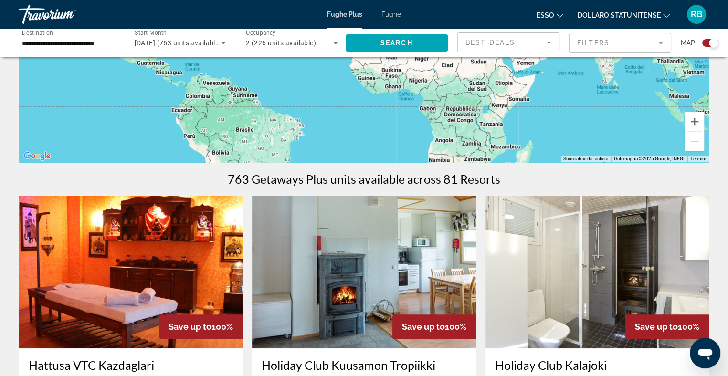
drag, startPoint x: 465, startPoint y: 115, endPoint x: 414, endPoint y: 116, distance: 50.6
click at [414, 116] on div "Per attivare il trascinamento con la tastiera, premi Alt + Invio. Nello stato d…" at bounding box center [363, 19] width 689 height 286
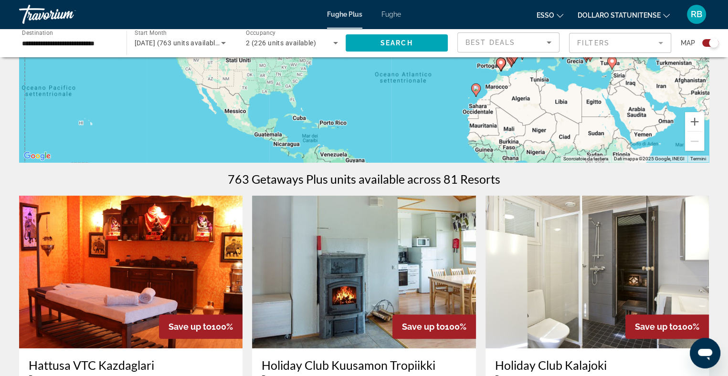
drag, startPoint x: 200, startPoint y: 75, endPoint x: 319, endPoint y: 147, distance: 139.4
click at [319, 147] on div "Per attivare il trascinamento con la tastiera, premi Alt + Invio. Nello stato d…" at bounding box center [363, 19] width 689 height 286
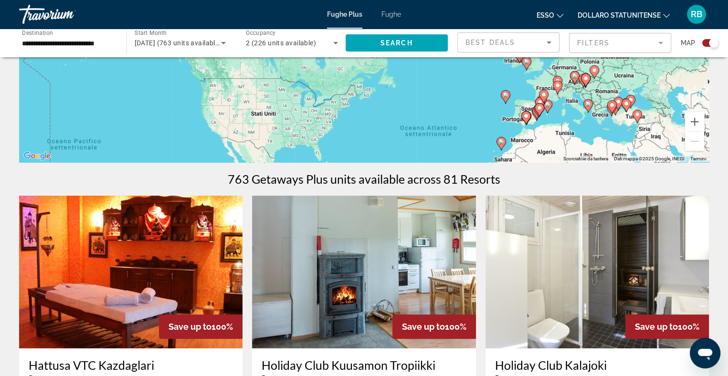
drag, startPoint x: 253, startPoint y: 76, endPoint x: 279, endPoint y: 129, distance: 58.5
click at [279, 132] on div "Per attivare il trascinamento con la tastiera, premi Alt + Invio. Nello stato d…" at bounding box center [363, 19] width 689 height 286
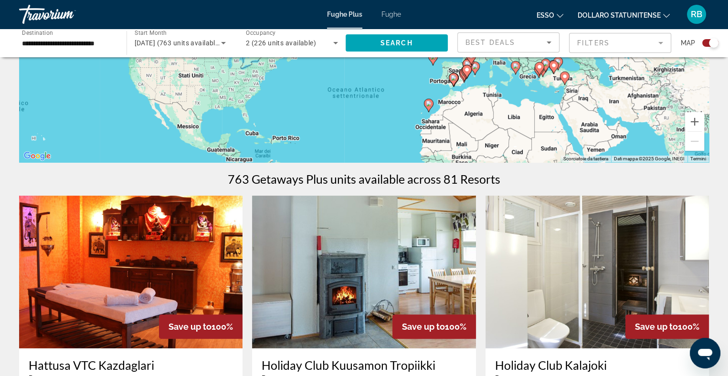
drag, startPoint x: 518, startPoint y: 142, endPoint x: 442, endPoint y: 102, distance: 85.8
click at [442, 102] on div "Per attivare il trascinamento con la tastiera, premi Alt + Invio. Nello stato d…" at bounding box center [363, 19] width 689 height 286
click at [428, 111] on icon "Contenuto principale" at bounding box center [428, 104] width 10 height 13
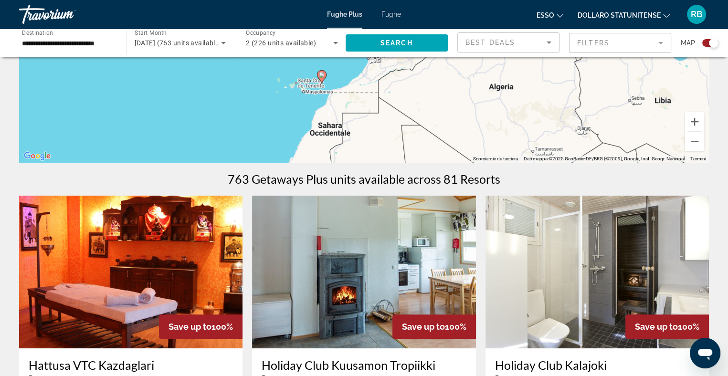
drag, startPoint x: 423, startPoint y: 74, endPoint x: 382, endPoint y: 140, distance: 77.4
click at [382, 140] on div "Per attivare il trascinamento con la tastiera, premi Alt + Invio. Nello stato d…" at bounding box center [363, 19] width 689 height 286
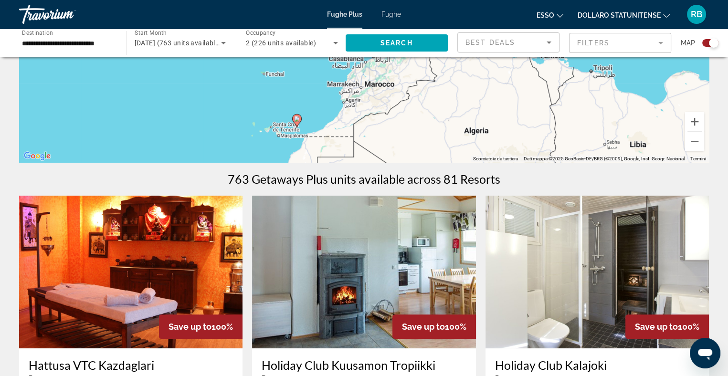
drag, startPoint x: 340, startPoint y: 84, endPoint x: 315, endPoint y: 130, distance: 51.7
click at [315, 130] on div "Per attivare il trascinamento con la tastiera, premi Alt + Invio. Nello stato d…" at bounding box center [363, 19] width 689 height 286
click at [292, 122] on gmp-advanced-marker "Contenuto principale" at bounding box center [297, 121] width 10 height 14
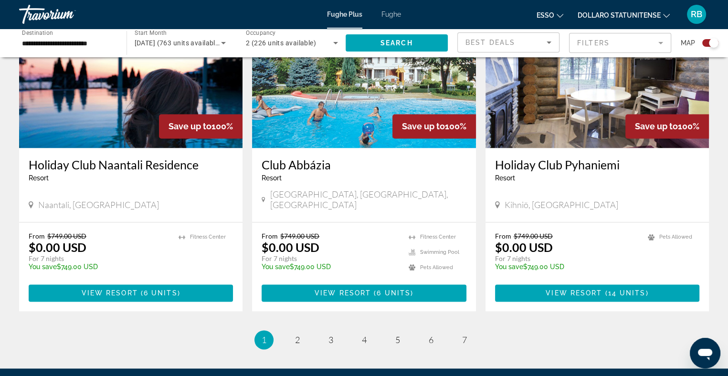
scroll to position [1463, 0]
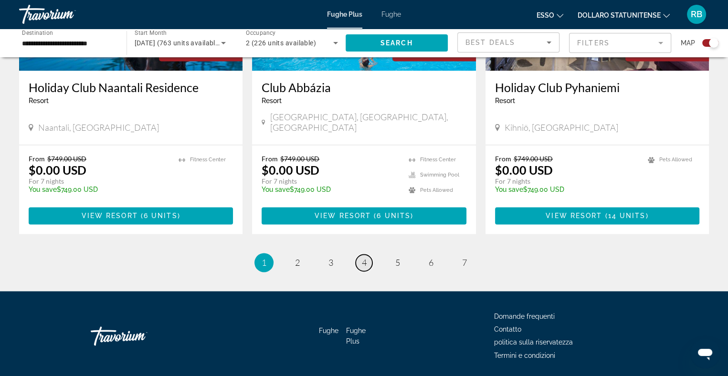
click at [366, 257] on span "4" at bounding box center [364, 262] width 5 height 10
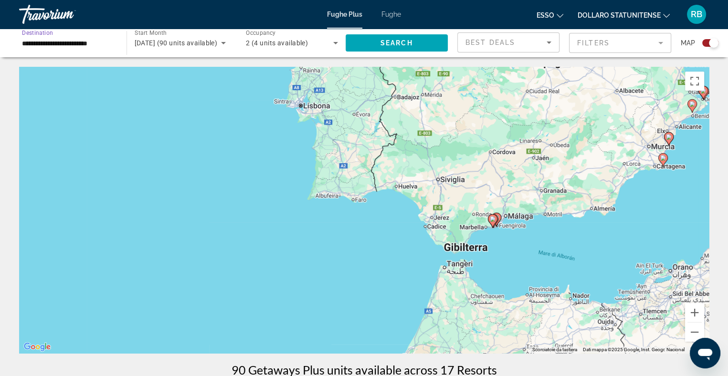
click at [105, 43] on input "**********" at bounding box center [68, 43] width 92 height 11
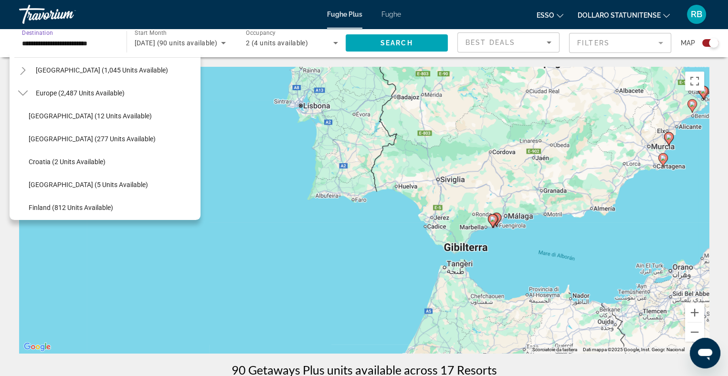
scroll to position [91, 0]
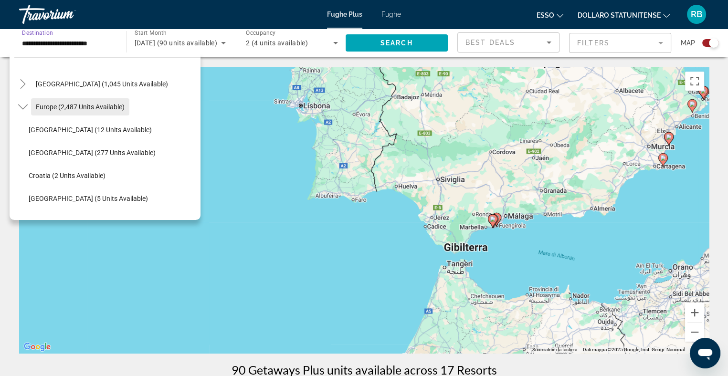
click at [58, 105] on span "Europe (2,487 units available)" at bounding box center [80, 107] width 89 height 8
type input "**********"
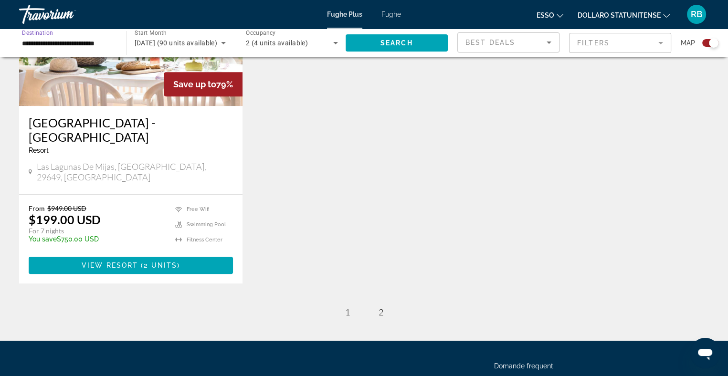
scroll to position [490, 0]
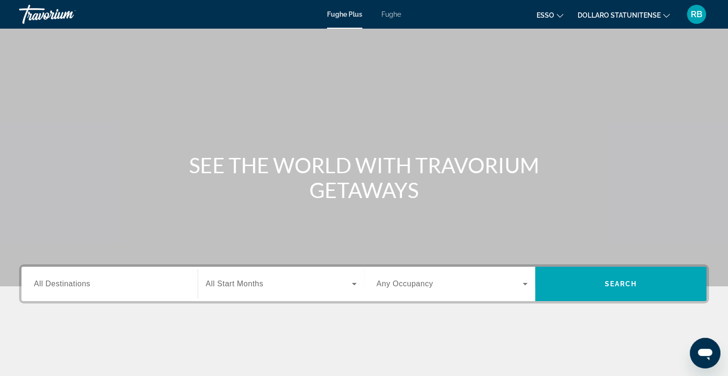
click at [393, 12] on font "Fughe" at bounding box center [391, 14] width 20 height 8
click at [84, 283] on span "All Destinations" at bounding box center [62, 284] width 56 height 8
click at [84, 283] on input "Destination All Destinations" at bounding box center [109, 284] width 151 height 11
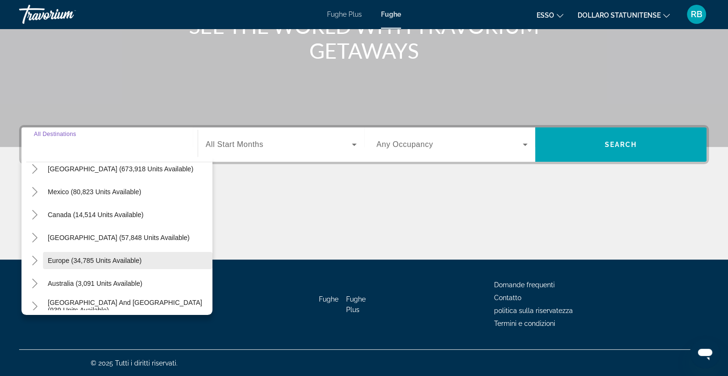
scroll to position [95, 0]
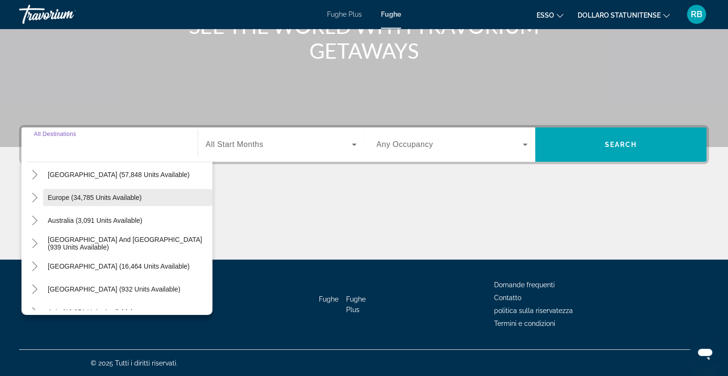
click at [80, 198] on span "Europe (34,785 units available)" at bounding box center [95, 198] width 94 height 8
type input "**********"
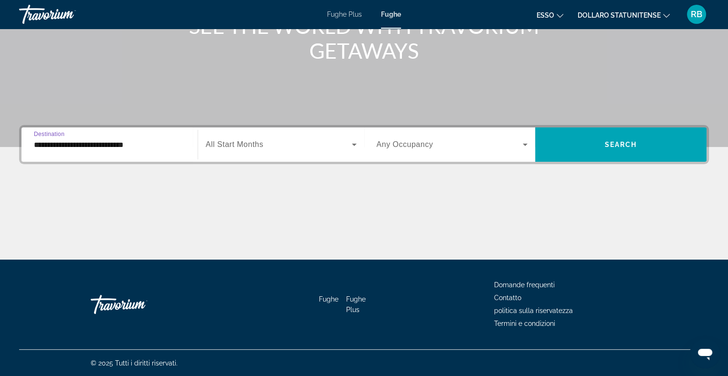
click at [265, 142] on span "Search widget" at bounding box center [279, 144] width 146 height 11
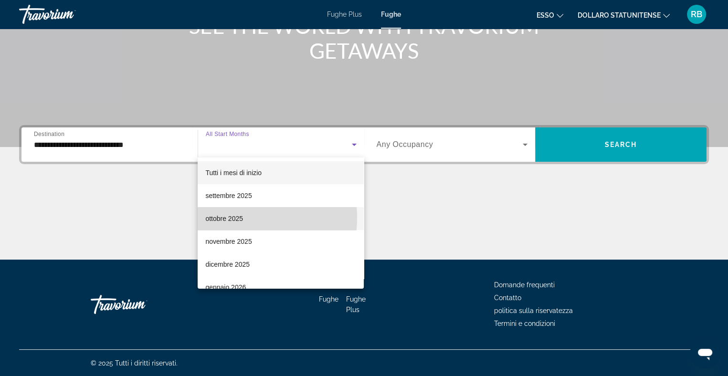
click at [230, 218] on font "ottobre 2025" at bounding box center [224, 219] width 38 height 8
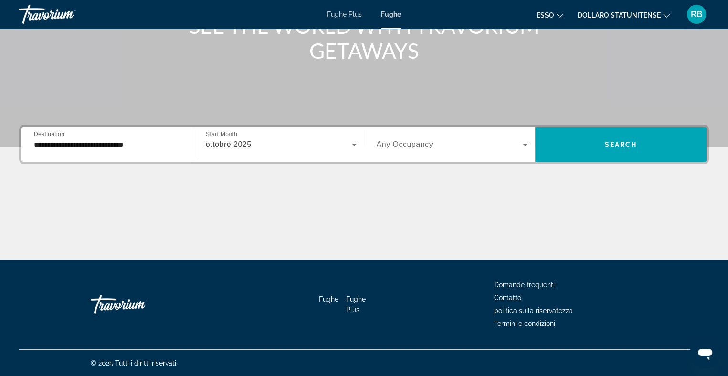
click at [423, 141] on span "Any Occupancy" at bounding box center [404, 144] width 57 height 8
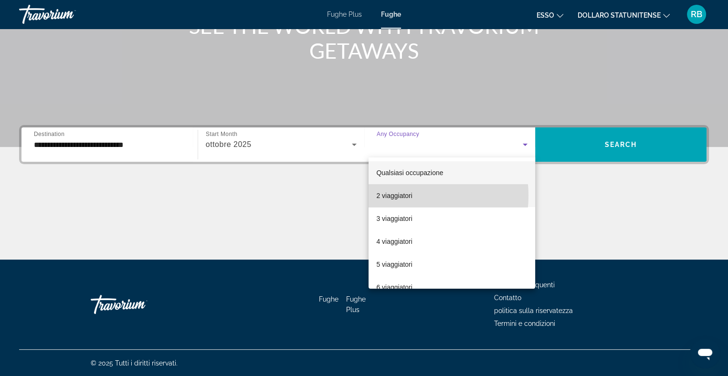
click at [395, 196] on font "2 viaggiatori" at bounding box center [394, 196] width 36 height 8
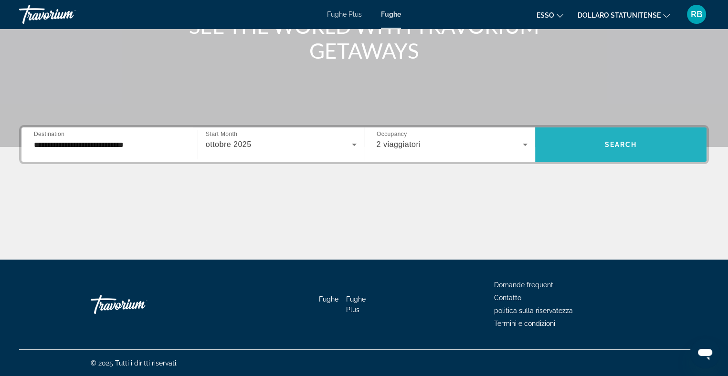
click at [613, 143] on span "Search" at bounding box center [621, 145] width 32 height 8
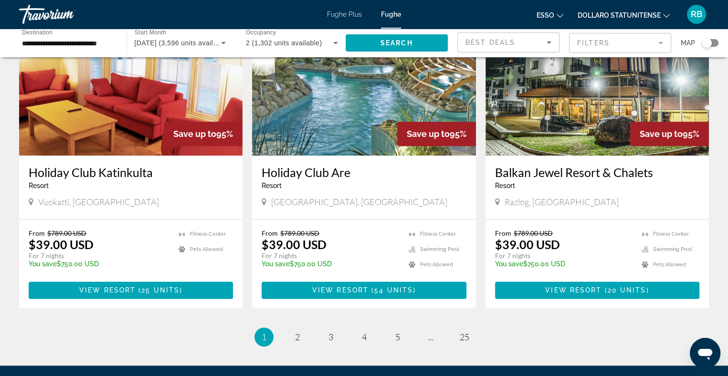
scroll to position [1097, 0]
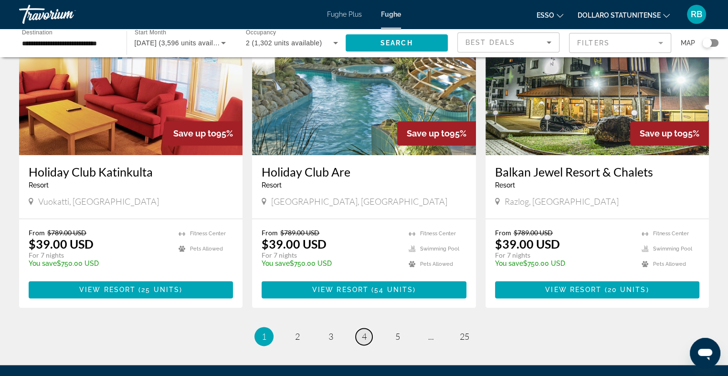
click at [364, 331] on span "4" at bounding box center [364, 336] width 5 height 10
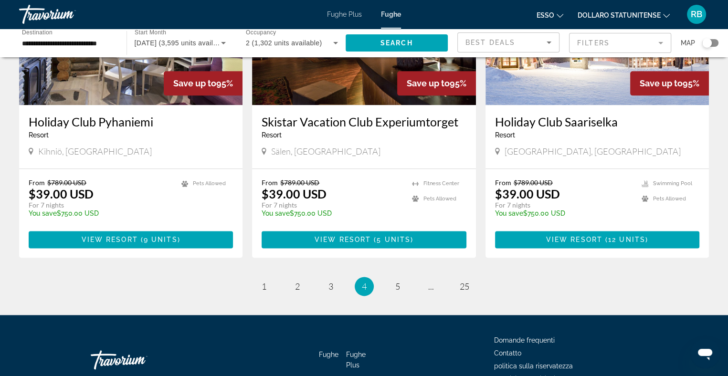
scroll to position [1167, 0]
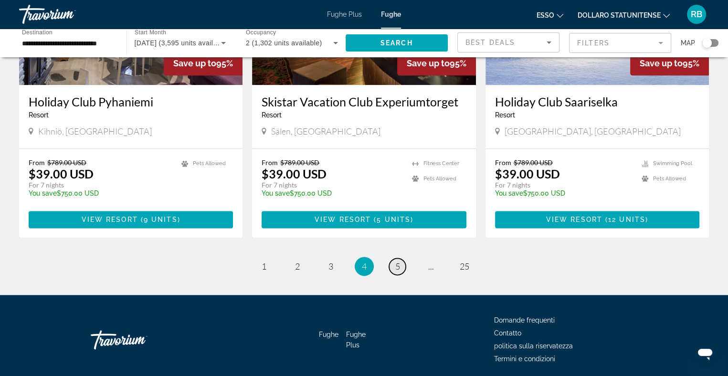
click at [400, 258] on link "page 5" at bounding box center [397, 266] width 17 height 17
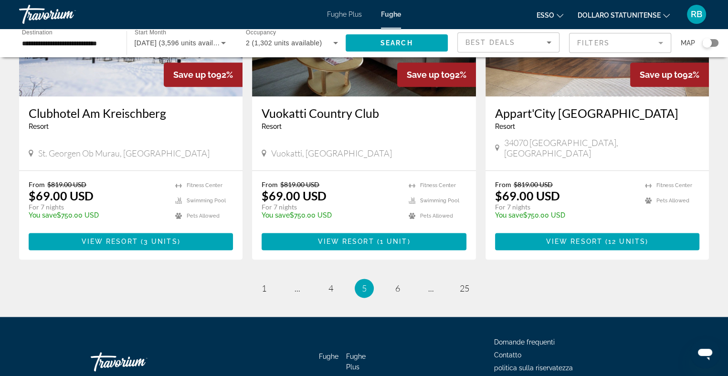
scroll to position [1181, 0]
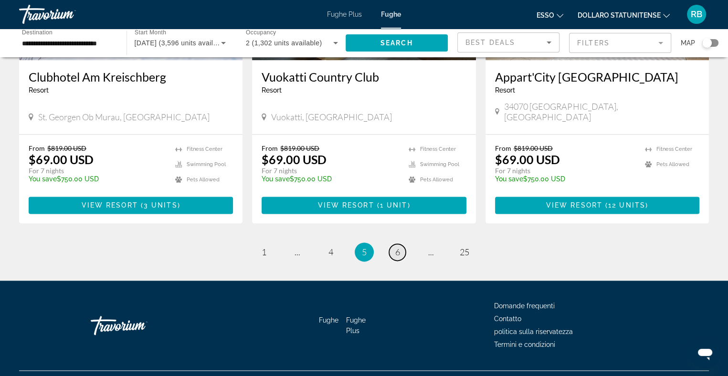
click at [397, 247] on span "6" at bounding box center [397, 252] width 5 height 10
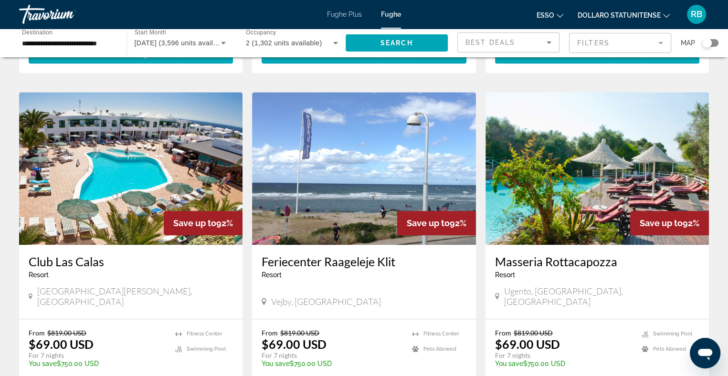
scroll to position [1002, 0]
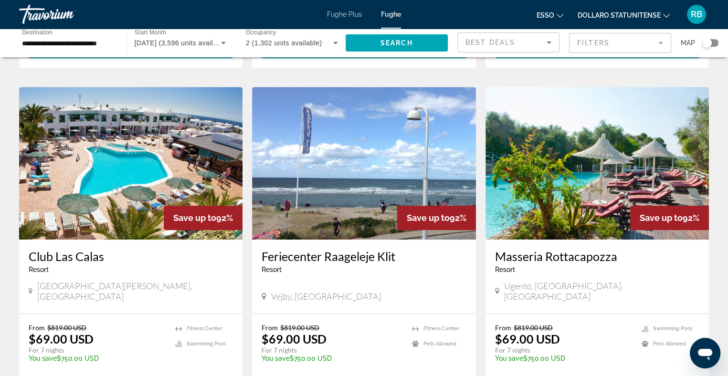
click at [530, 249] on h3 "Masseria Rottacapozza" at bounding box center [597, 256] width 204 height 14
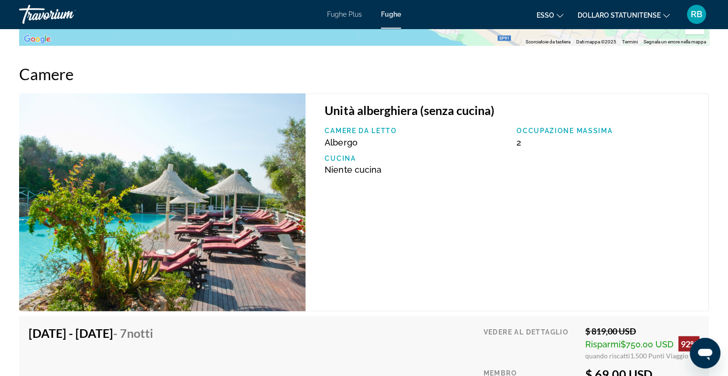
scroll to position [1533, 0]
click at [192, 175] on img "Contenuto principale" at bounding box center [162, 202] width 286 height 218
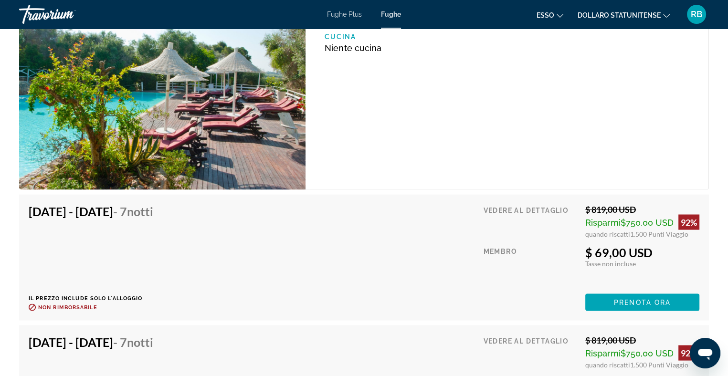
scroll to position [1676, 0]
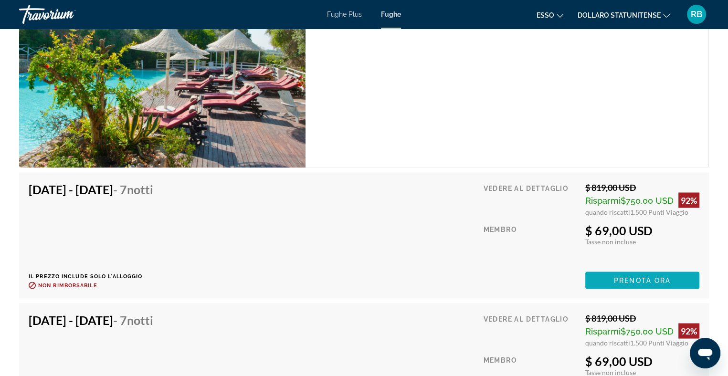
click at [640, 276] on font "Prenota ora" at bounding box center [642, 280] width 57 height 8
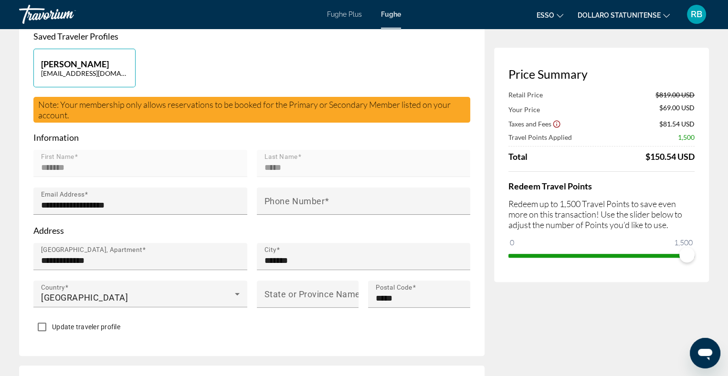
scroll to position [172, 0]
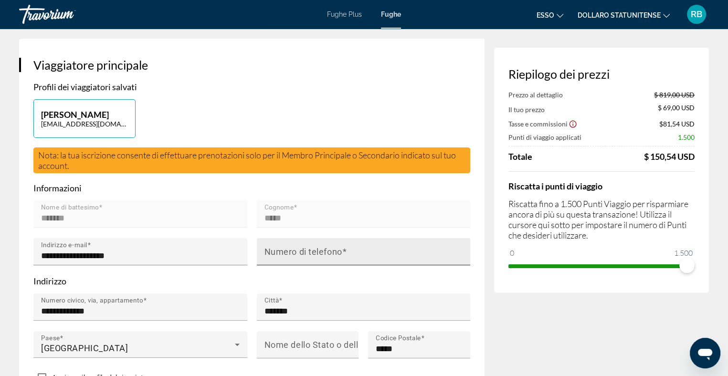
click at [296, 253] on font "Numero di telefono" at bounding box center [303, 252] width 78 height 10
click at [296, 253] on input "Numero di telefono" at bounding box center [366, 255] width 204 height 11
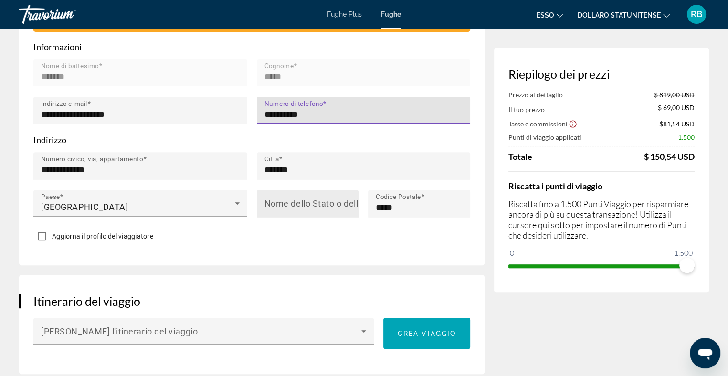
scroll to position [315, 0]
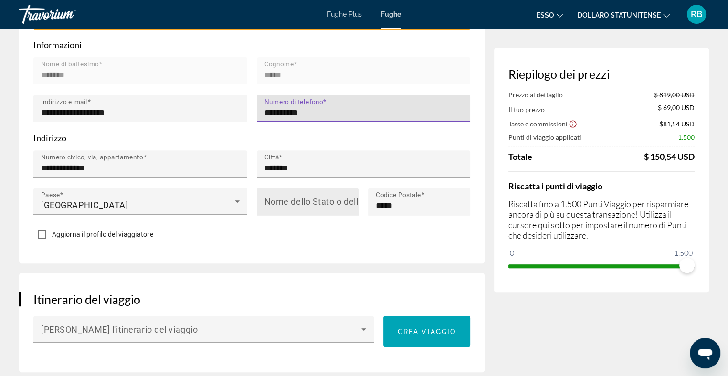
type input "**********"
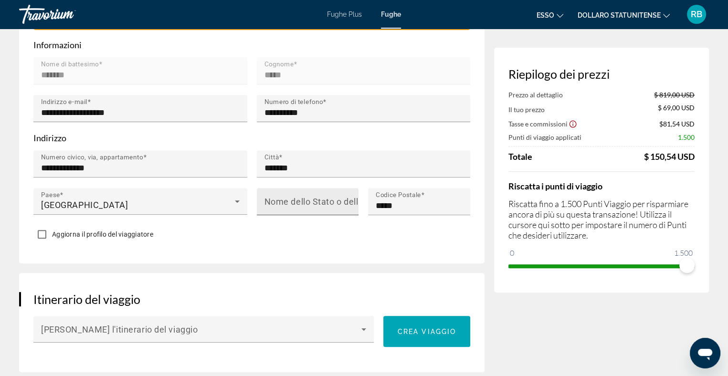
click at [352, 200] on font "Nome dello Stato o della Provincia" at bounding box center [333, 202] width 138 height 10
click at [352, 200] on input "Nome dello Stato o della Provincia" at bounding box center [310, 205] width 93 height 11
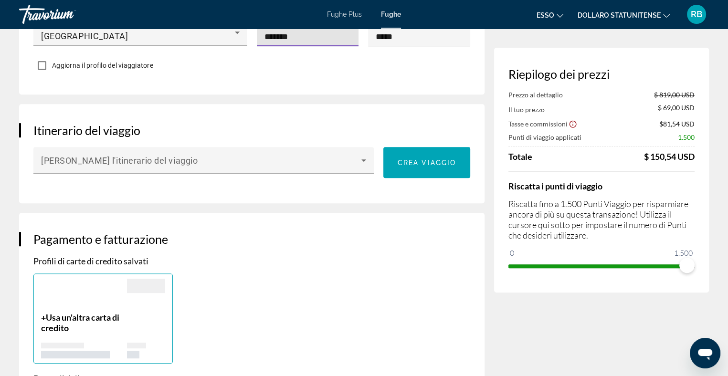
scroll to position [506, 0]
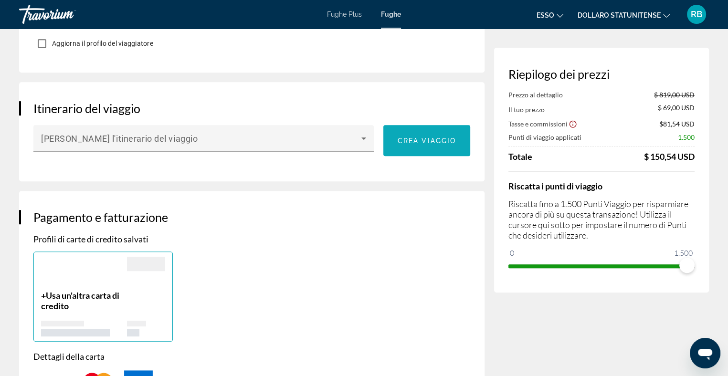
type input "*******"
click at [428, 137] on font "Crea viaggio" at bounding box center [426, 141] width 58 height 8
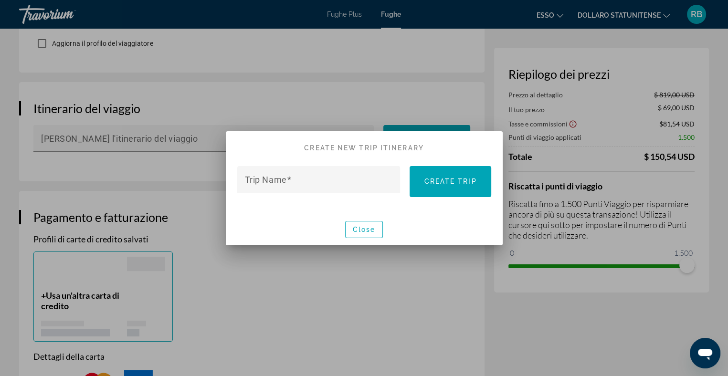
scroll to position [0, 0]
click at [353, 95] on div at bounding box center [364, 188] width 728 height 376
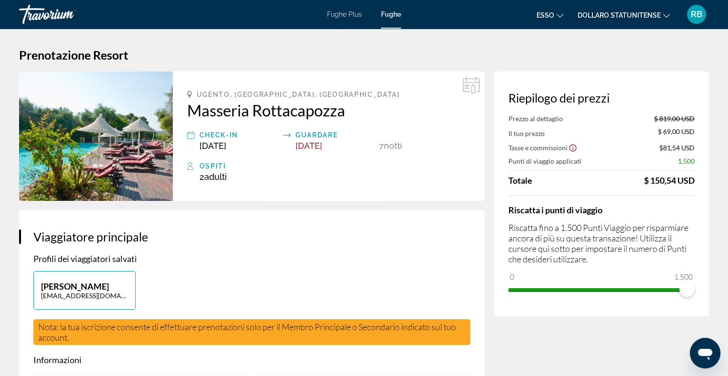
scroll to position [48, 0]
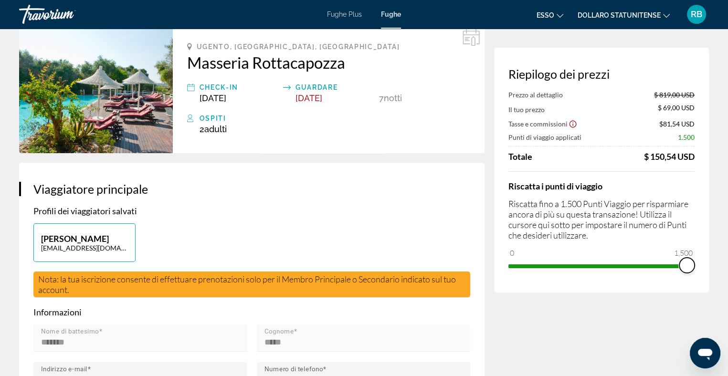
click at [685, 264] on span "cursore ngx" at bounding box center [686, 265] width 15 height 15
click at [685, 264] on div "Riepilogo dei prezzi Prezzo al dettaglio $ 819,00 USD Il tuo prezzo $ 69,00 USD…" at bounding box center [601, 170] width 215 height 245
drag, startPoint x: 678, startPoint y: 264, endPoint x: 697, endPoint y: 260, distance: 19.6
click at [697, 262] on div "Riepilogo dei prezzi Prezzo al dettaglio $ 819,00 USD Il tuo prezzo $ 69,00 USD…" at bounding box center [601, 170] width 215 height 245
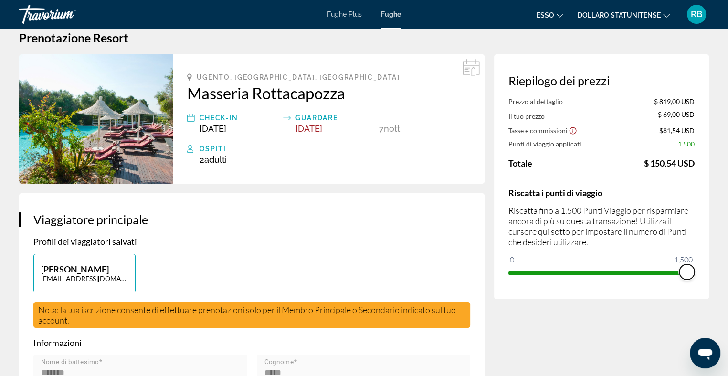
scroll to position [0, 0]
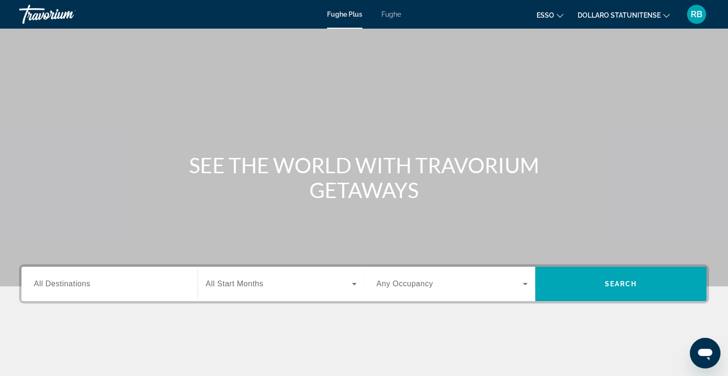
click at [388, 13] on font "Fughe" at bounding box center [391, 14] width 20 height 8
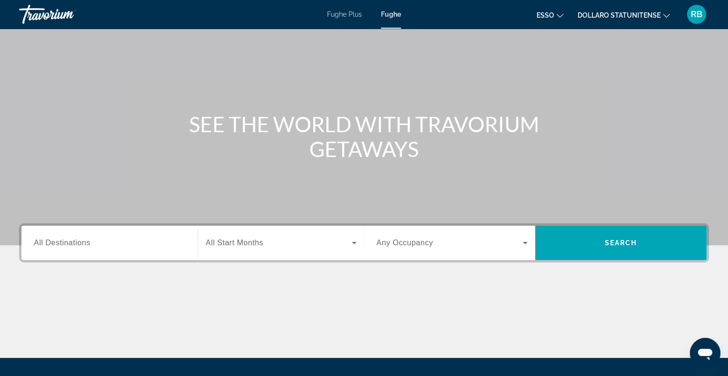
scroll to position [139, 0]
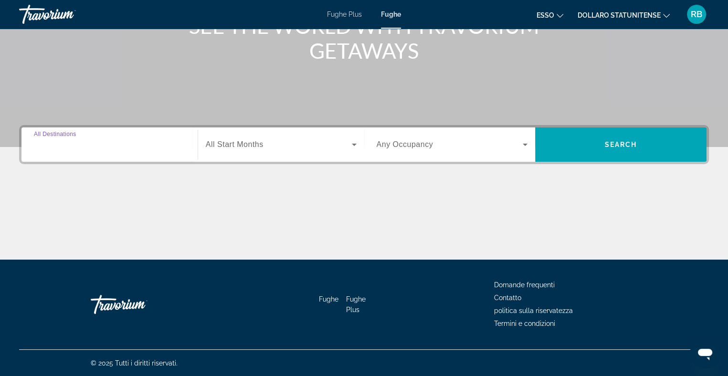
click at [90, 142] on input "Destination All Destinations" at bounding box center [109, 144] width 151 height 11
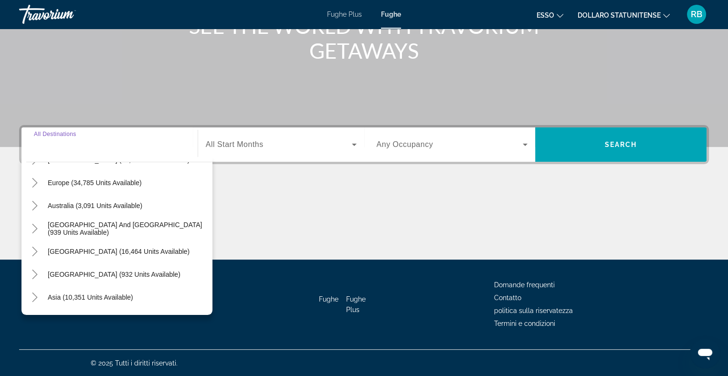
scroll to position [59, 0]
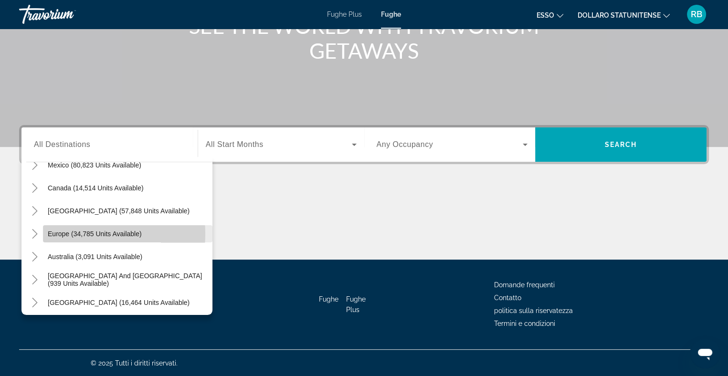
click at [62, 233] on span "Europe (34,785 units available)" at bounding box center [95, 234] width 94 height 8
type input "**********"
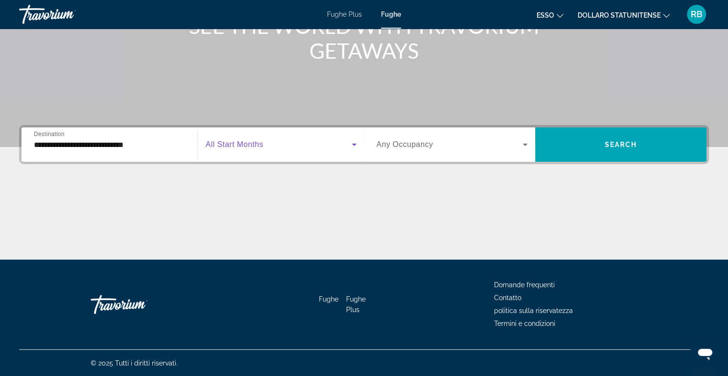
click at [355, 144] on icon "Search widget" at bounding box center [354, 145] width 5 height 2
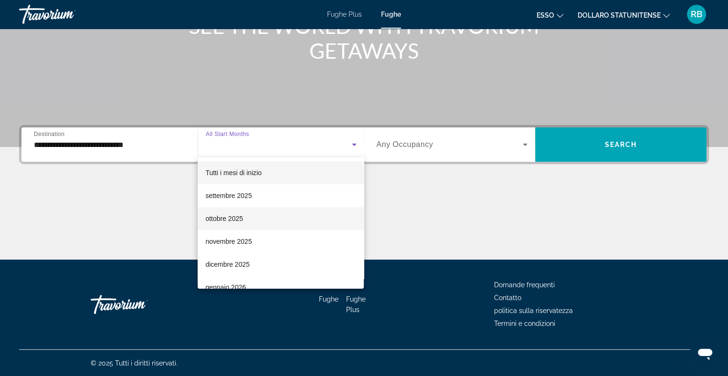
click at [223, 217] on font "ottobre 2025" at bounding box center [224, 219] width 38 height 8
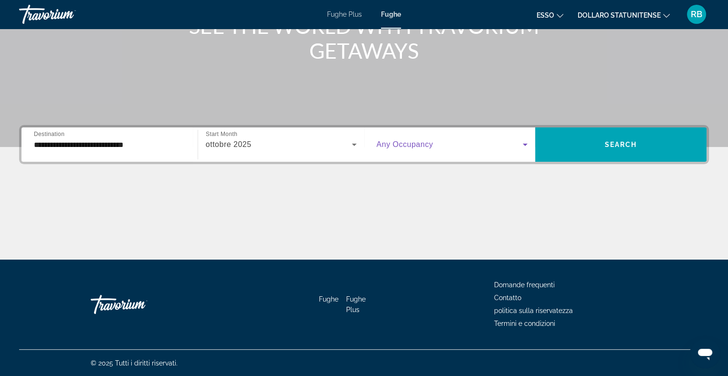
click at [526, 146] on icon "Search widget" at bounding box center [524, 144] width 11 height 11
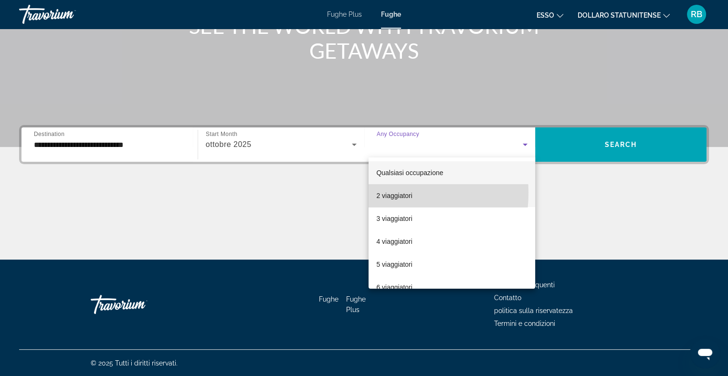
click at [384, 193] on font "2 viaggiatori" at bounding box center [394, 196] width 36 height 8
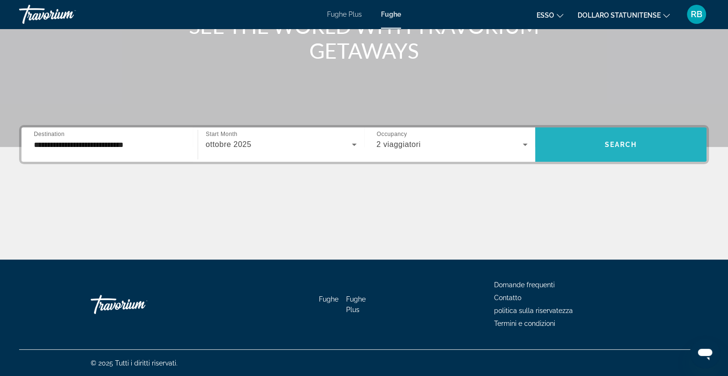
click at [612, 143] on span "Search" at bounding box center [621, 145] width 32 height 8
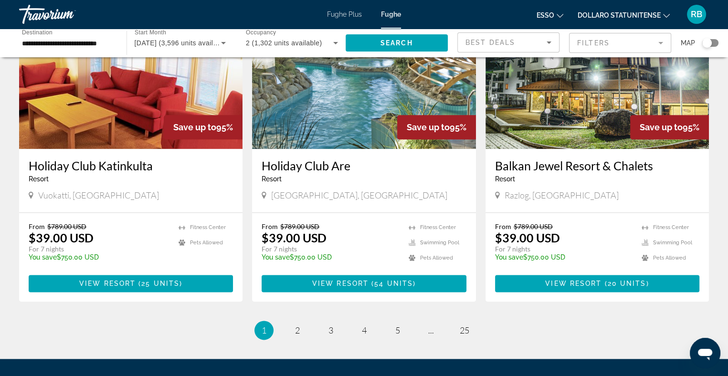
scroll to position [1168, 0]
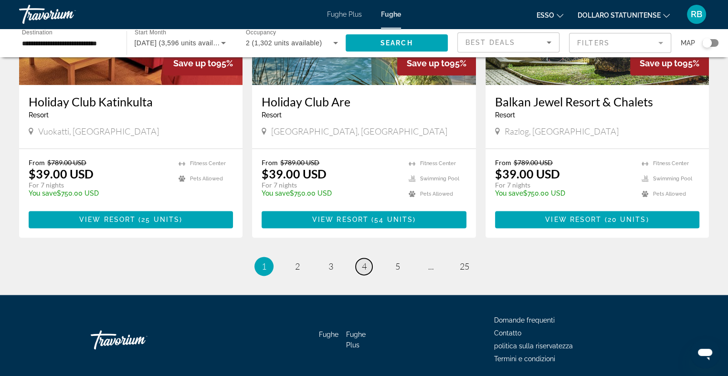
click at [362, 261] on span "4" at bounding box center [364, 266] width 5 height 10
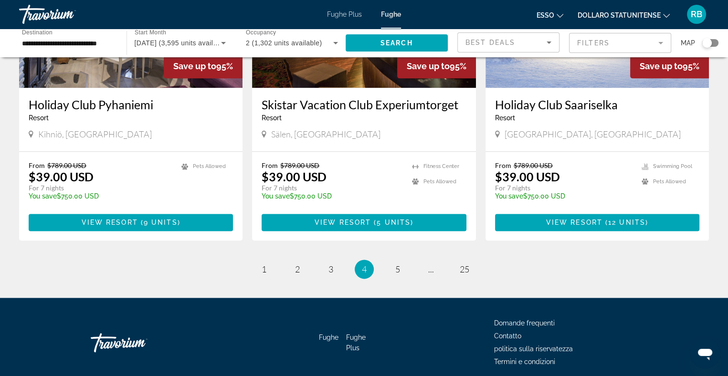
scroll to position [1167, 0]
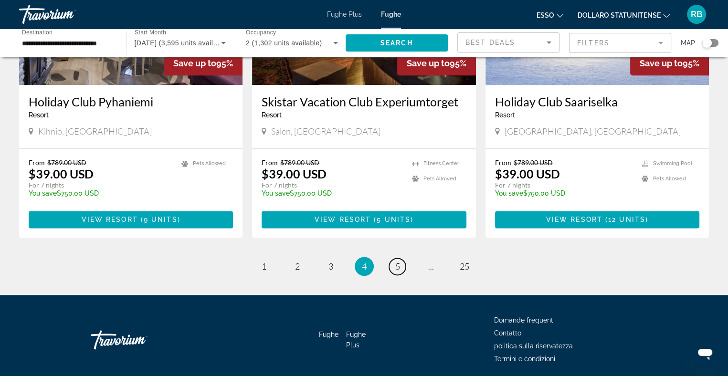
click at [399, 261] on span "5" at bounding box center [397, 266] width 5 height 10
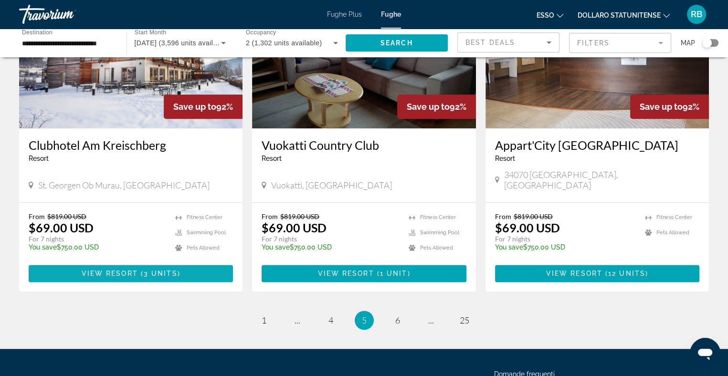
scroll to position [1181, 0]
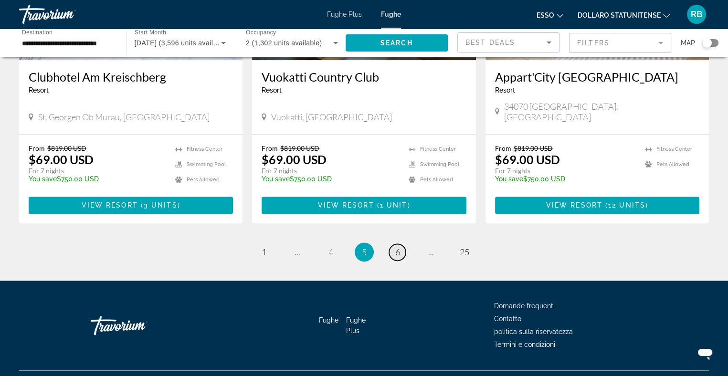
click at [397, 247] on span "6" at bounding box center [397, 252] width 5 height 10
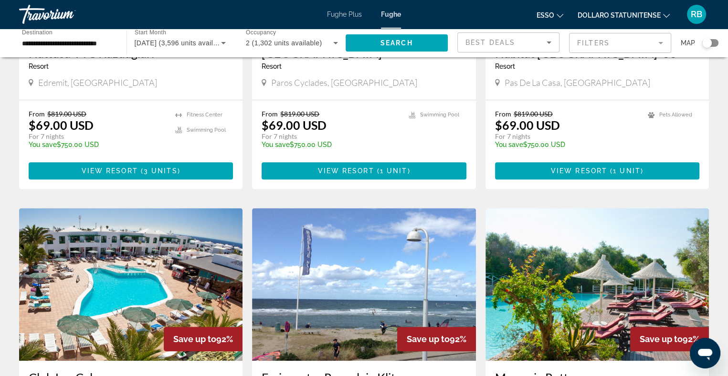
scroll to position [547, 0]
